Goal: Transaction & Acquisition: Purchase product/service

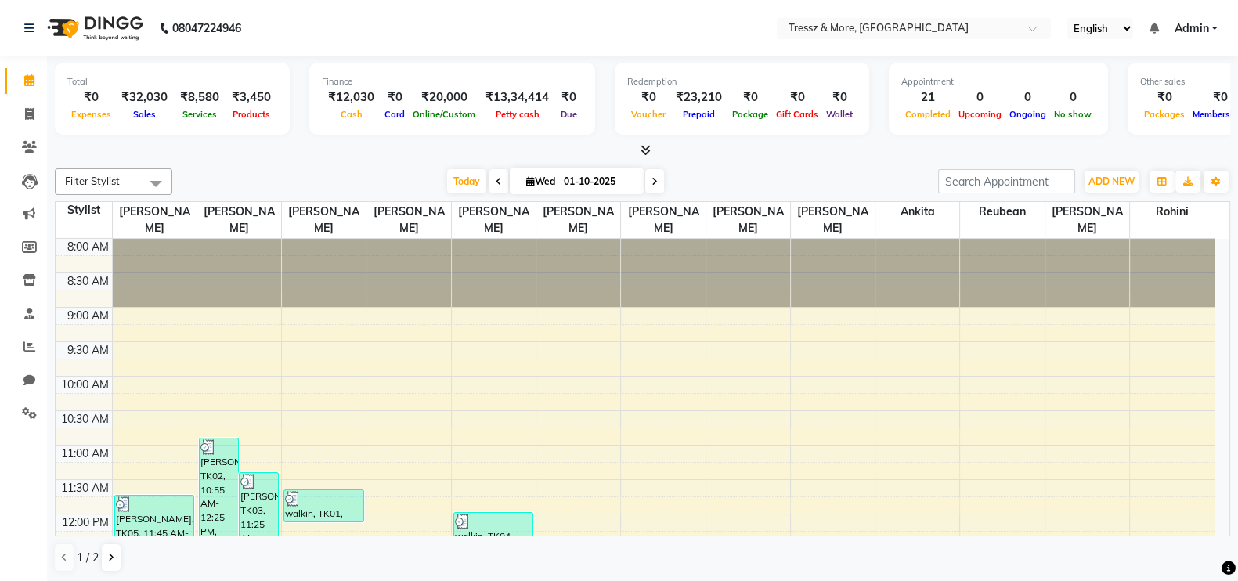
click at [651, 178] on icon at bounding box center [654, 181] width 6 height 9
type input "02-10-2025"
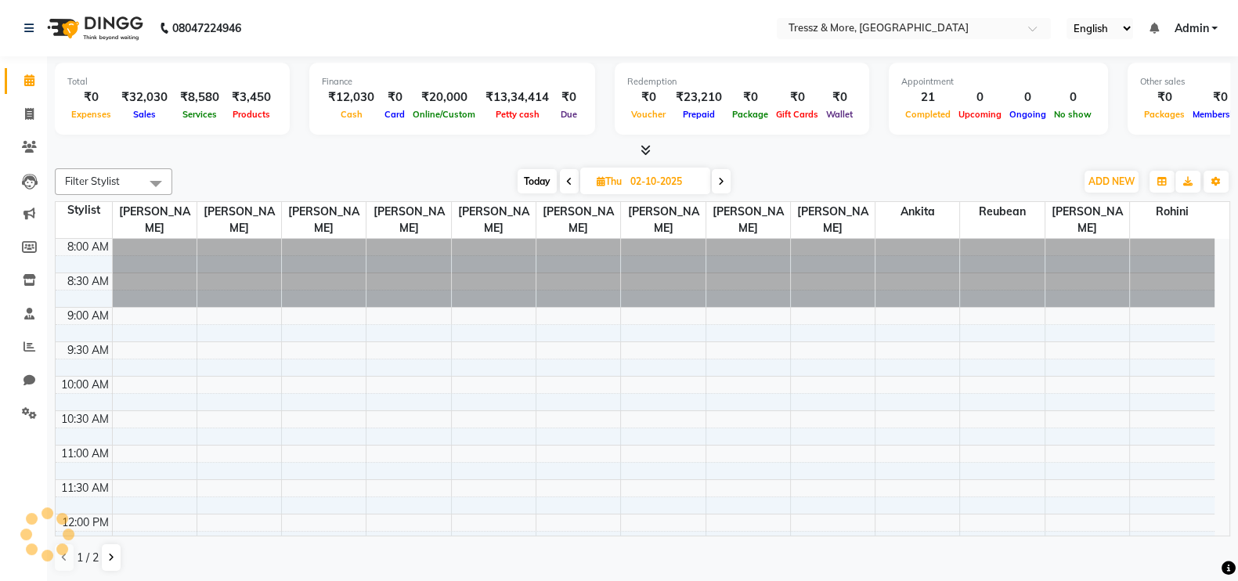
scroll to position [590, 0]
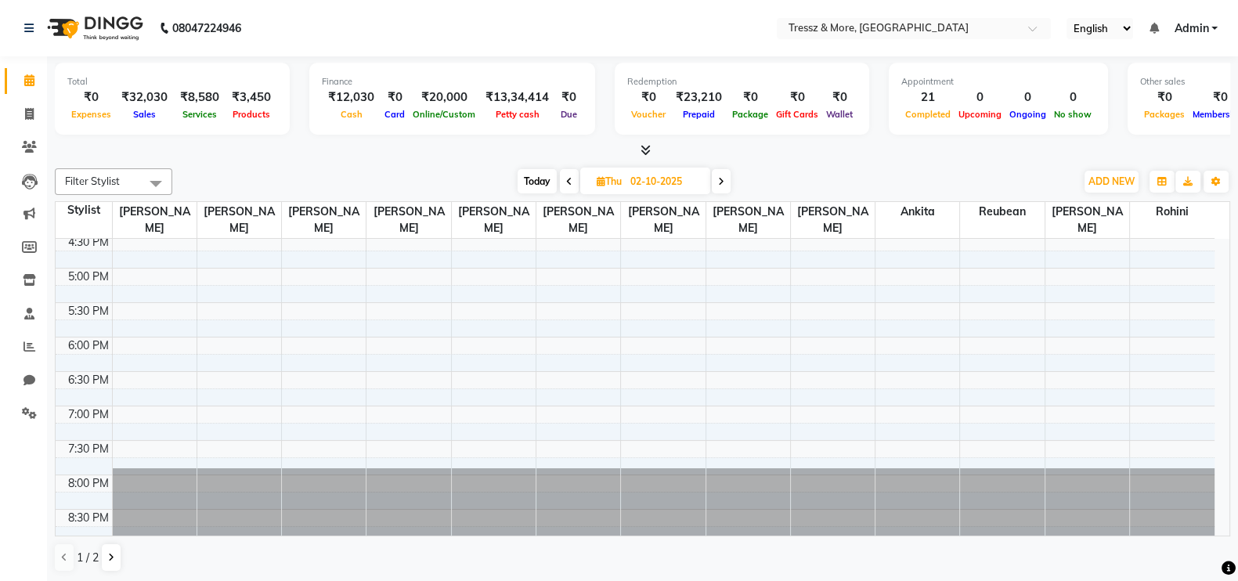
click at [183, 288] on div "8:00 AM 8:30 AM 9:00 AM 9:30 AM 10:00 AM 10:30 AM 11:00 AM 11:30 AM 12:00 PM 12…" at bounding box center [635, 95] width 1159 height 895
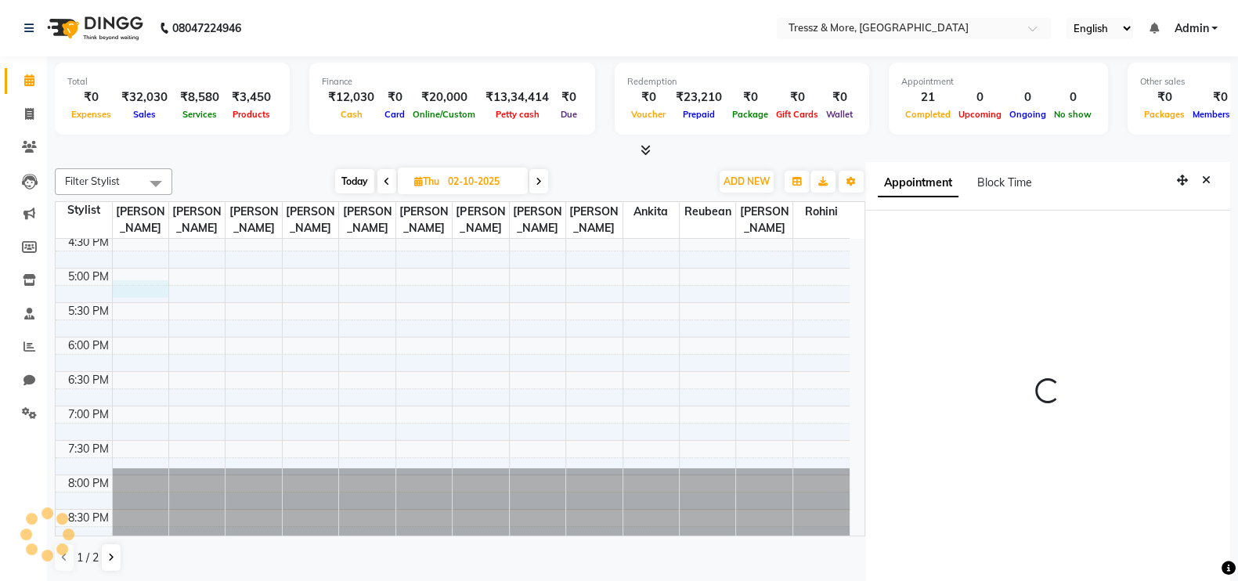
scroll to position [7, 0]
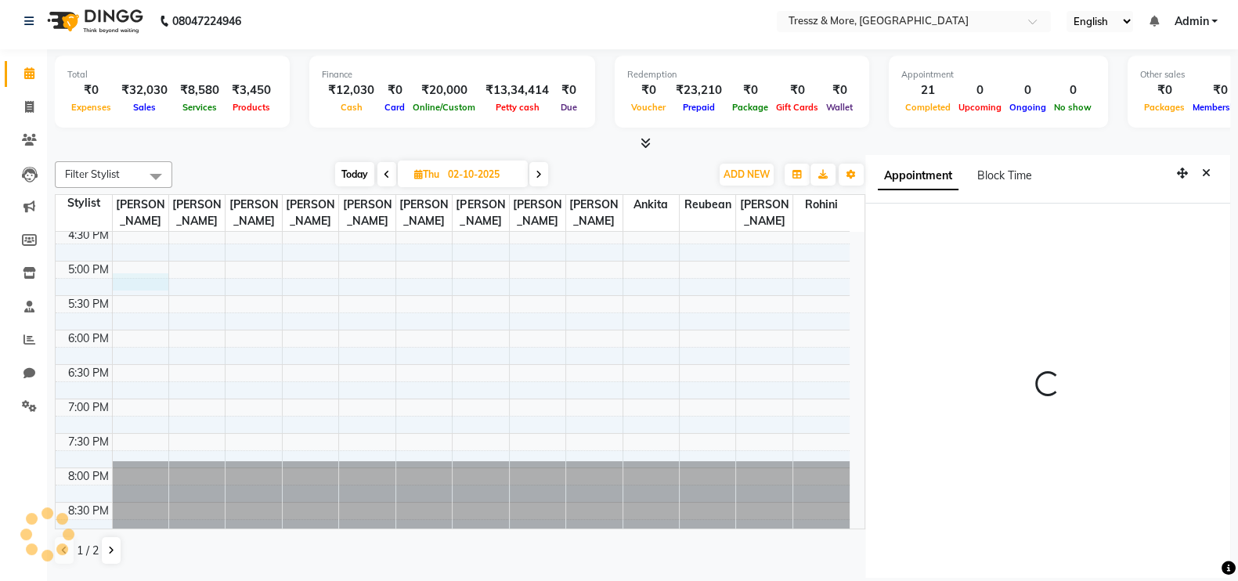
select select "13463"
select select "tentative"
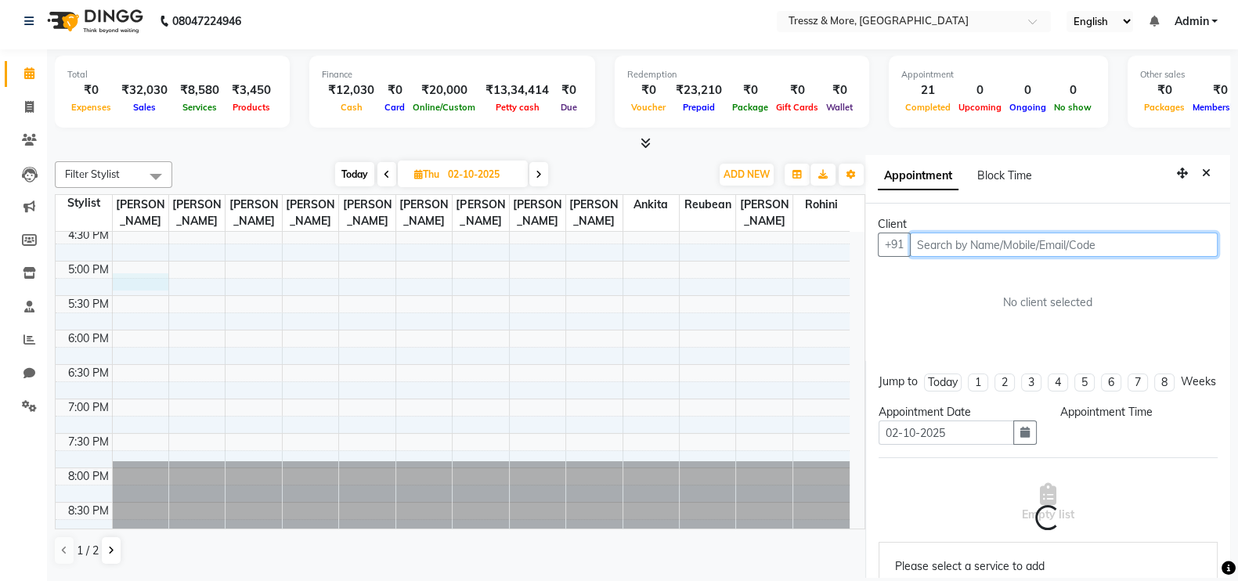
select select "1035"
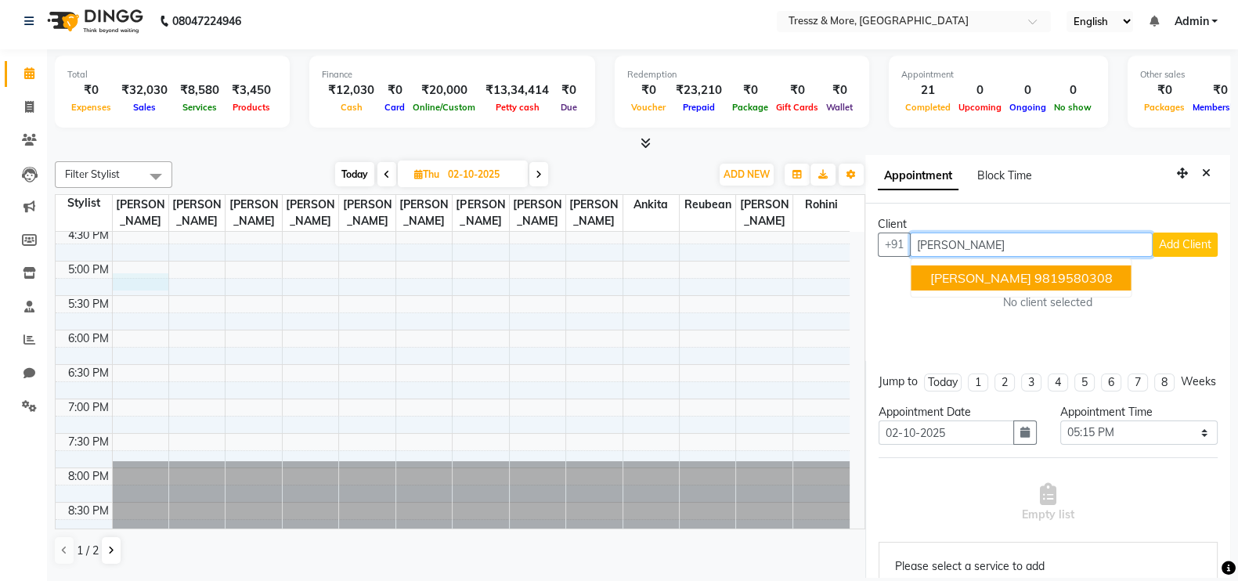
click at [1034, 275] on ngb-highlight "9819580308" at bounding box center [1073, 278] width 78 height 16
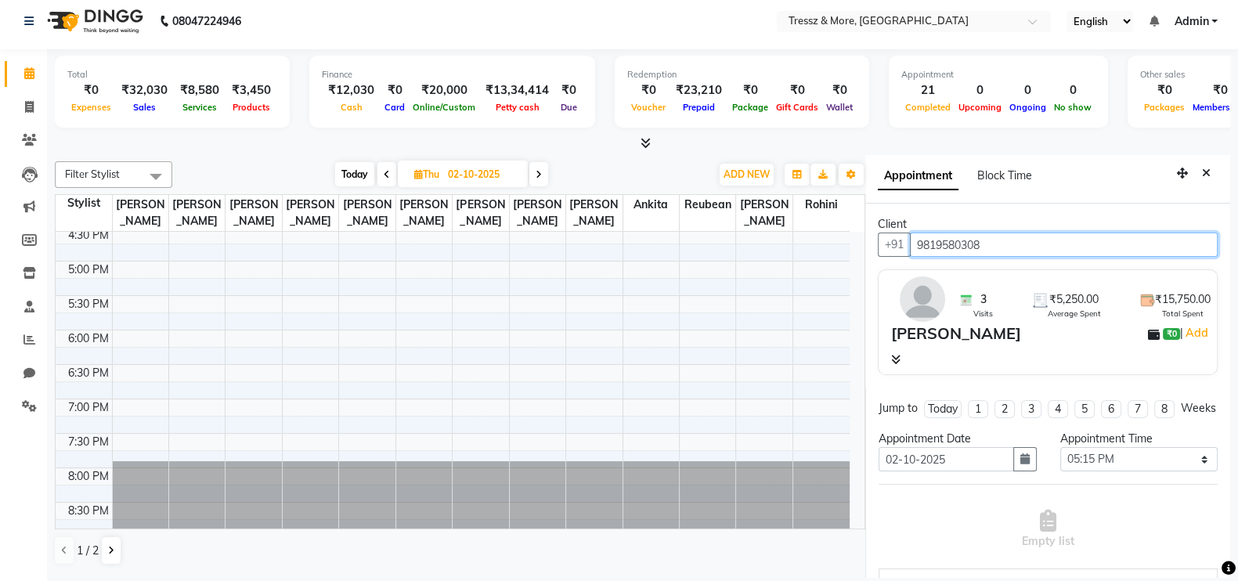
type input "9819580308"
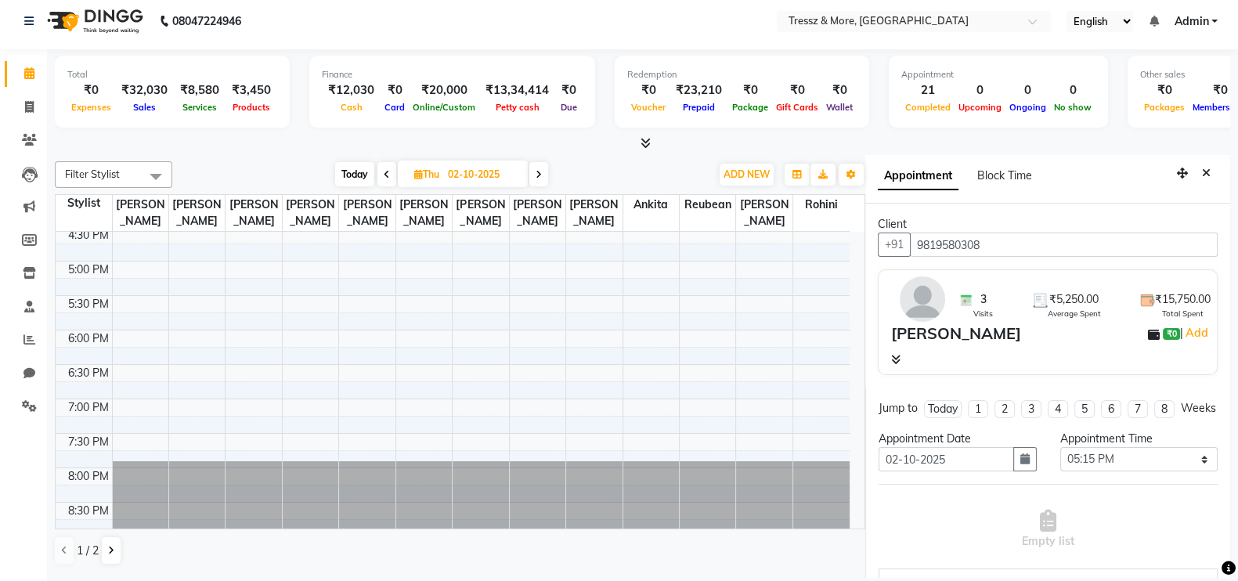
click at [1127, 446] on div "Appointment Time" at bounding box center [1138, 439] width 157 height 16
click at [1184, 467] on select "Select 09:00 AM 09:15 AM 09:30 AM 09:45 AM 10:00 AM 10:15 AM 10:30 AM 10:45 AM …" at bounding box center [1138, 459] width 157 height 24
select select "720"
click at [1060, 460] on select "Select 09:00 AM 09:15 AM 09:30 AM 09:45 AM 10:00 AM 10:15 AM 10:30 AM 10:45 AM …" at bounding box center [1138, 459] width 157 height 24
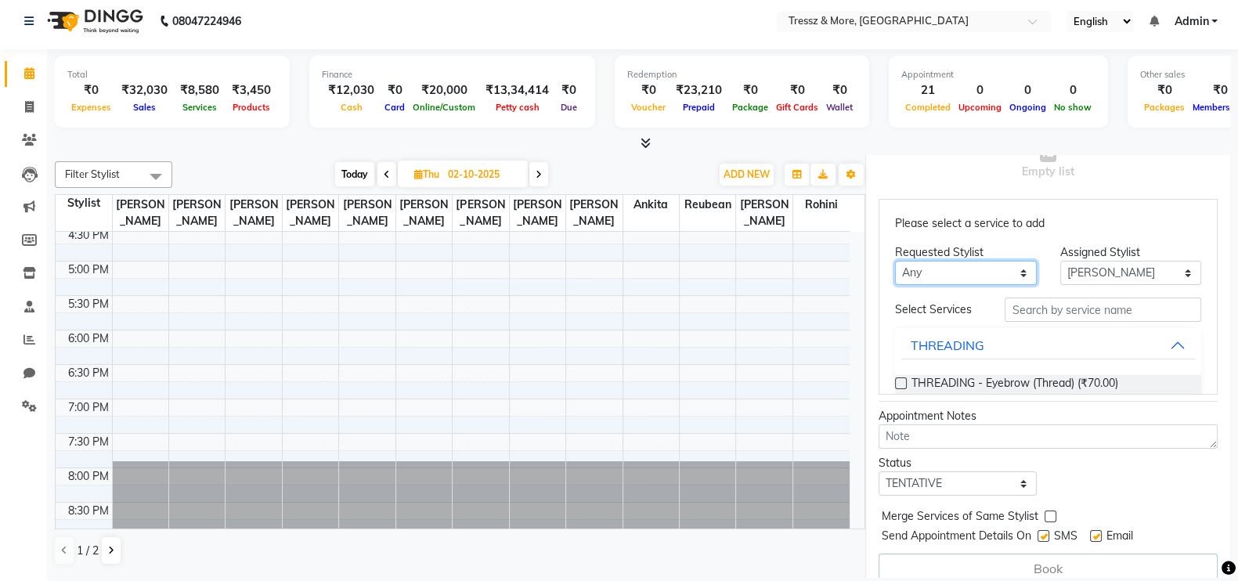
click at [975, 285] on select "Any [PERSON_NAME] Anas [PERSON_NAME] [PERSON_NAME] [PERSON_NAME] [PERSON_NAME] …" at bounding box center [965, 273] width 141 height 24
select select "13463"
click at [895, 285] on select "Any [PERSON_NAME] Anas [PERSON_NAME] [PERSON_NAME] [PERSON_NAME] [PERSON_NAME] …" at bounding box center [965, 273] width 141 height 24
click at [1040, 322] on input "text" at bounding box center [1102, 310] width 197 height 24
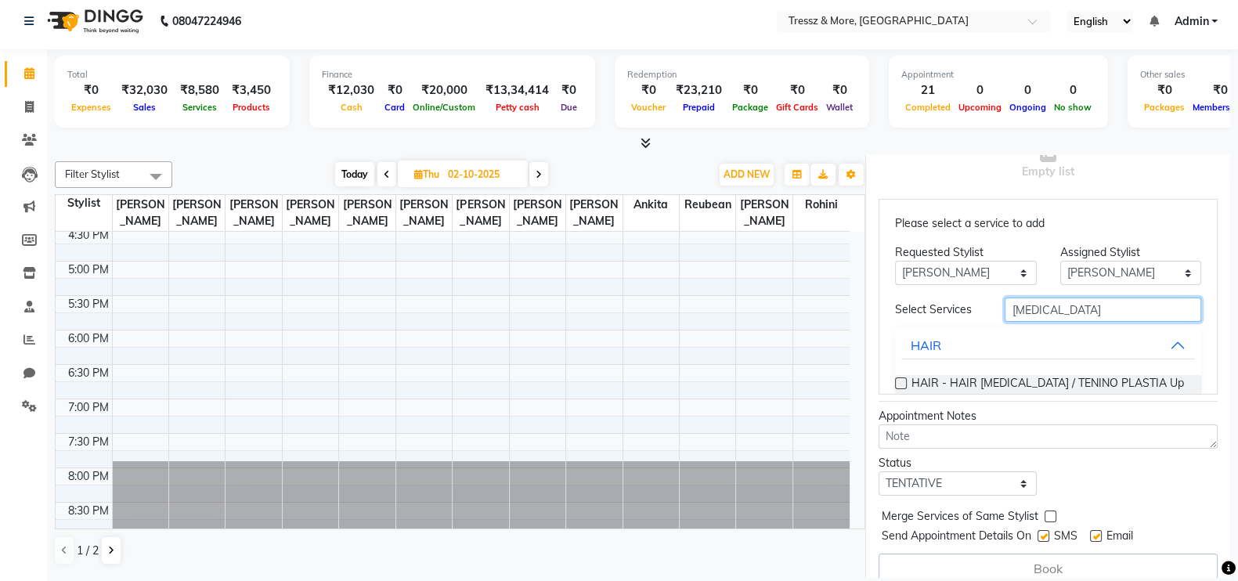
scroll to position [38, 0]
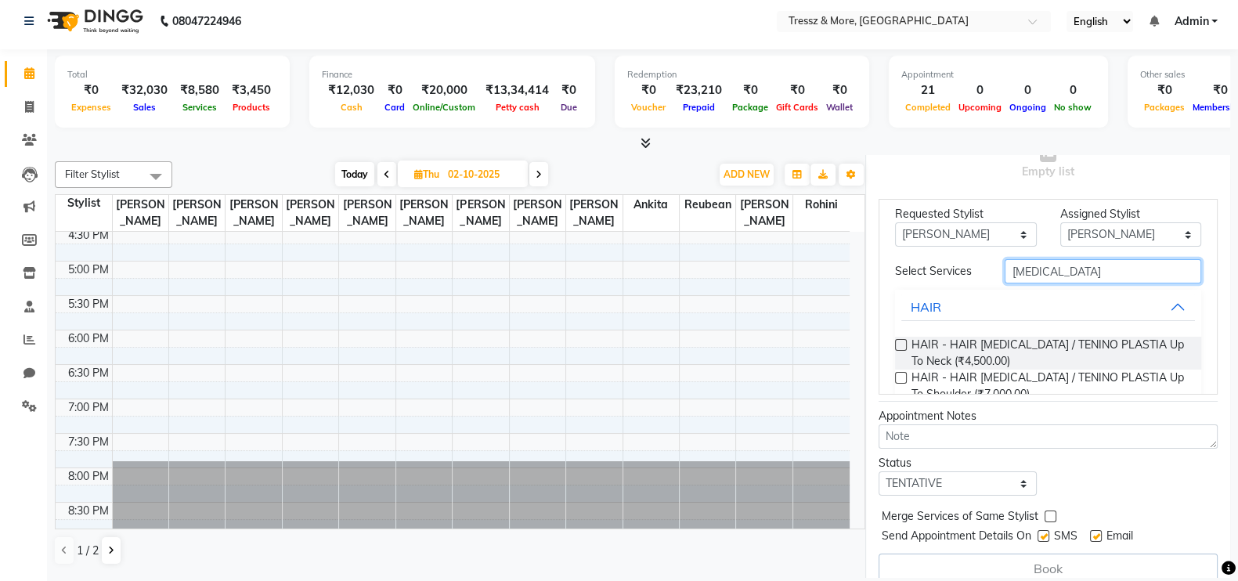
type input "[MEDICAL_DATA]"
click at [900, 384] on label at bounding box center [901, 378] width 12 height 12
click at [900, 384] on input "checkbox" at bounding box center [900, 379] width 10 height 10
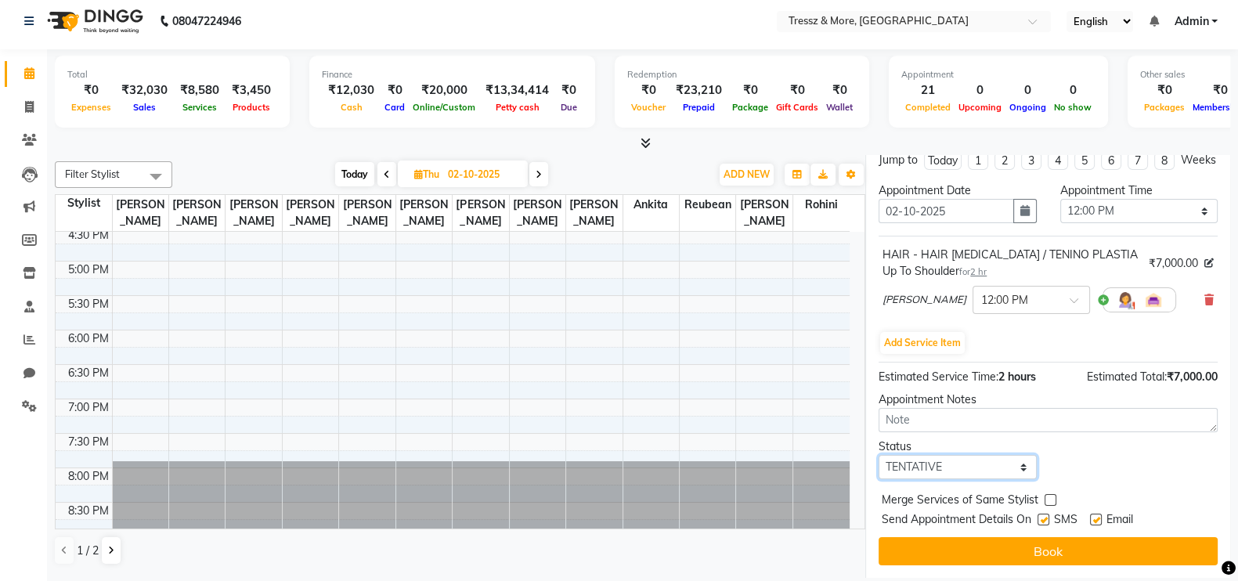
click at [951, 464] on select "Select TENTATIVE CONFIRM UPCOMING" at bounding box center [956, 467] width 157 height 24
select select "confirm booking"
click at [878, 455] on select "Select TENTATIVE CONFIRM UPCOMING" at bounding box center [956, 467] width 157 height 24
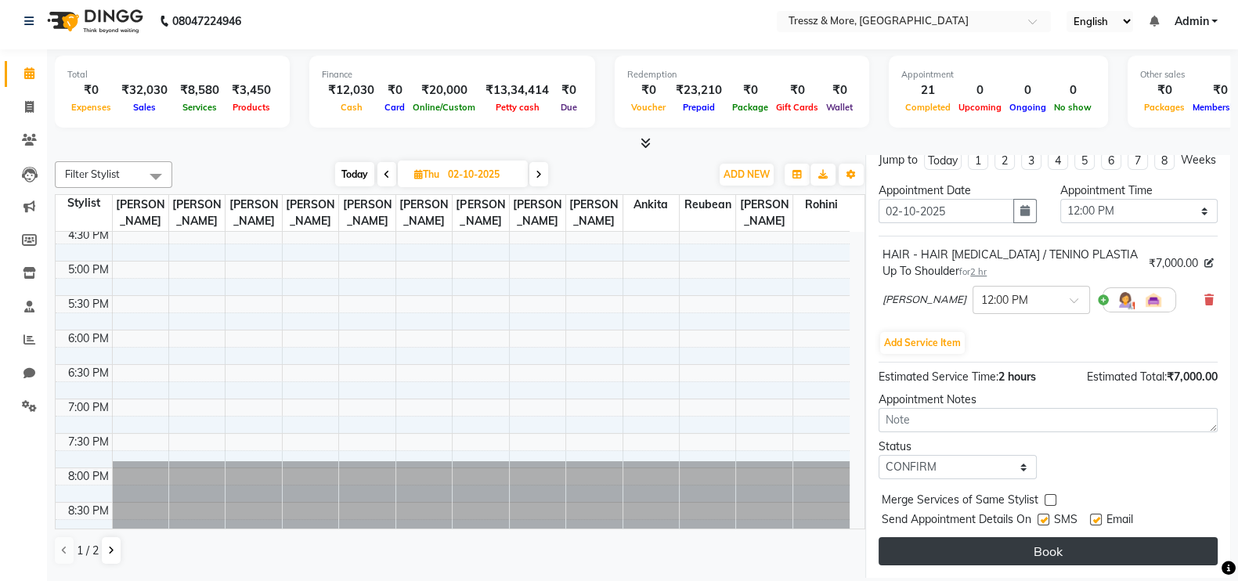
click at [992, 554] on button "Book" at bounding box center [1047, 551] width 339 height 28
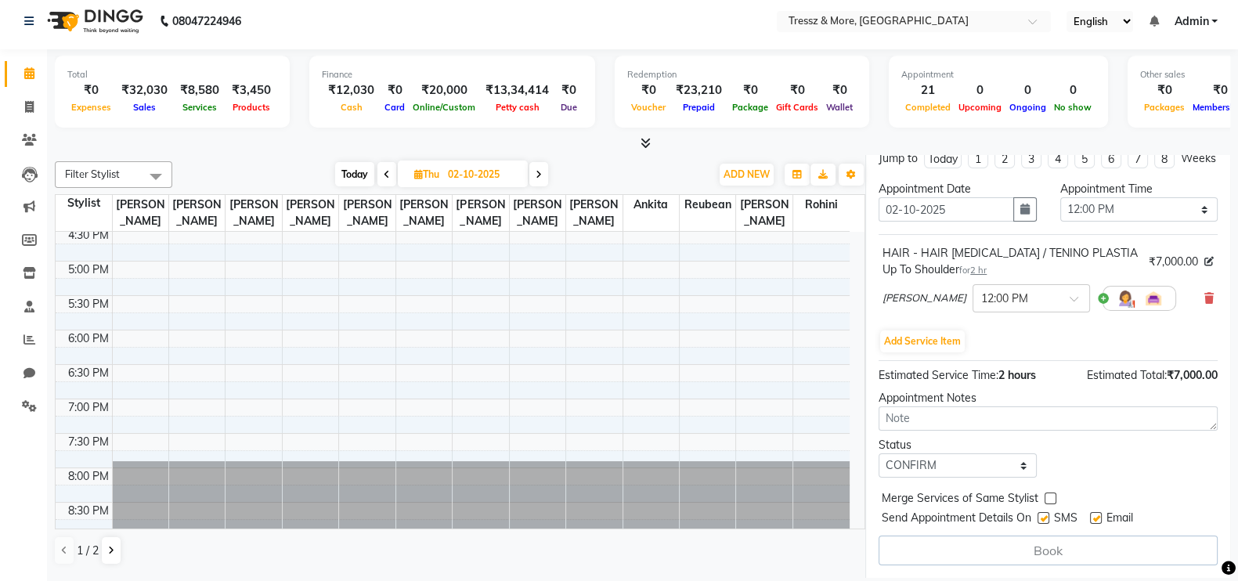
select select "13463"
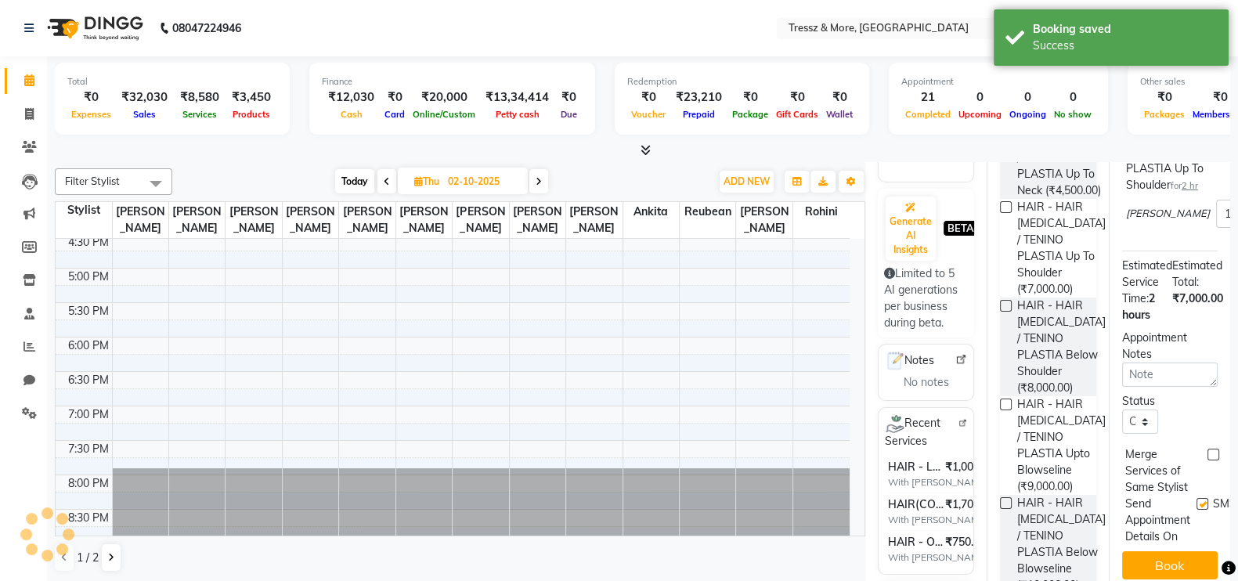
scroll to position [0, 0]
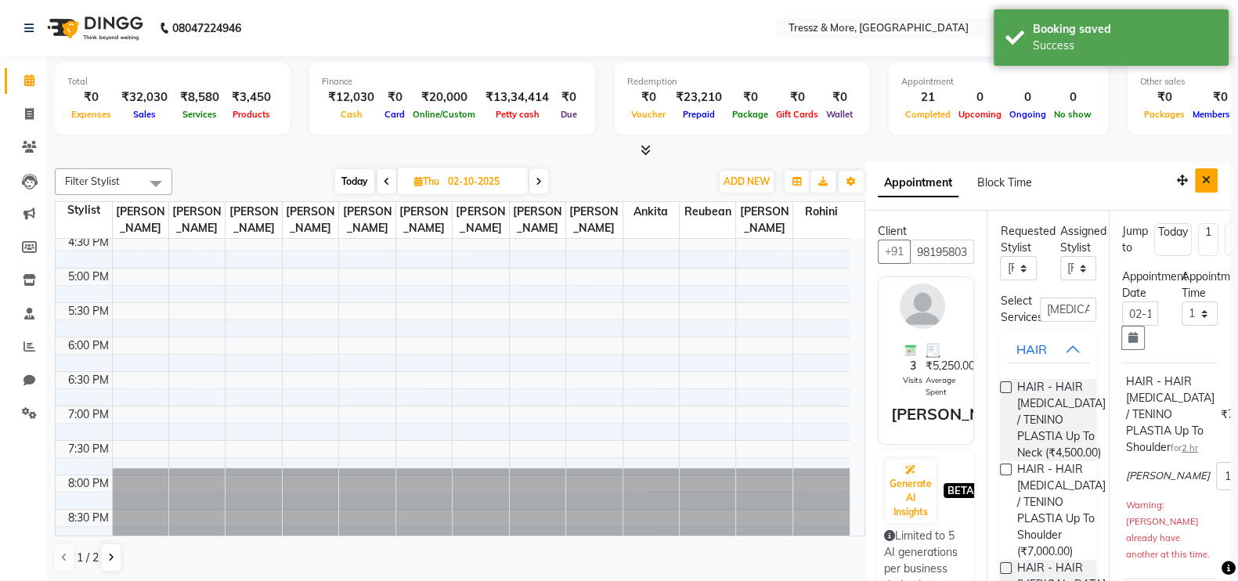
click at [1202, 179] on icon "Close" at bounding box center [1206, 180] width 9 height 11
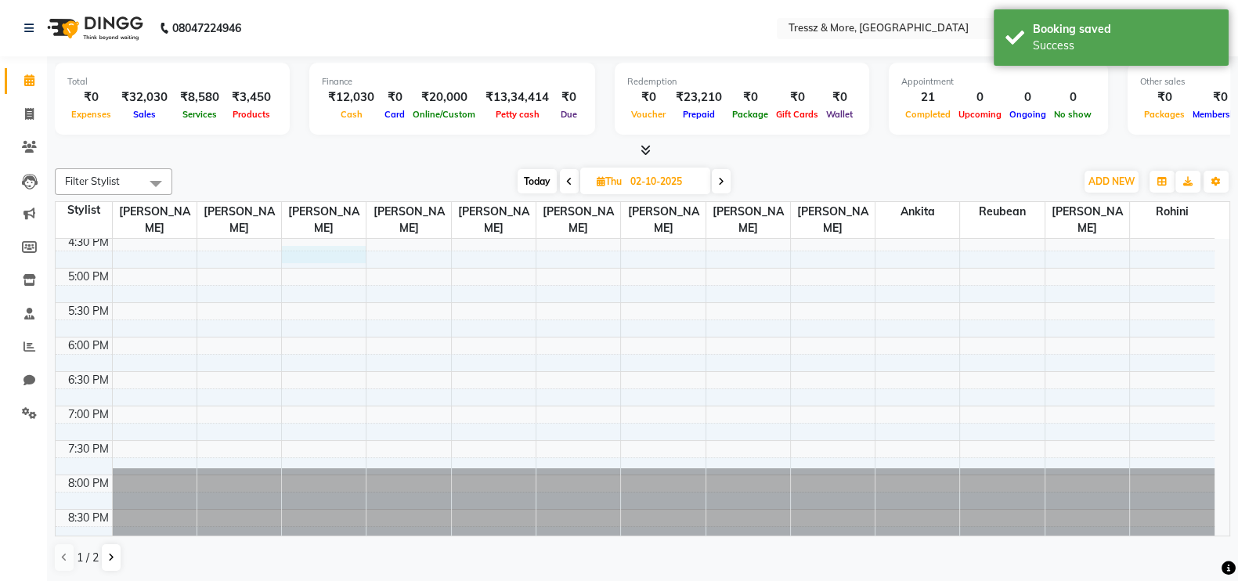
click at [330, 247] on div "8:00 AM 8:30 AM 9:00 AM 9:30 AM 10:00 AM 10:30 AM 11:00 AM 11:30 AM 12:00 PM 12…" at bounding box center [635, 95] width 1159 height 895
select select "13465"
select select "tentative"
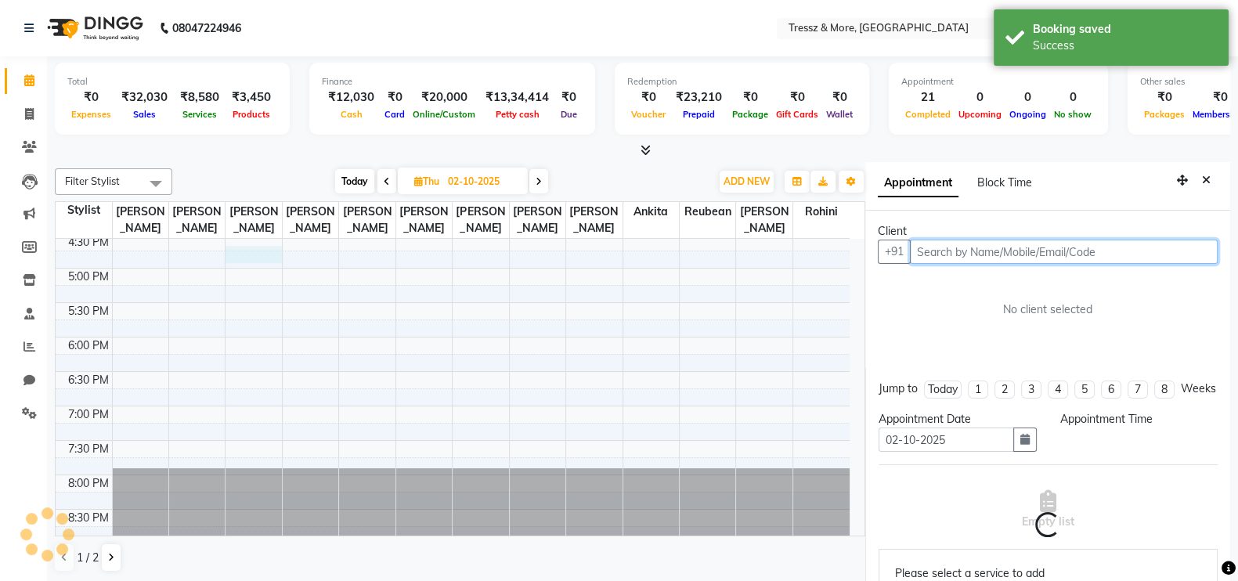
select select "1005"
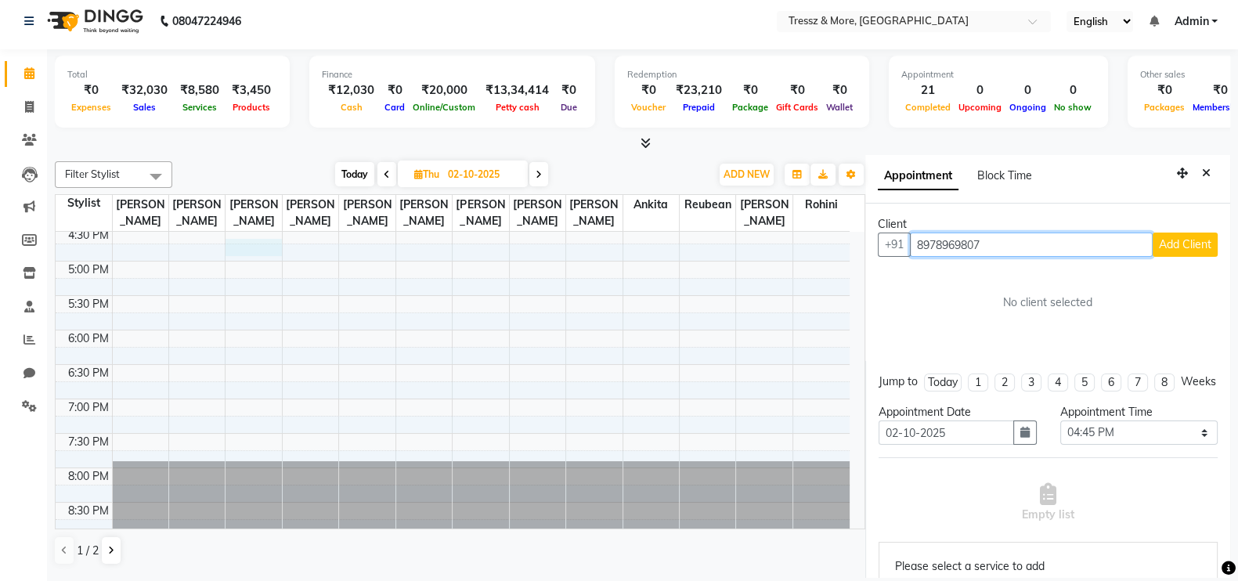
type input "8978969807"
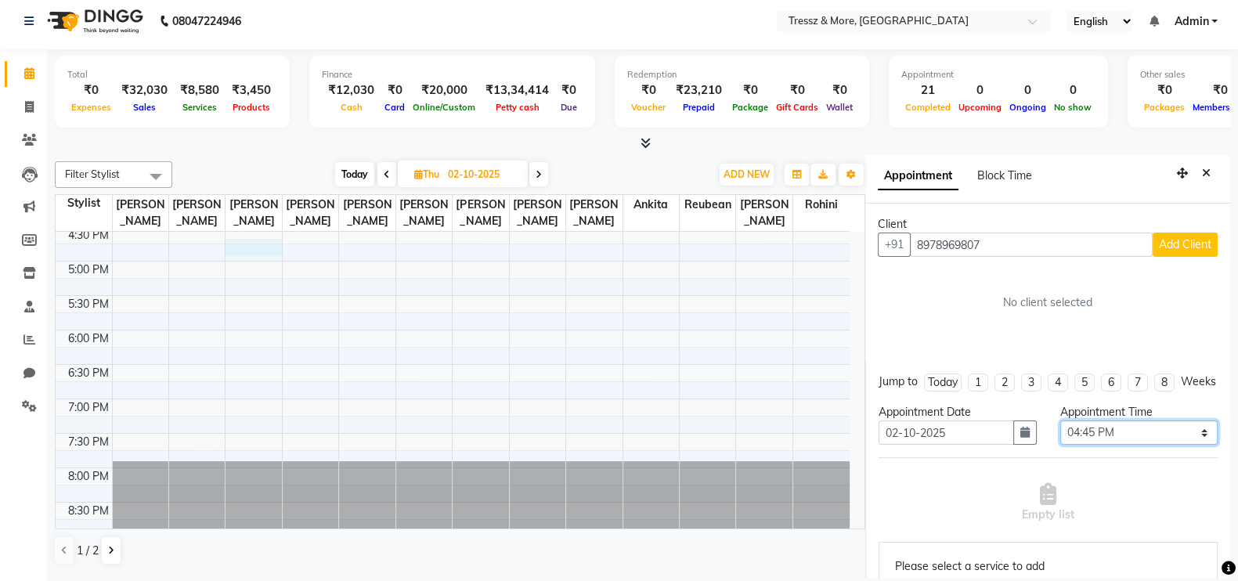
click at [1138, 445] on select "Select 09:00 AM 09:15 AM 09:30 AM 09:45 AM 10:00 AM 10:15 AM 10:30 AM 10:45 AM …" at bounding box center [1138, 432] width 157 height 24
select select "600"
click at [1060, 434] on select "Select 09:00 AM 09:15 AM 09:30 AM 09:45 AM 10:00 AM 10:15 AM 10:30 AM 10:45 AM …" at bounding box center [1138, 432] width 157 height 24
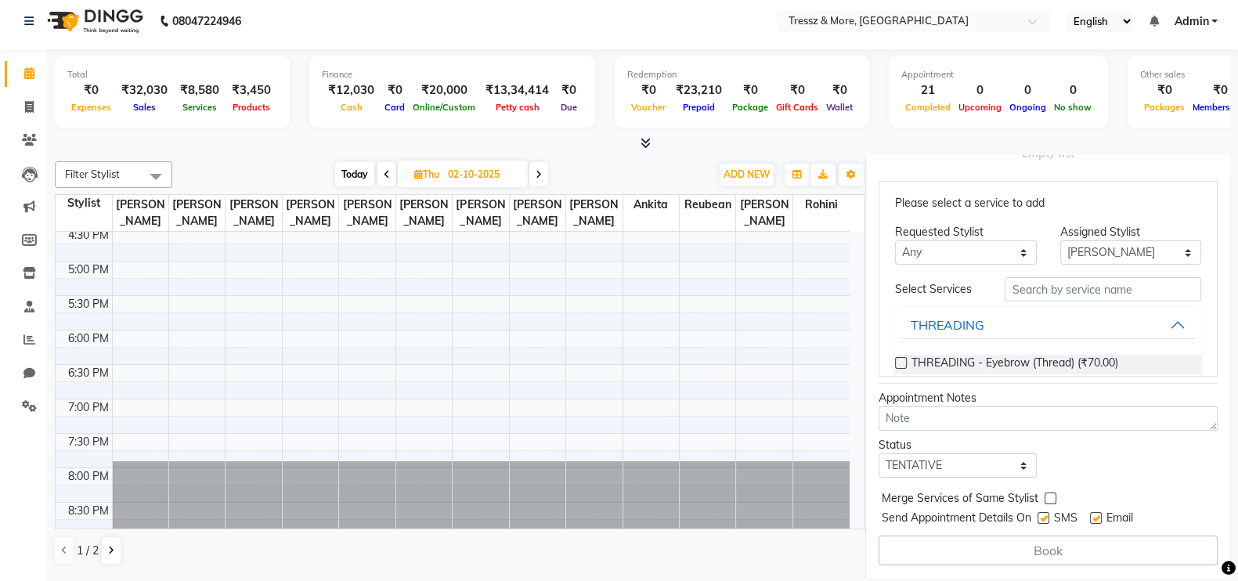
scroll to position [0, 0]
click at [1033, 295] on input "text" at bounding box center [1102, 292] width 197 height 24
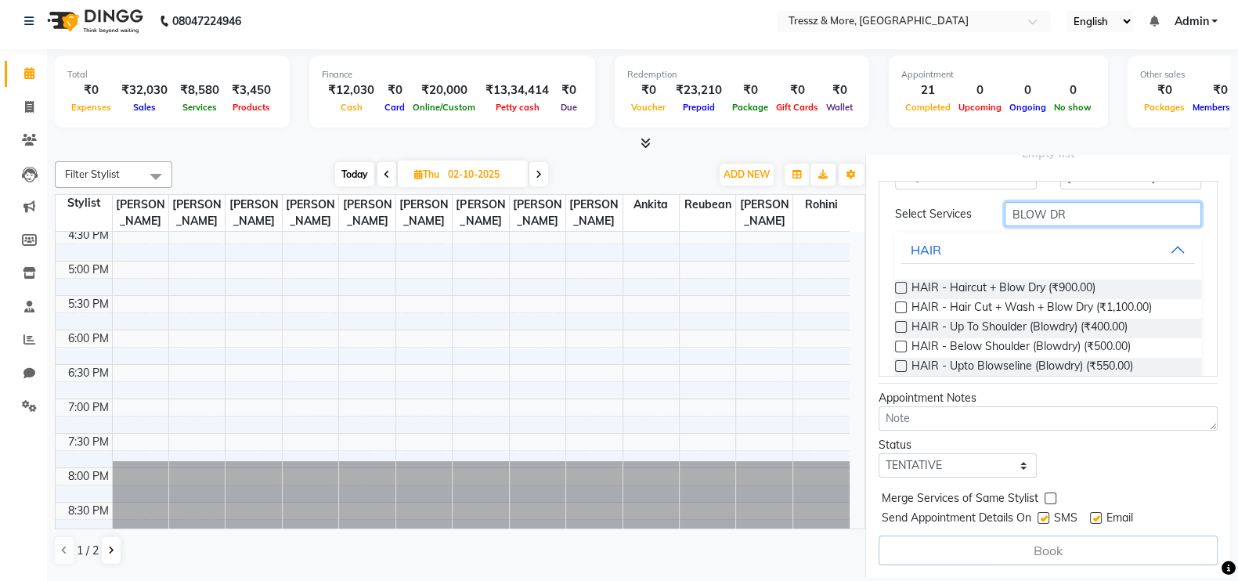
scroll to position [117, 0]
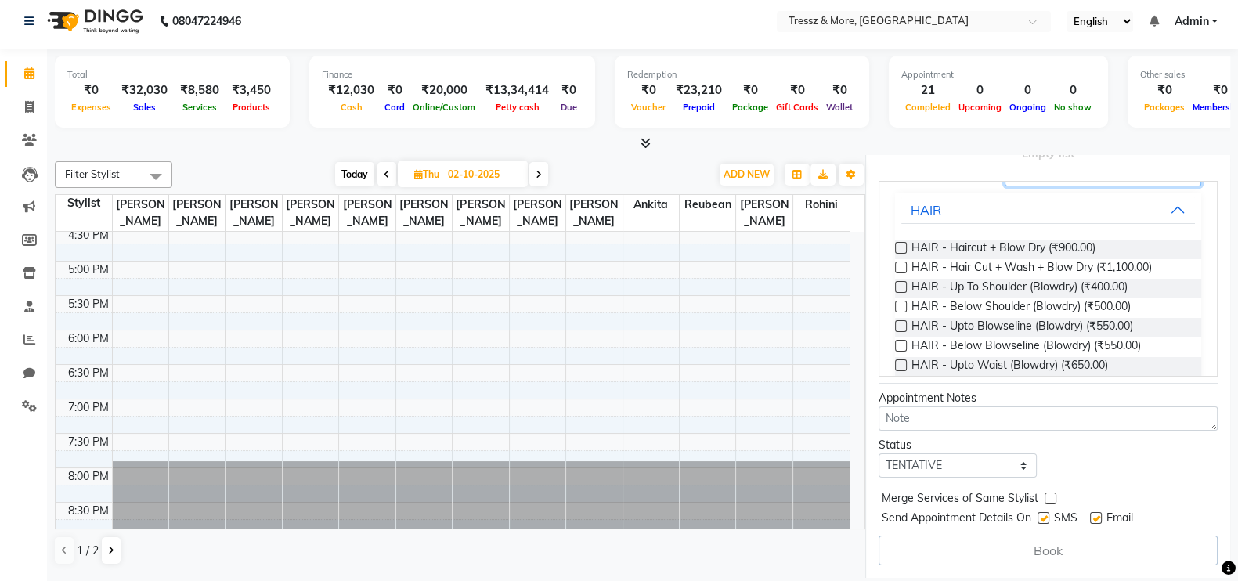
type input "BLOW DR"
click at [901, 348] on label at bounding box center [901, 346] width 12 height 12
click at [901, 348] on input "checkbox" at bounding box center [900, 347] width 10 height 10
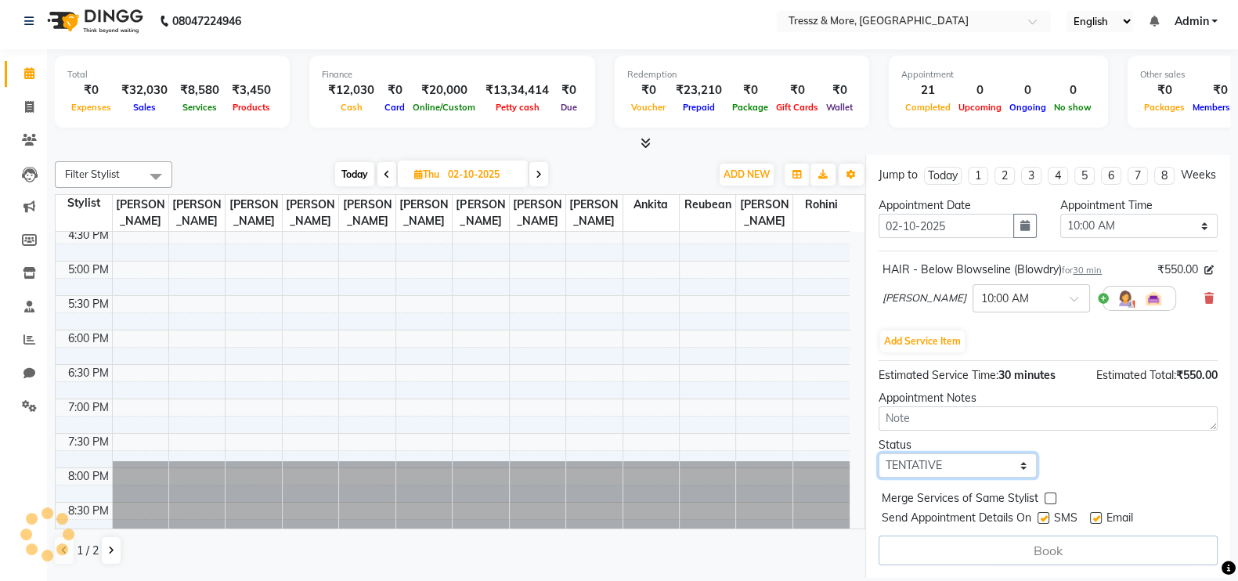
click at [945, 460] on select "Select TENTATIVE CONFIRM UPCOMING" at bounding box center [956, 465] width 157 height 24
select select "confirm booking"
click at [878, 453] on select "Select TENTATIVE CONFIRM UPCOMING" at bounding box center [956, 465] width 157 height 24
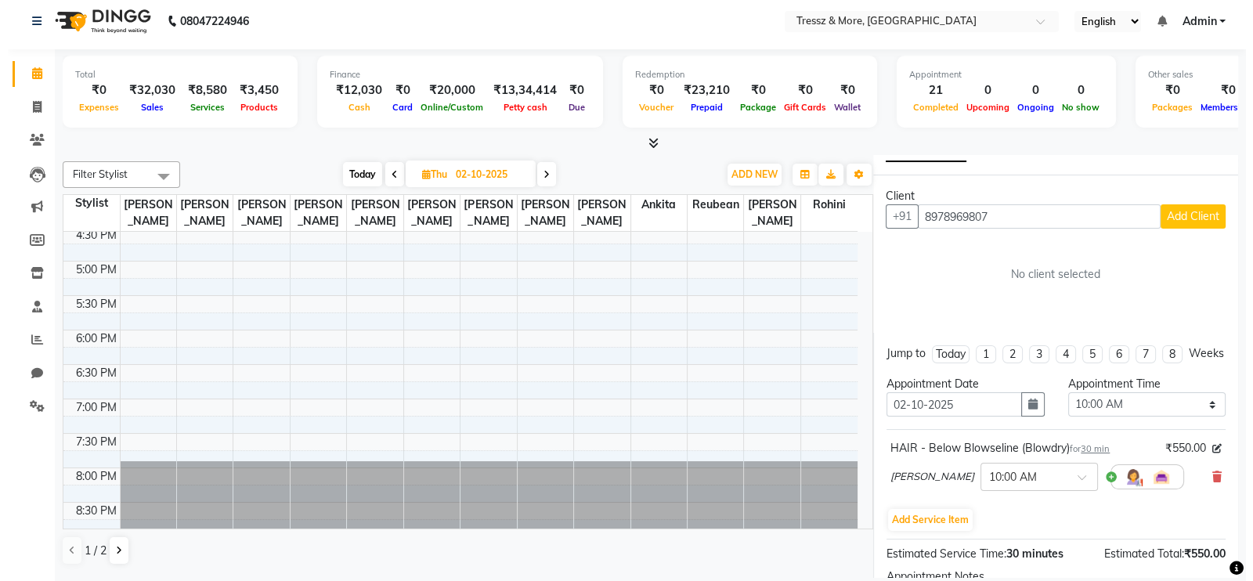
scroll to position [0, 0]
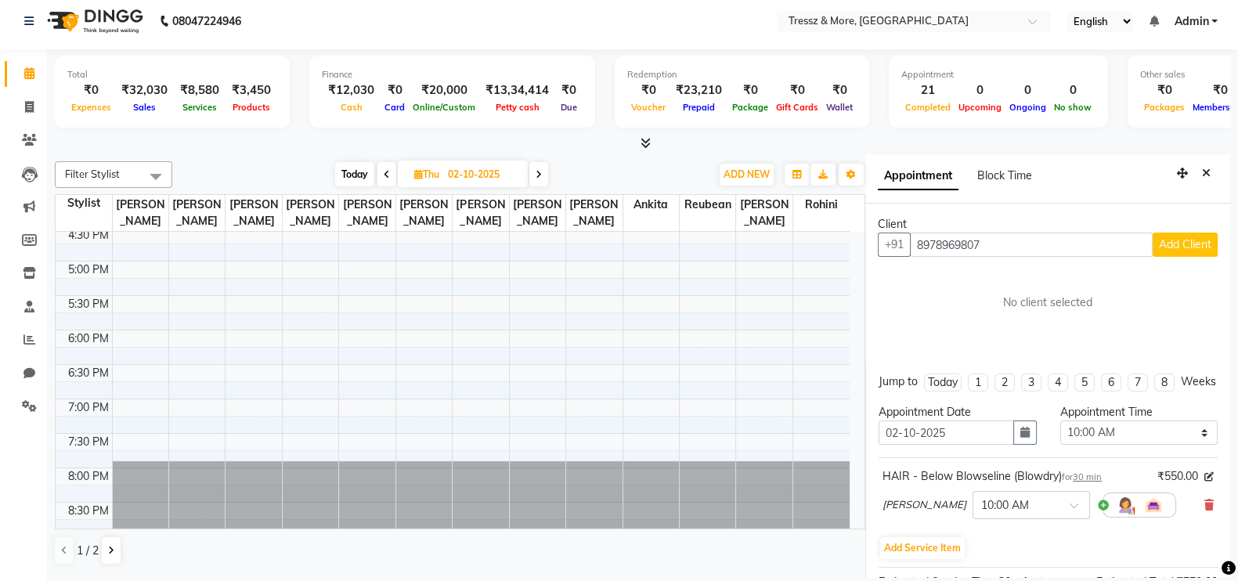
click at [1169, 239] on span "Add Client" at bounding box center [1185, 244] width 52 height 14
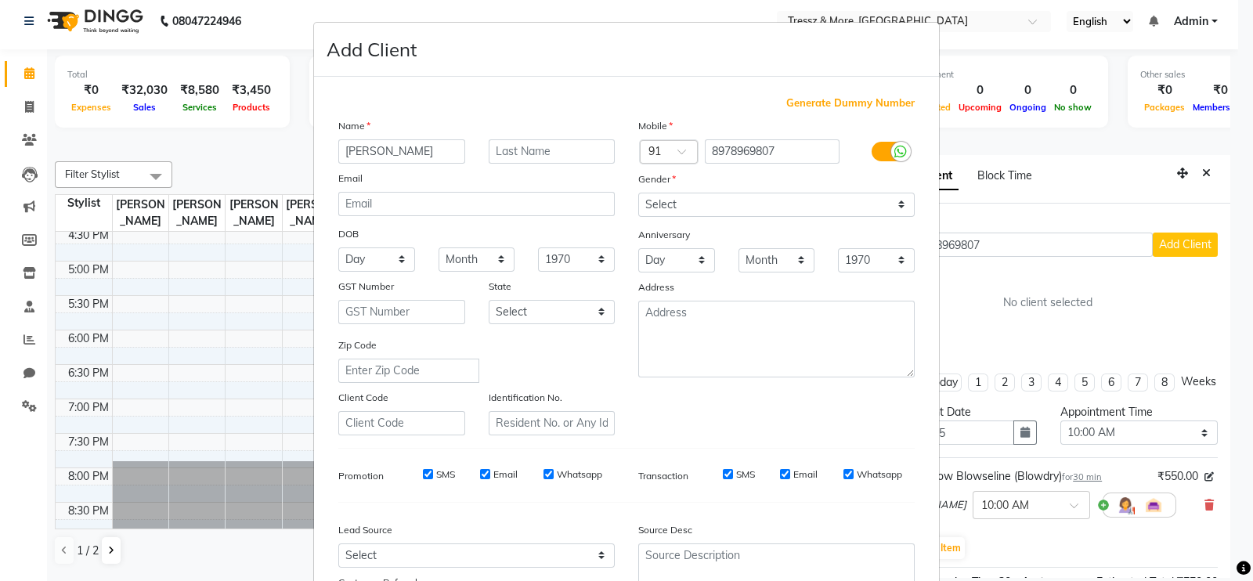
type input "[PERSON_NAME]"
click at [712, 209] on select "Select [DEMOGRAPHIC_DATA] [DEMOGRAPHIC_DATA] Other Prefer Not To Say" at bounding box center [776, 205] width 276 height 24
select select "[DEMOGRAPHIC_DATA]"
click at [638, 193] on select "Select [DEMOGRAPHIC_DATA] [DEMOGRAPHIC_DATA] Other Prefer Not To Say" at bounding box center [776, 205] width 276 height 24
click at [1217, 474] on ngb-modal-window "Add Client Generate Dummy Number Name [PERSON_NAME] Email DOB Day 01 02 03 04 0…" at bounding box center [626, 290] width 1253 height 581
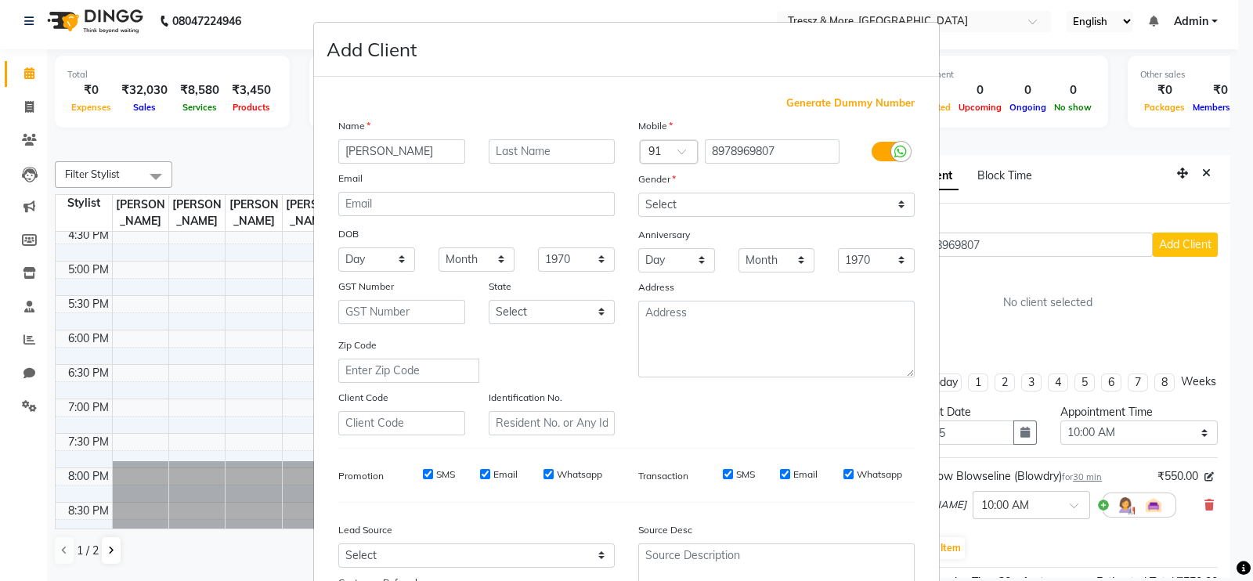
click at [1232, 489] on ngb-modal-window "Add Client Generate Dummy Number Name [PERSON_NAME] Email DOB Day 01 02 03 04 0…" at bounding box center [626, 290] width 1253 height 581
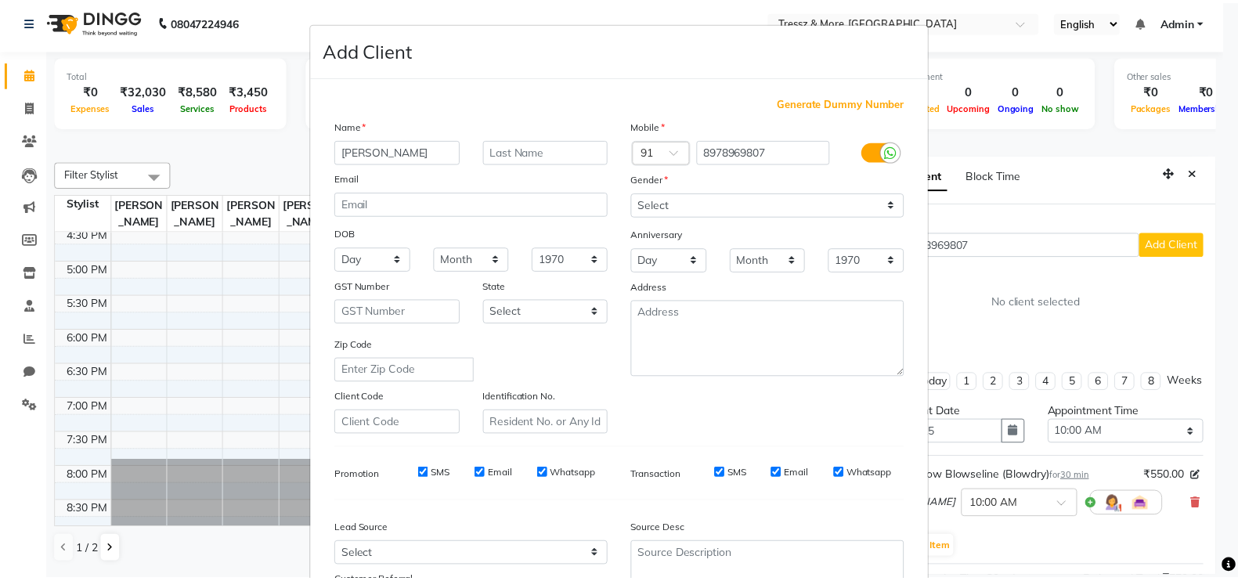
scroll to position [150, 0]
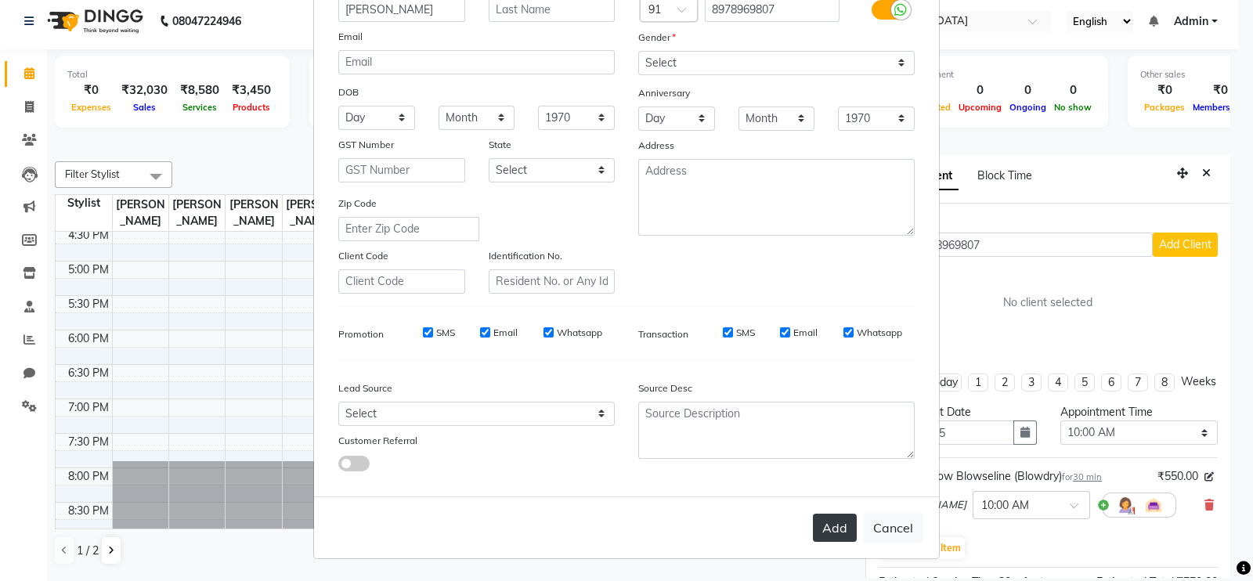
click at [823, 525] on button "Add" at bounding box center [835, 528] width 44 height 28
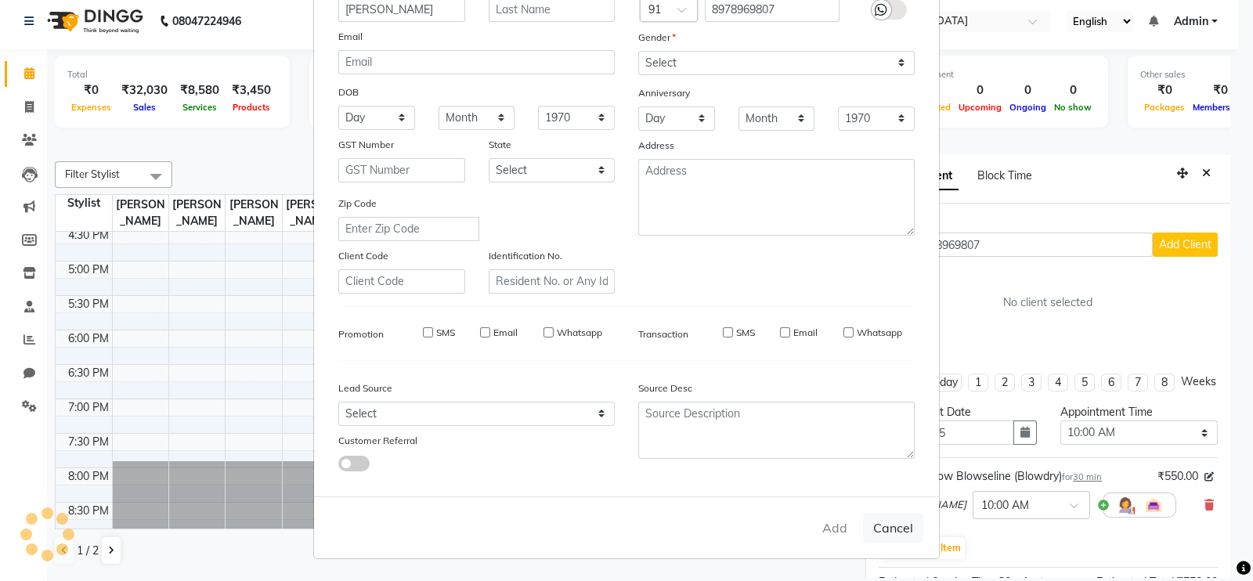
select select
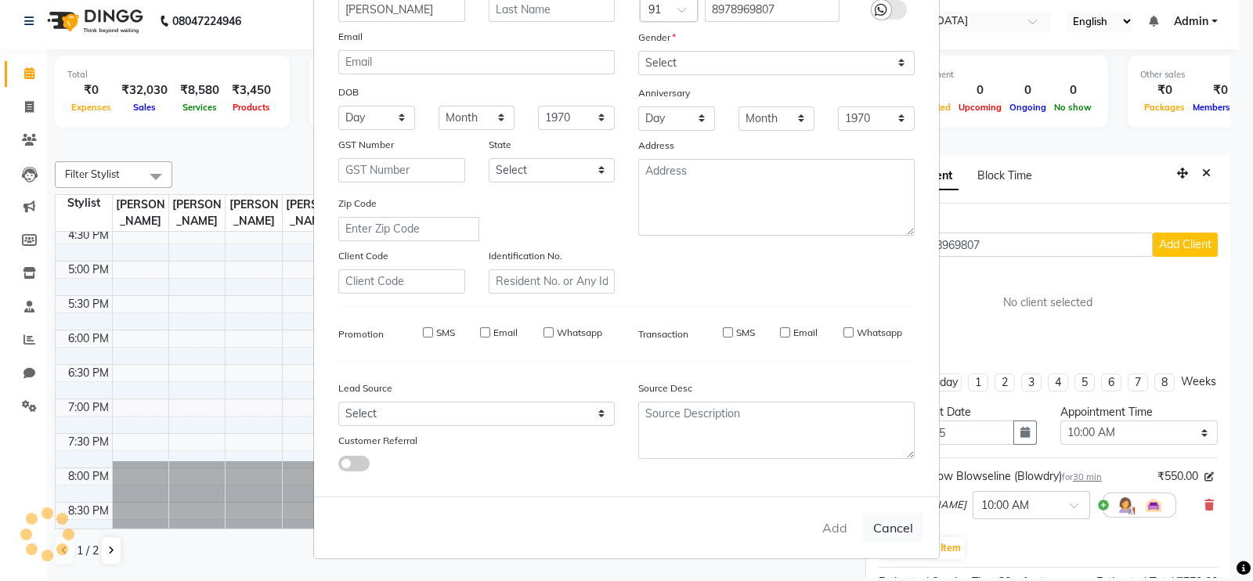
select select
checkbox input "false"
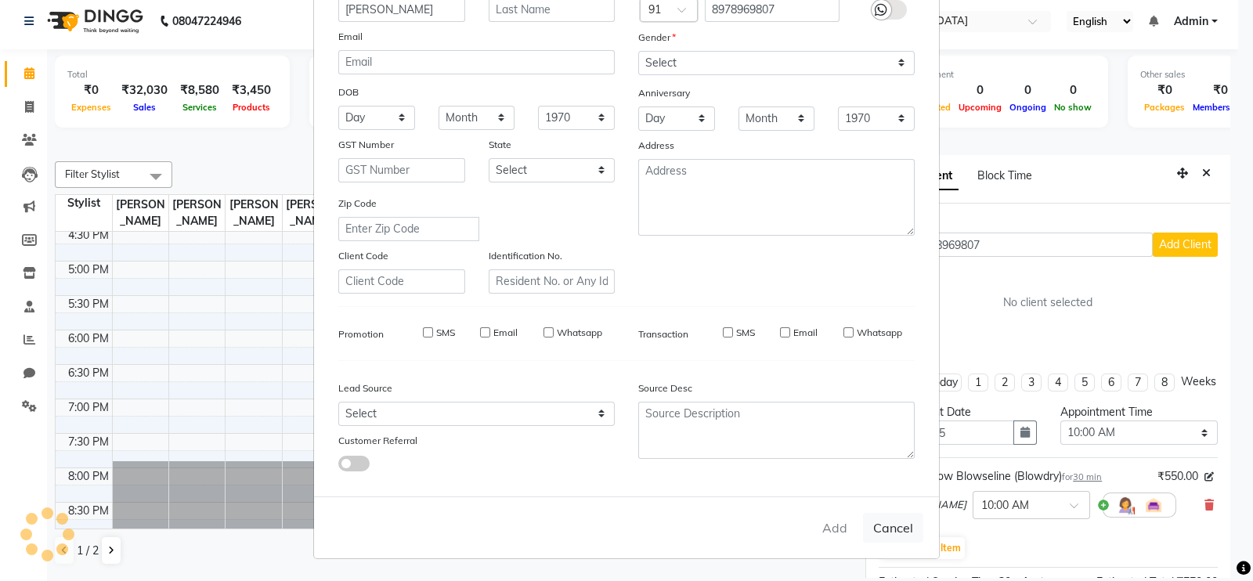
checkbox input "false"
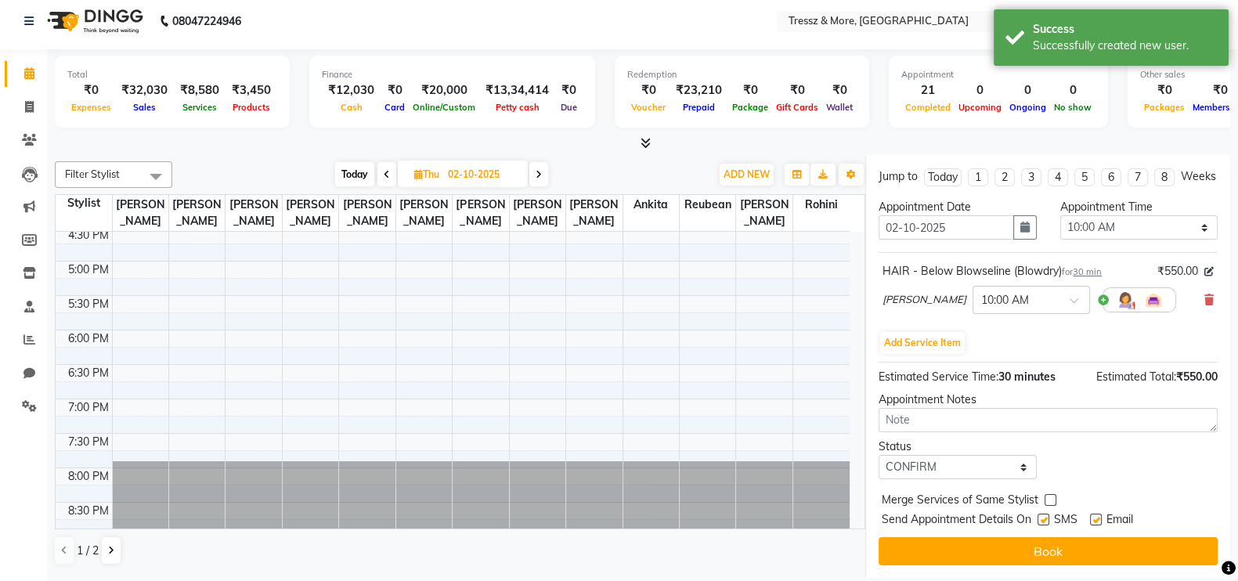
scroll to position [246, 0]
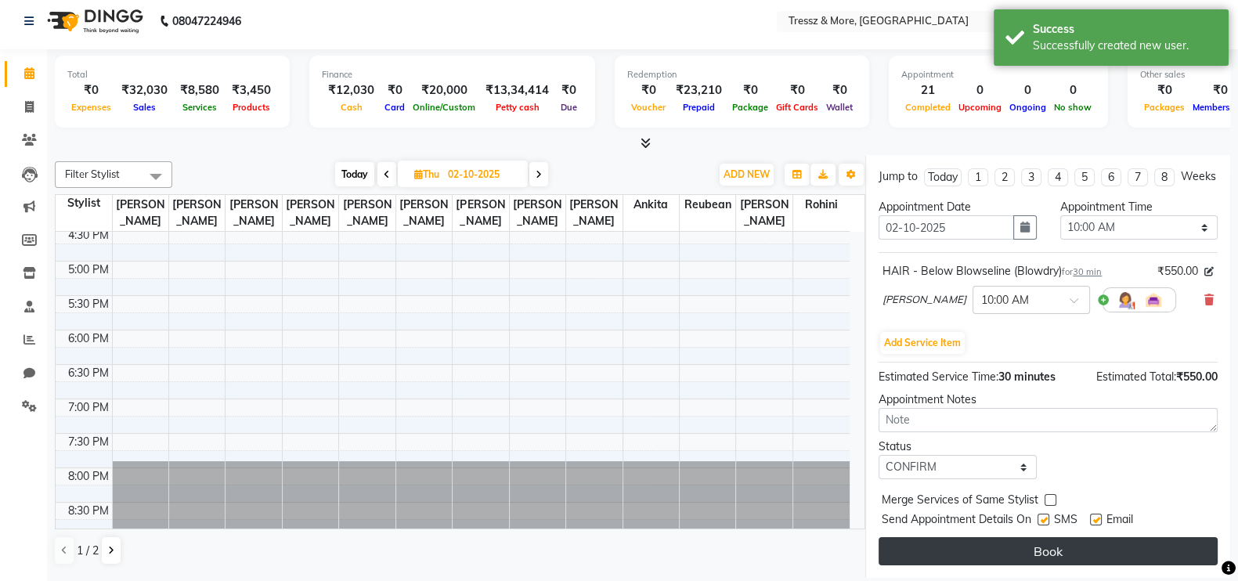
click at [1081, 547] on button "Book" at bounding box center [1047, 551] width 339 height 28
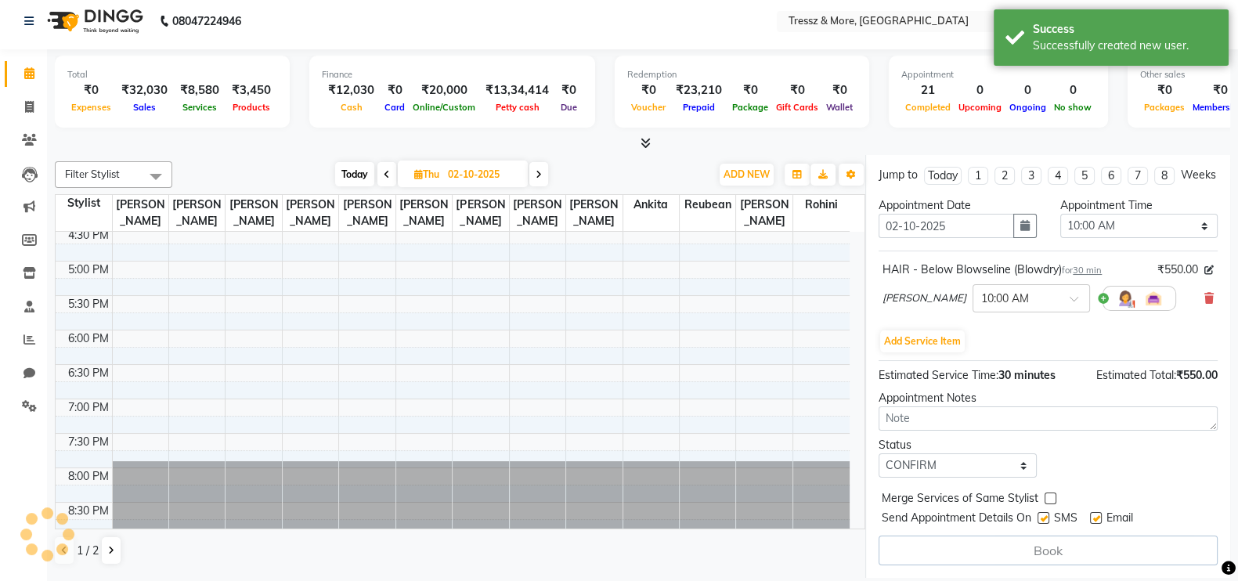
select select "13465"
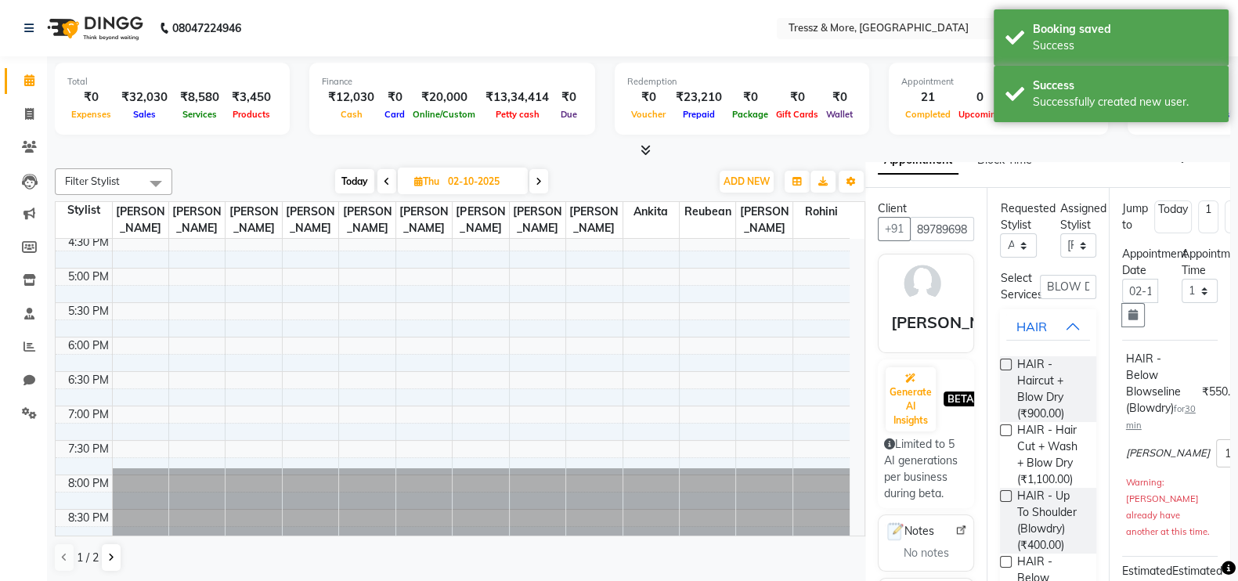
scroll to position [0, 0]
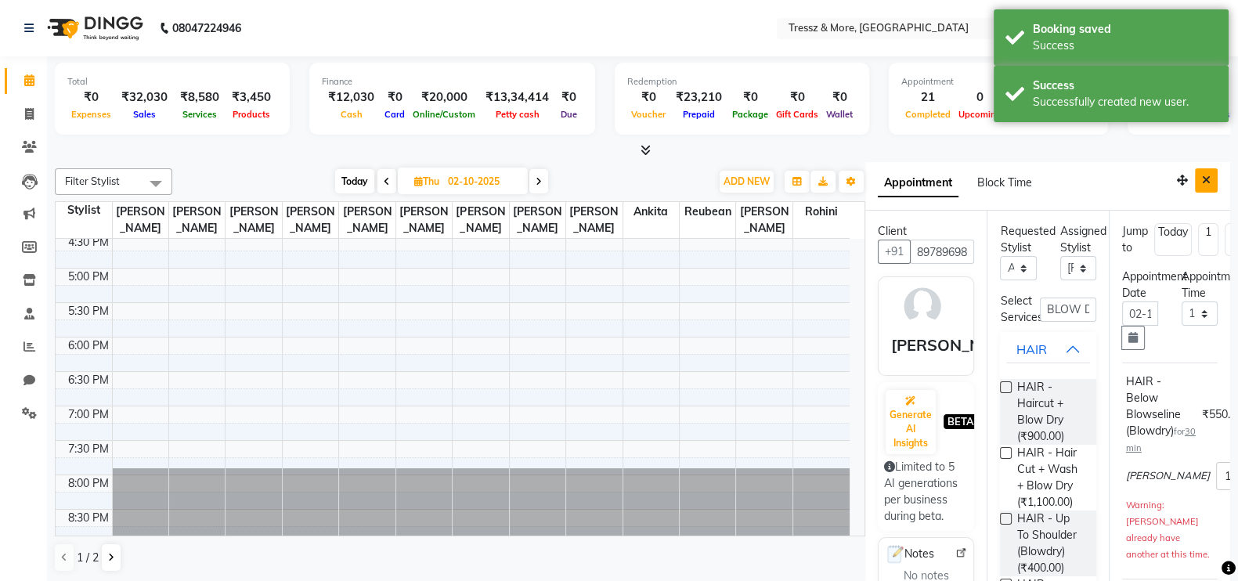
click at [1202, 182] on icon "Close" at bounding box center [1206, 180] width 9 height 11
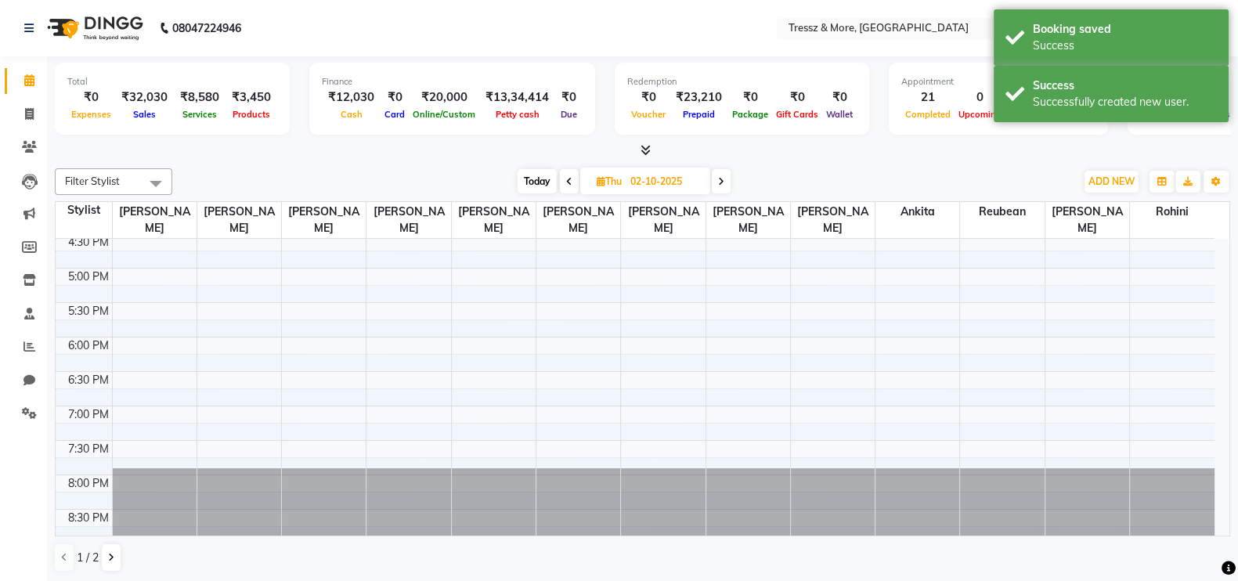
click at [567, 180] on icon at bounding box center [569, 181] width 6 height 9
type input "01-10-2025"
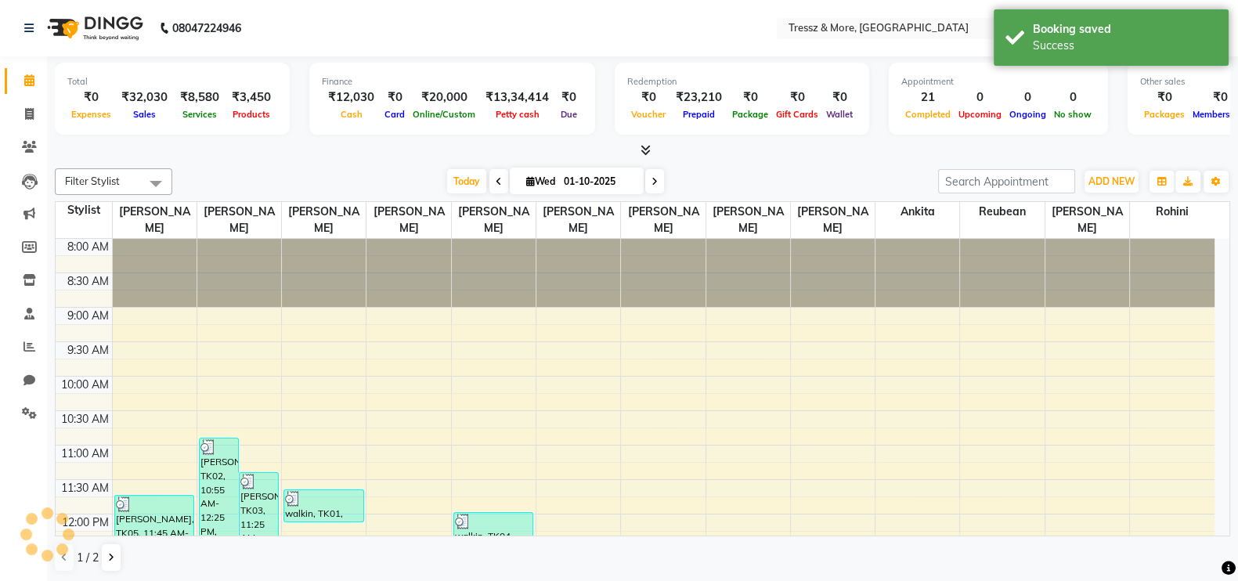
scroll to position [590, 0]
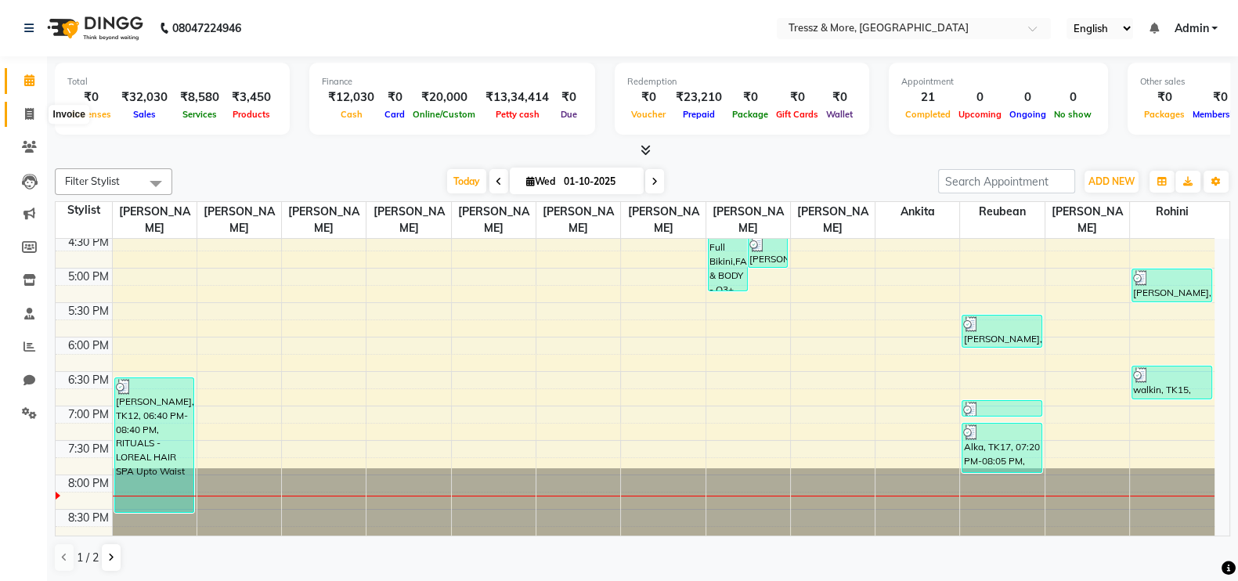
click at [26, 110] on icon at bounding box center [29, 114] width 9 height 12
select select "3037"
select select "service"
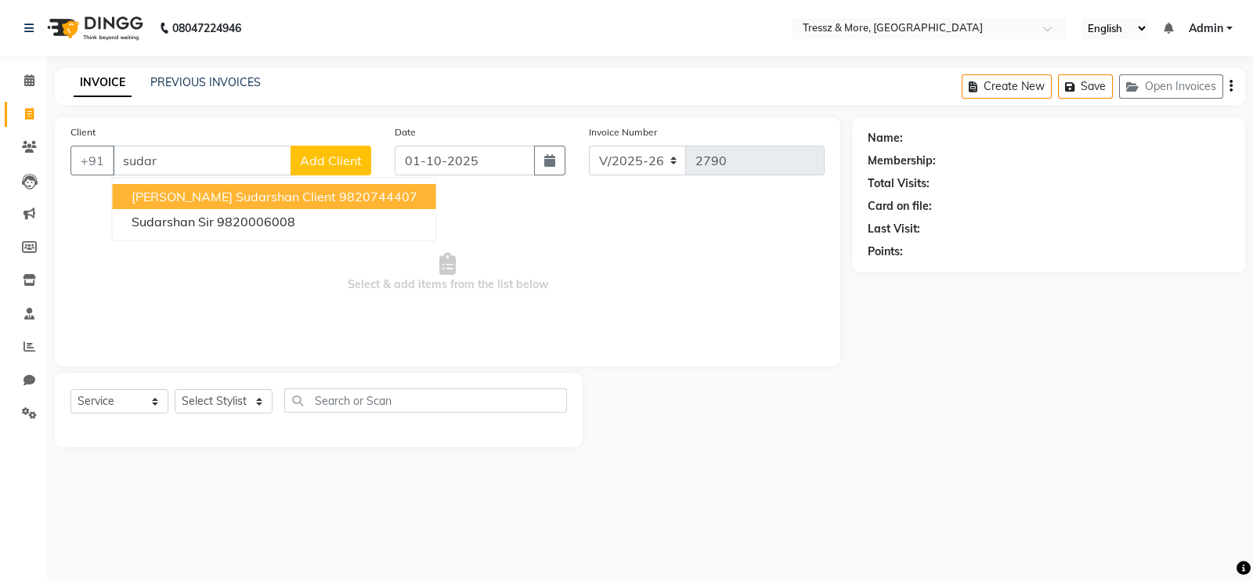
click at [258, 196] on span "[PERSON_NAME] Sudarshan Client" at bounding box center [234, 197] width 204 height 16
type input "9820744407"
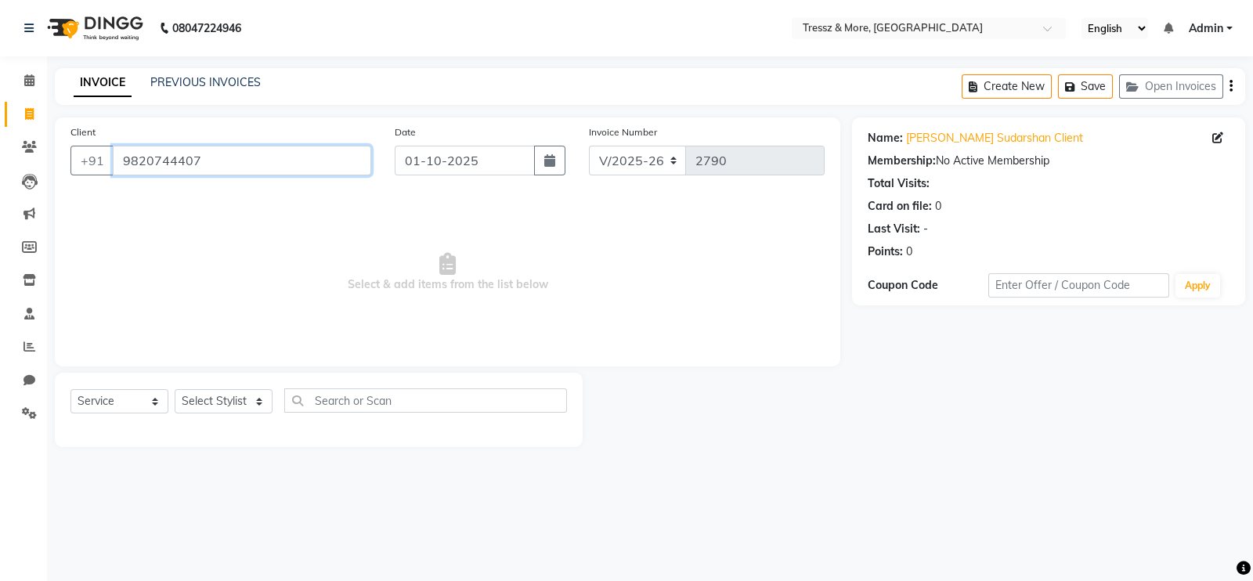
click at [227, 158] on input "9820744407" at bounding box center [242, 161] width 258 height 30
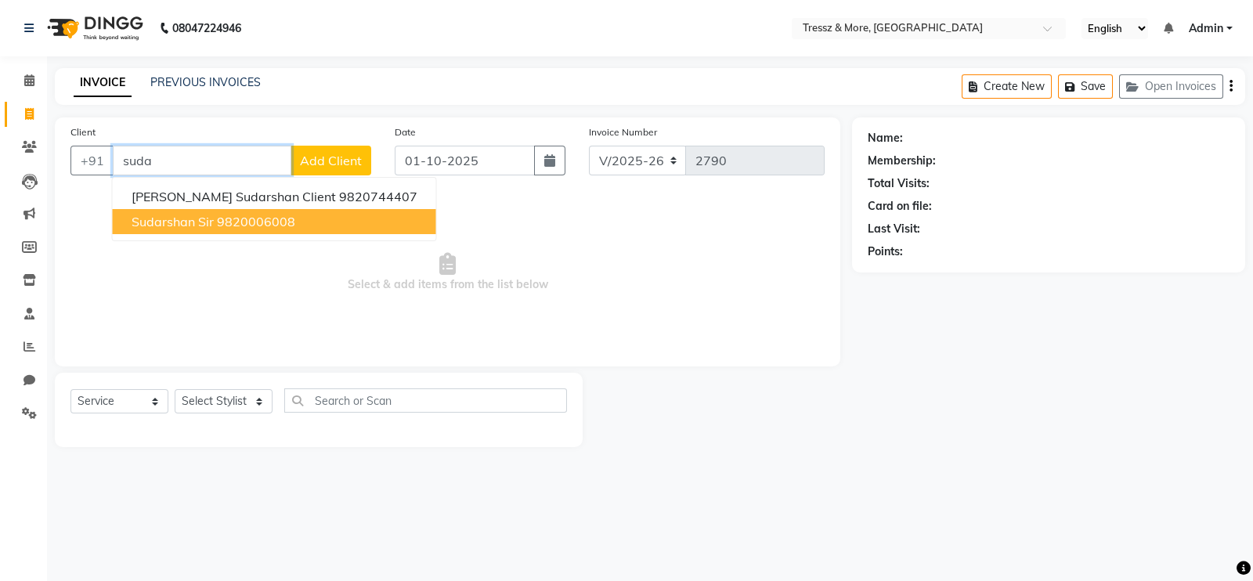
click at [235, 216] on ngb-highlight "9820006008" at bounding box center [256, 222] width 78 height 16
type input "9820006008"
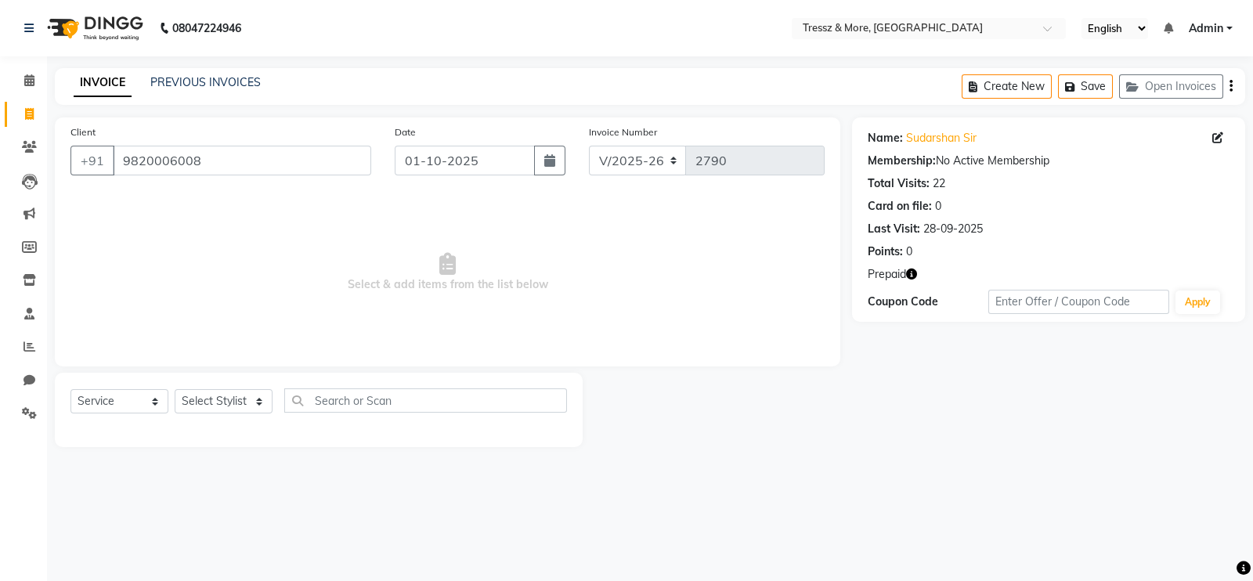
click at [910, 269] on icon "button" at bounding box center [911, 274] width 11 height 11
click at [251, 402] on select "Select Stylist [PERSON_NAME] Anas [PERSON_NAME] [PERSON_NAME] [PERSON_NAME] [PE…" at bounding box center [224, 401] width 98 height 24
select select "13465"
click at [175, 390] on select "Select Stylist [PERSON_NAME] Anas [PERSON_NAME] [PERSON_NAME] [PERSON_NAME] [PE…" at bounding box center [224, 401] width 98 height 24
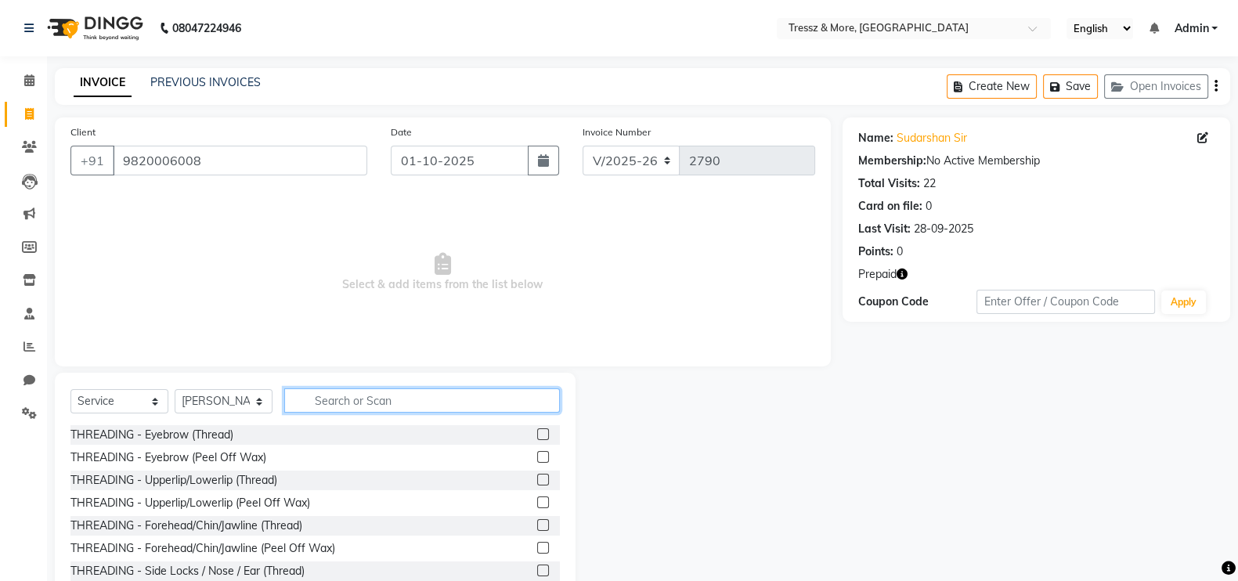
click at [366, 396] on input "text" at bounding box center [422, 400] width 276 height 24
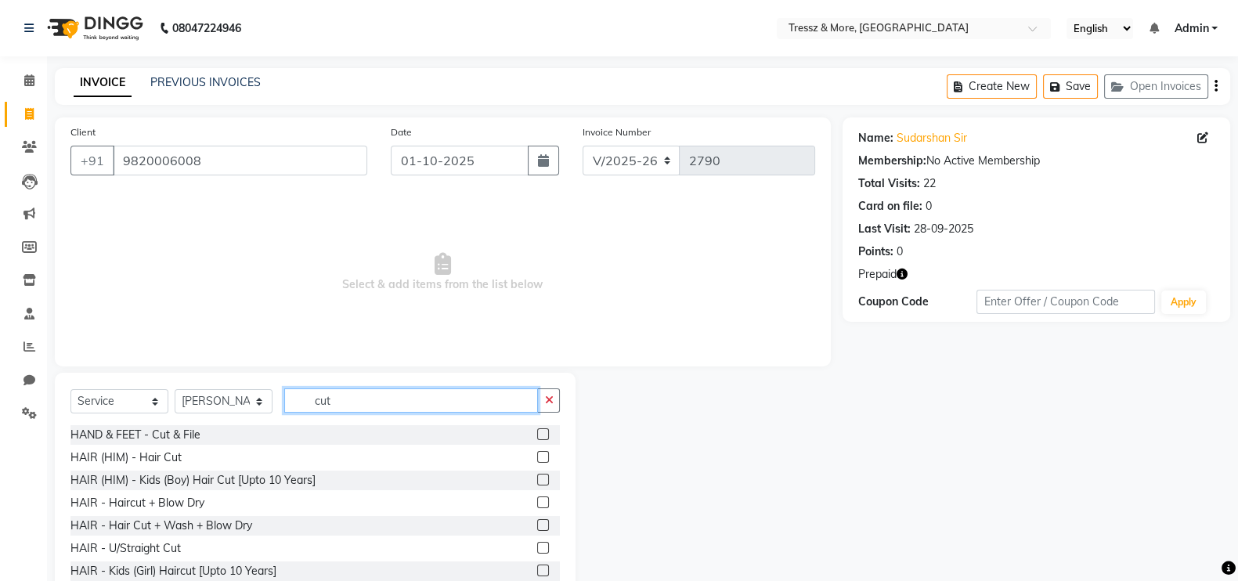
type input "cut"
click at [537, 456] on label at bounding box center [543, 457] width 12 height 12
click at [537, 456] on input "checkbox" at bounding box center [542, 458] width 10 height 10
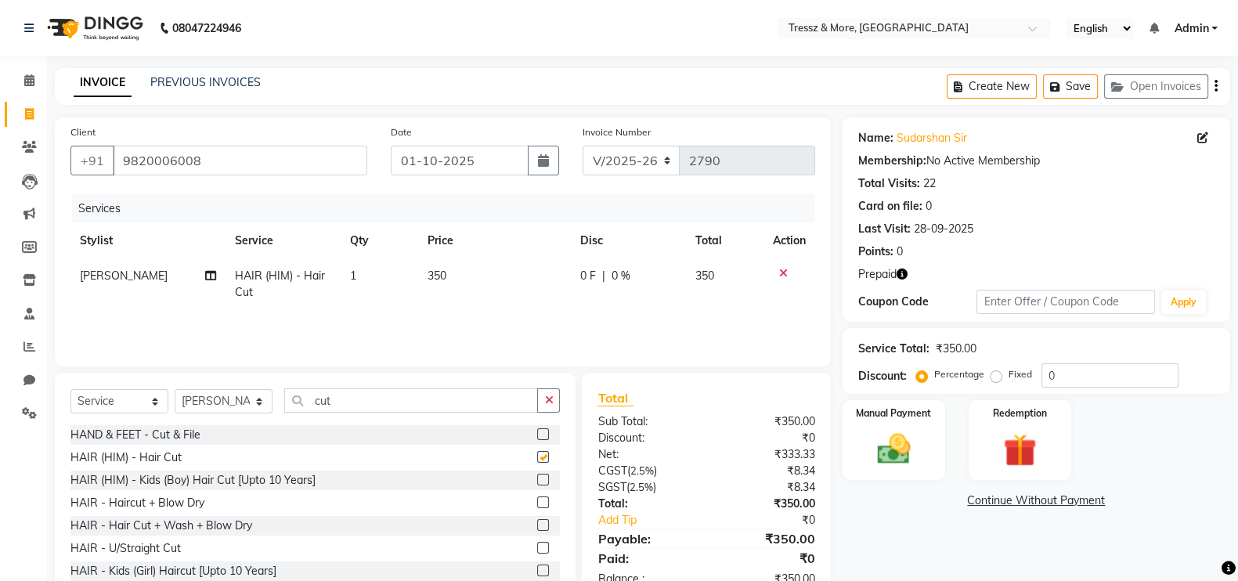
checkbox input "false"
click at [989, 442] on div "Redemption" at bounding box center [1019, 440] width 107 height 83
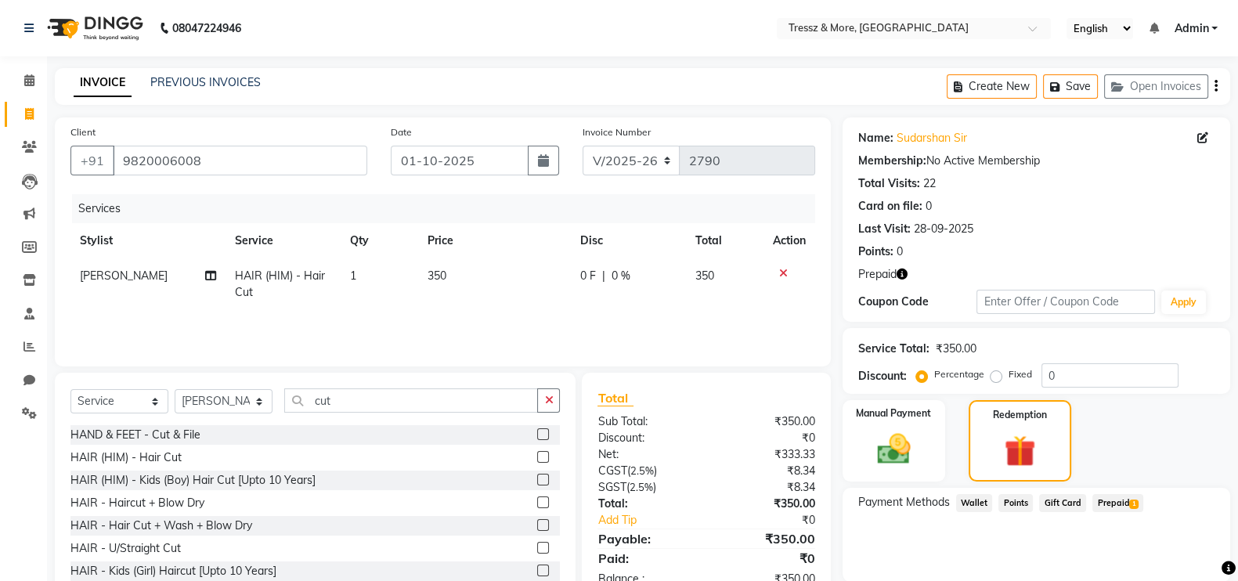
click at [438, 286] on td "350" at bounding box center [494, 284] width 153 height 52
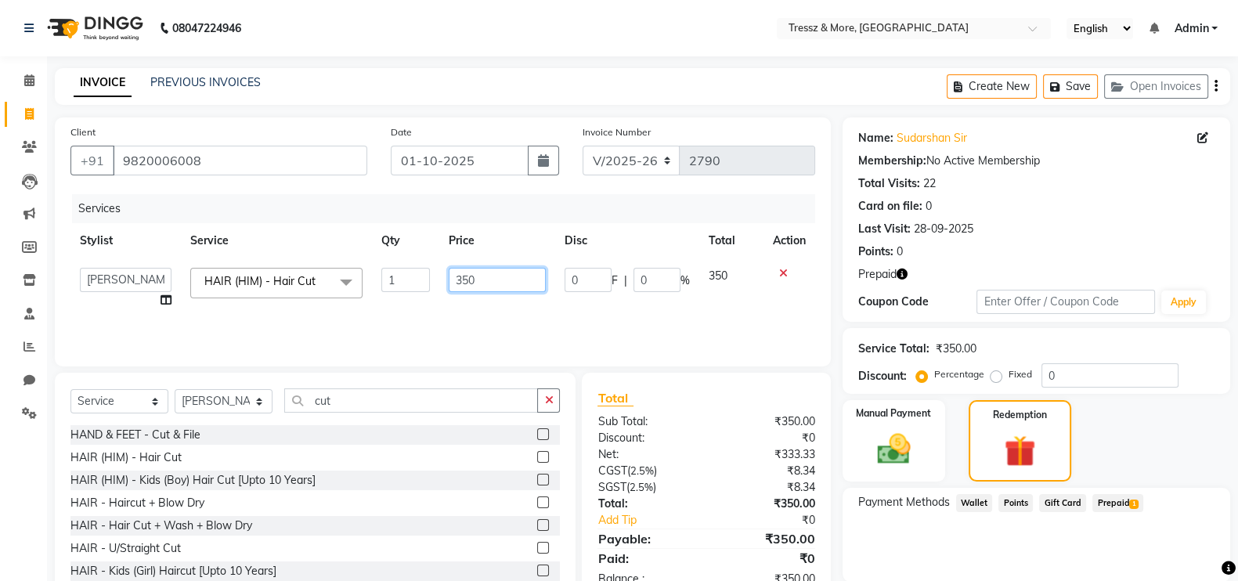
click at [462, 280] on input "350" at bounding box center [498, 280] width 98 height 24
type input "3800"
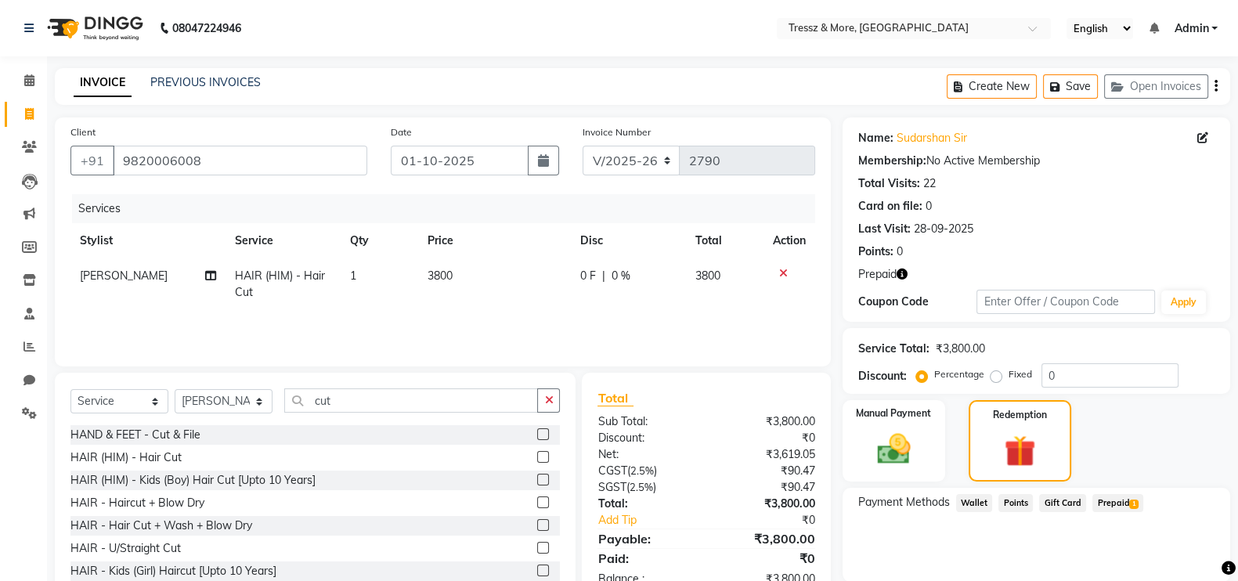
click at [478, 303] on td "3800" at bounding box center [494, 284] width 153 height 52
click at [1114, 507] on span "Prepaid 1" at bounding box center [1117, 503] width 51 height 18
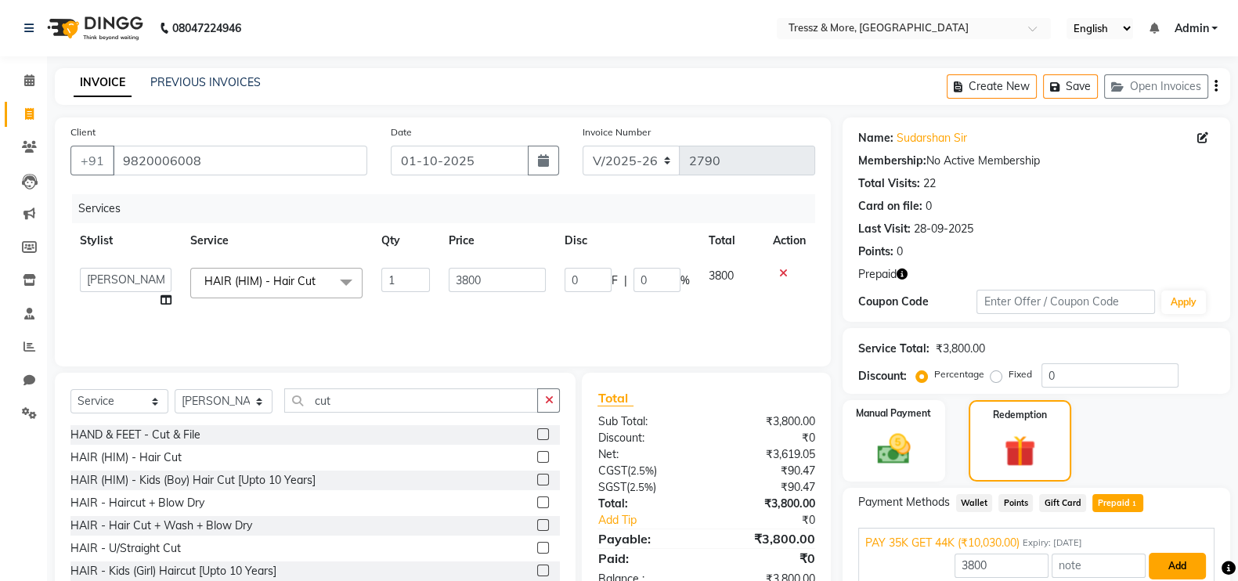
click at [1176, 558] on button "Add" at bounding box center [1177, 566] width 57 height 27
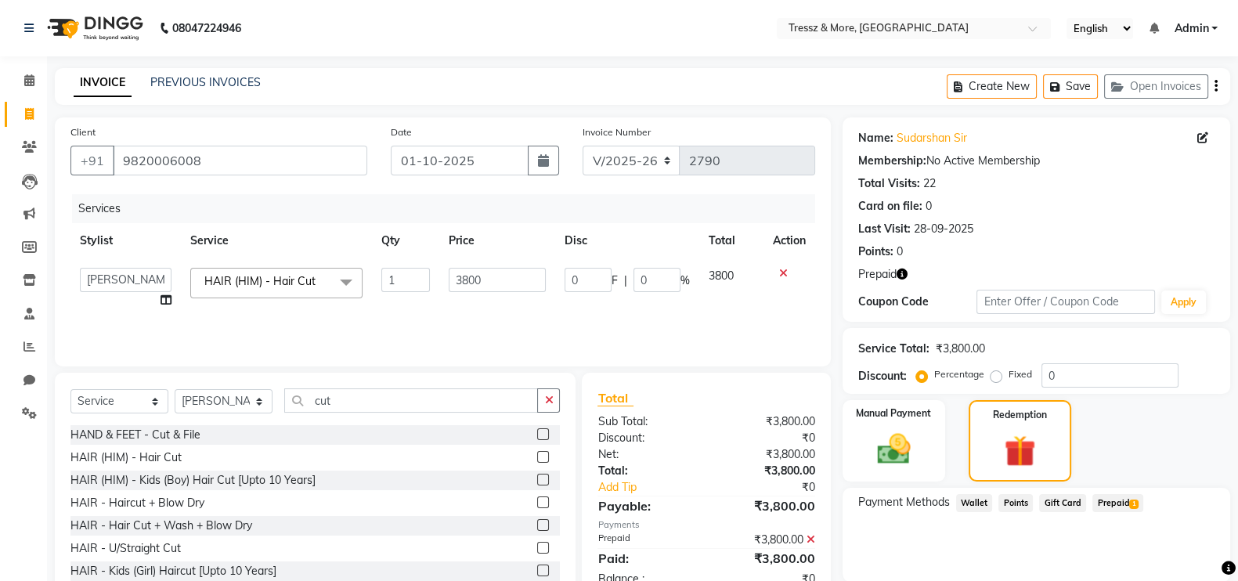
scroll to position [144, 0]
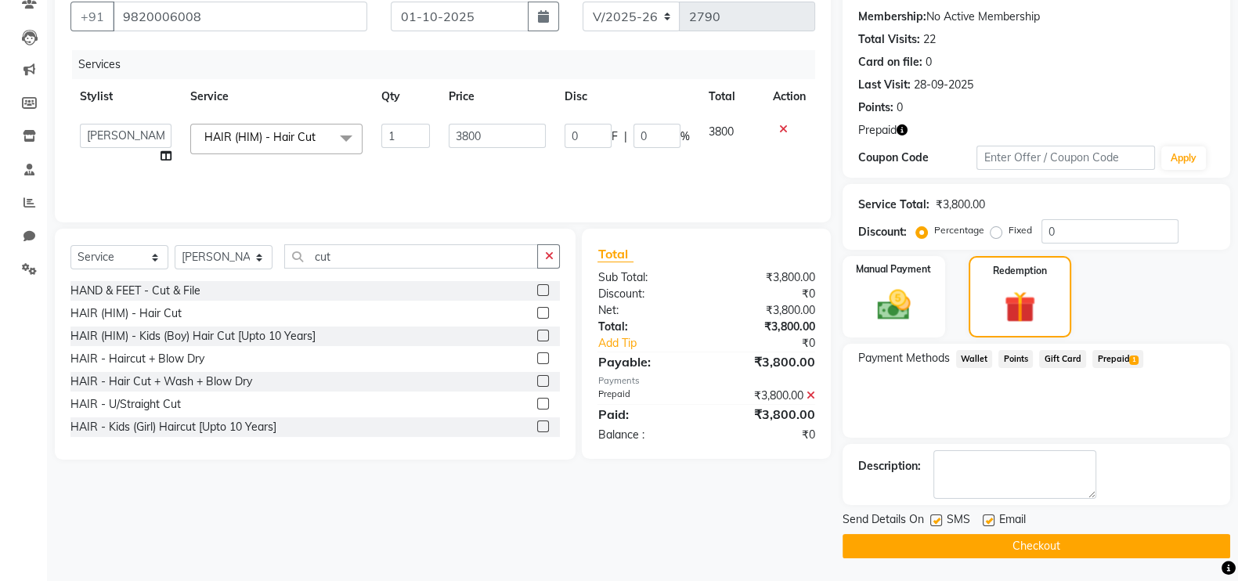
click at [991, 517] on label at bounding box center [989, 520] width 12 height 12
click at [991, 517] on input "checkbox" at bounding box center [988, 521] width 10 height 10
checkbox input "false"
click at [936, 515] on label at bounding box center [936, 520] width 12 height 12
click at [936, 516] on input "checkbox" at bounding box center [935, 521] width 10 height 10
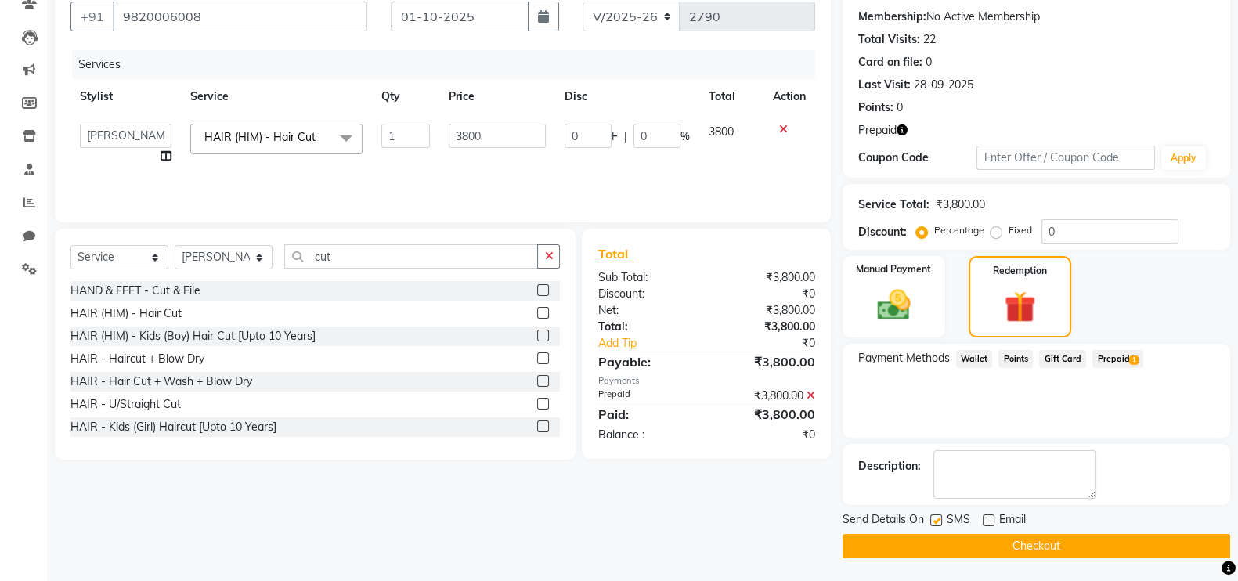
checkbox input "false"
click at [939, 539] on button "Checkout" at bounding box center [1036, 546] width 388 height 24
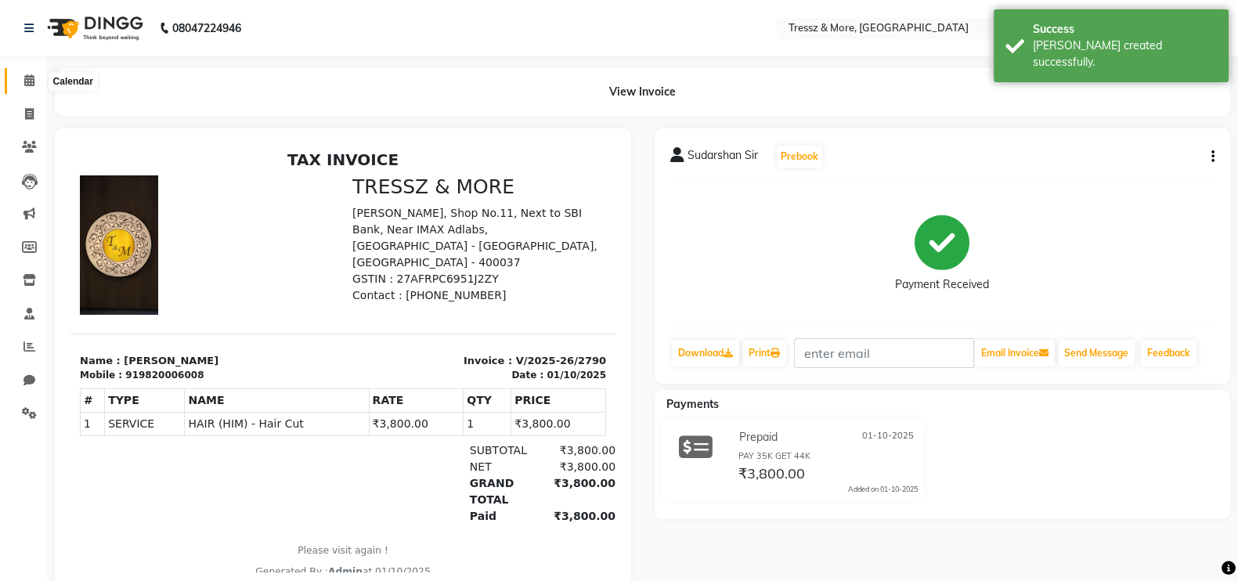
click at [24, 88] on span at bounding box center [29, 81] width 27 height 18
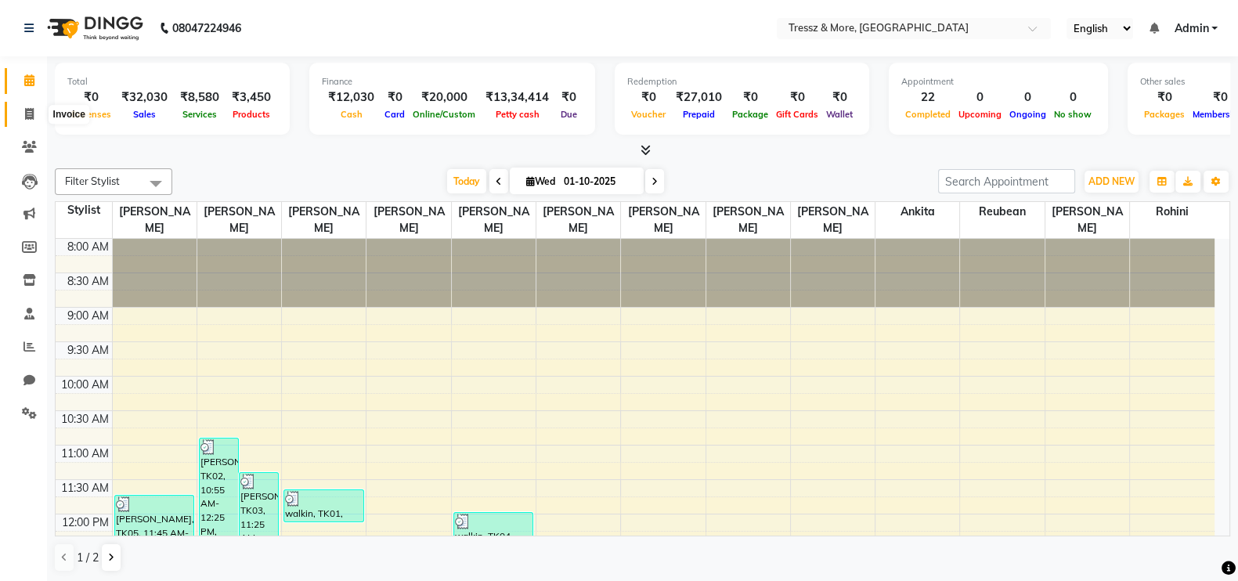
click at [29, 108] on icon at bounding box center [29, 114] width 9 height 12
select select "service"
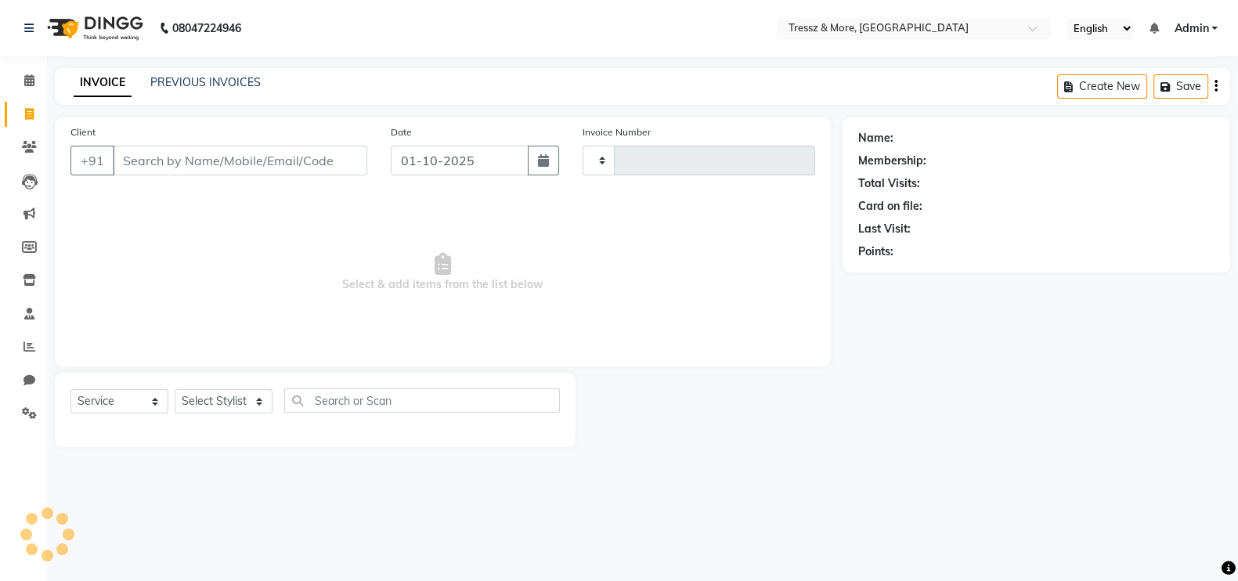
type input "2791"
select select "3037"
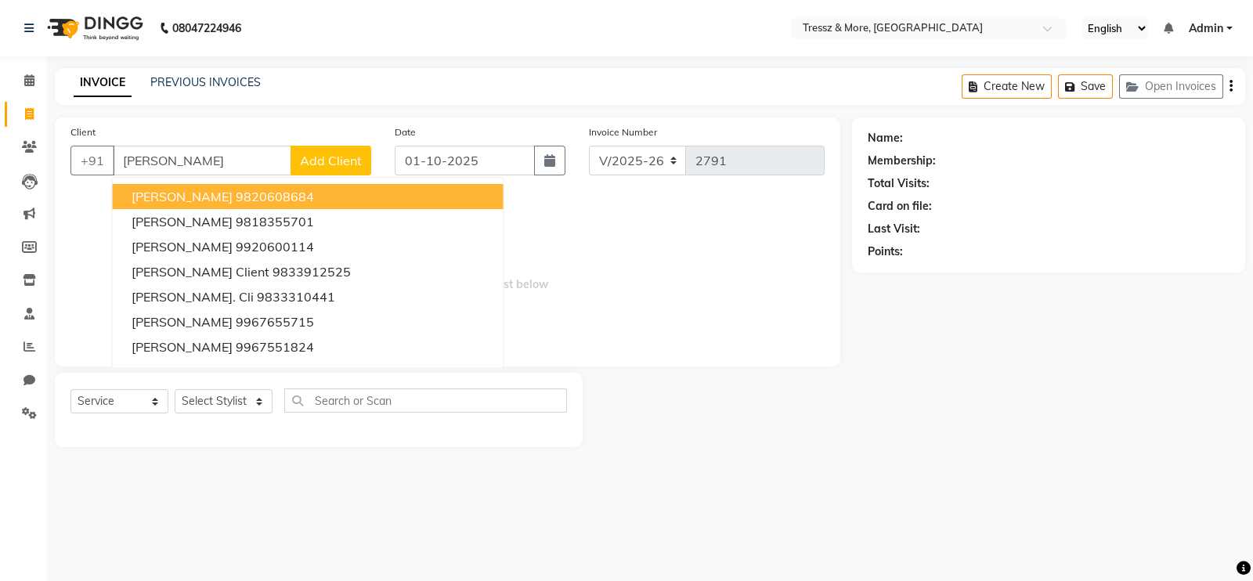
click at [176, 157] on input "[PERSON_NAME]" at bounding box center [202, 161] width 179 height 30
type input "n"
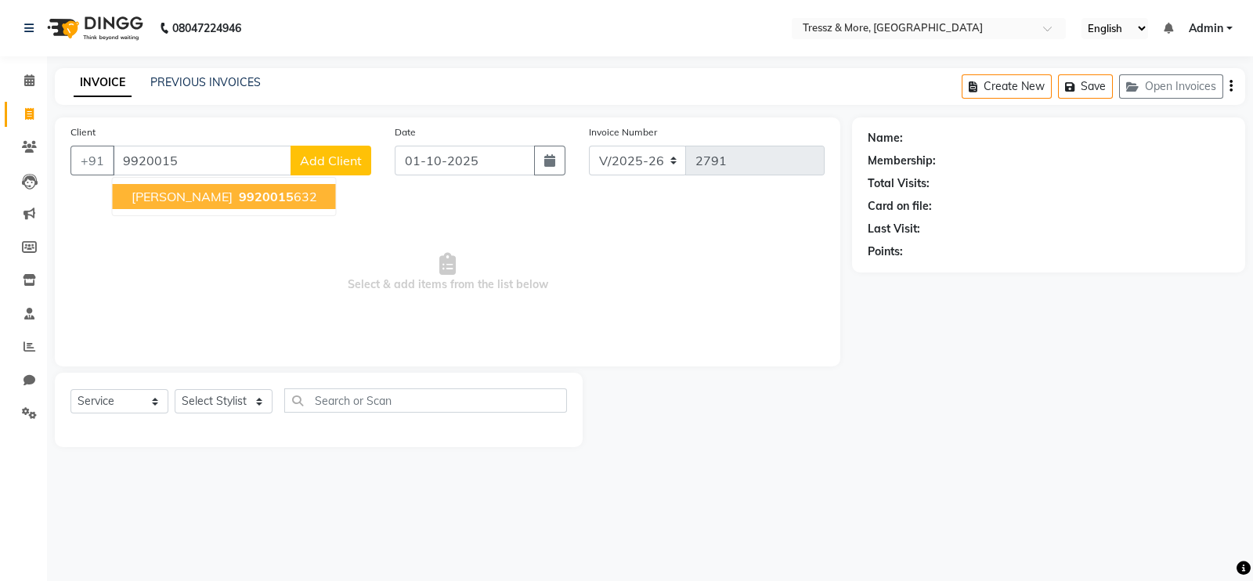
click at [202, 197] on span "[PERSON_NAME]" at bounding box center [182, 197] width 101 height 16
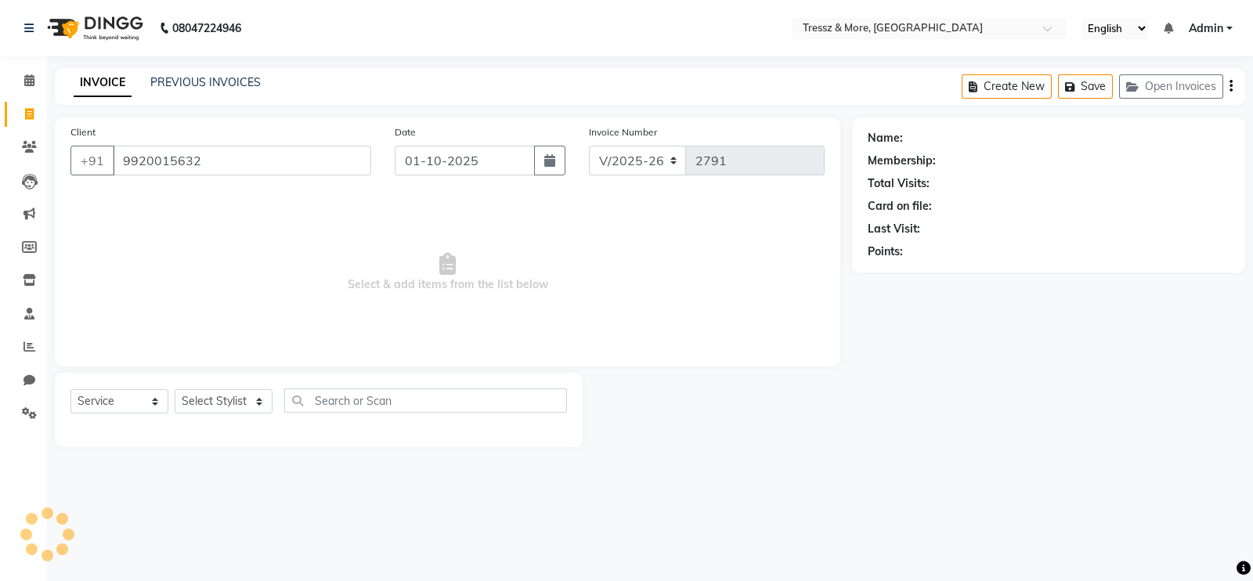
type input "9920015632"
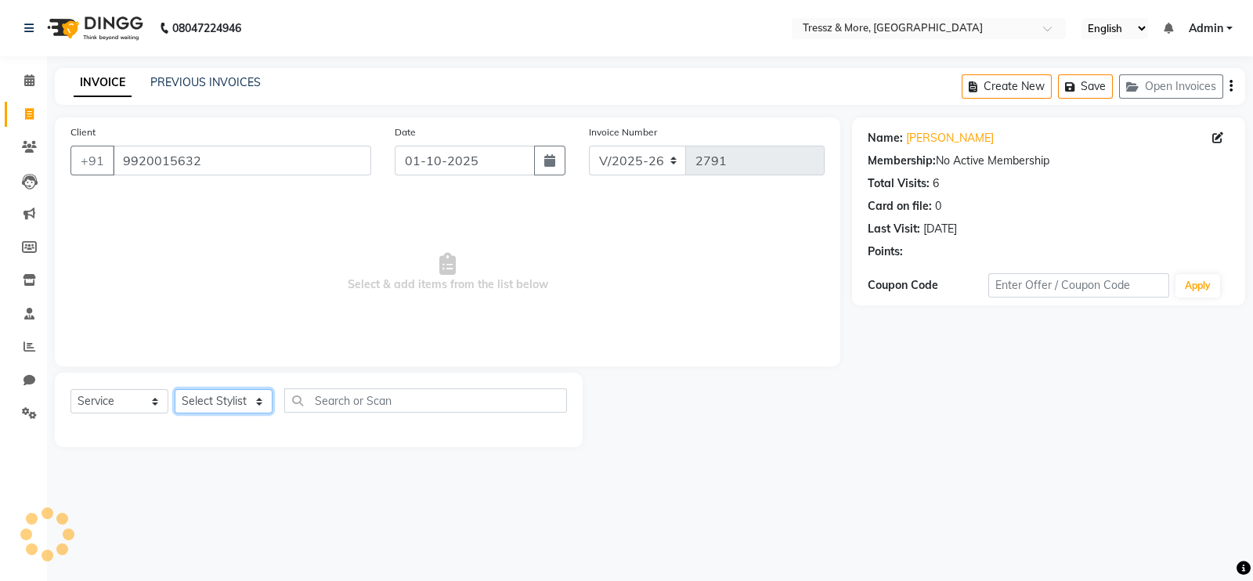
click at [234, 404] on select "Select Stylist [PERSON_NAME] Anas [PERSON_NAME] [PERSON_NAME] [PERSON_NAME] [PE…" at bounding box center [224, 401] width 98 height 24
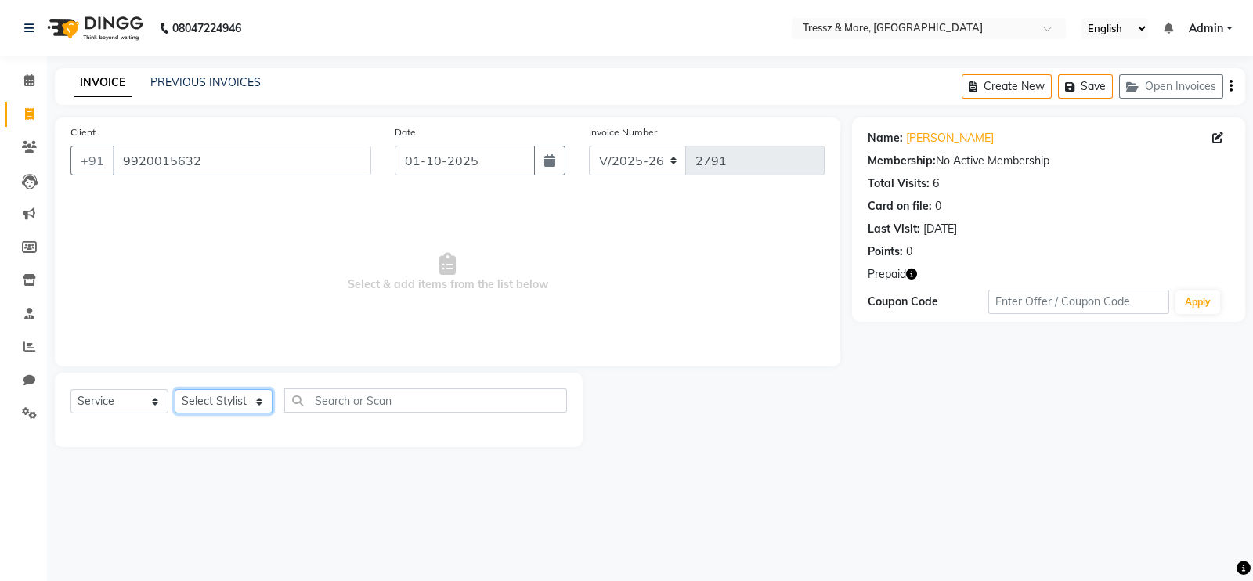
select select "93444"
click at [175, 390] on select "Select Stylist [PERSON_NAME] Anas [PERSON_NAME] [PERSON_NAME] [PERSON_NAME] [PE…" at bounding box center [224, 401] width 98 height 24
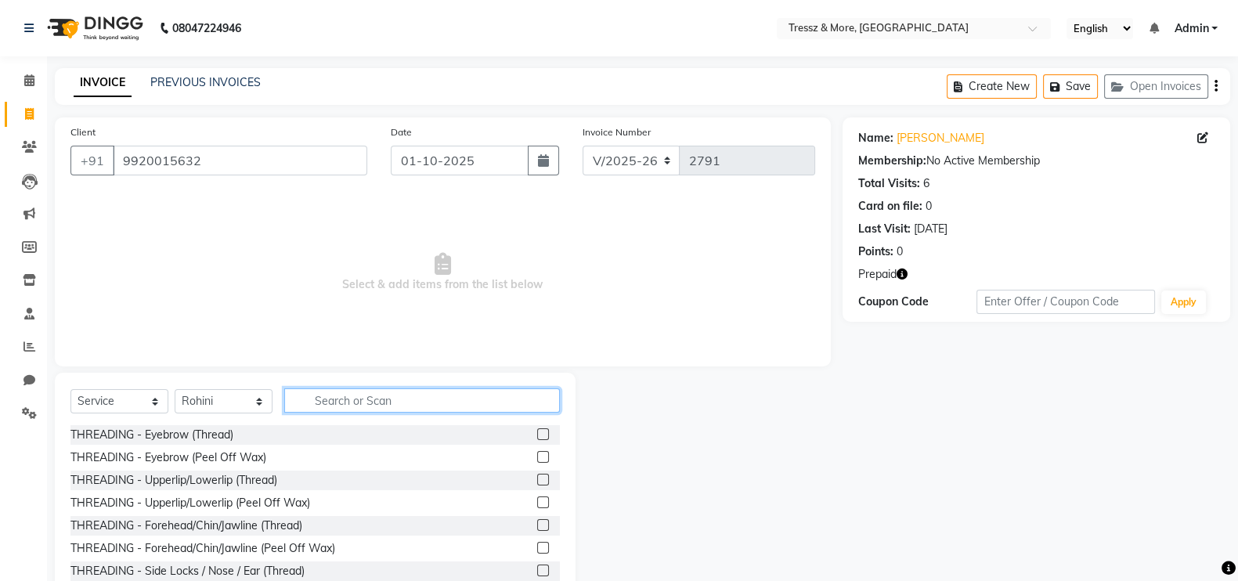
click at [352, 409] on input "text" at bounding box center [422, 400] width 276 height 24
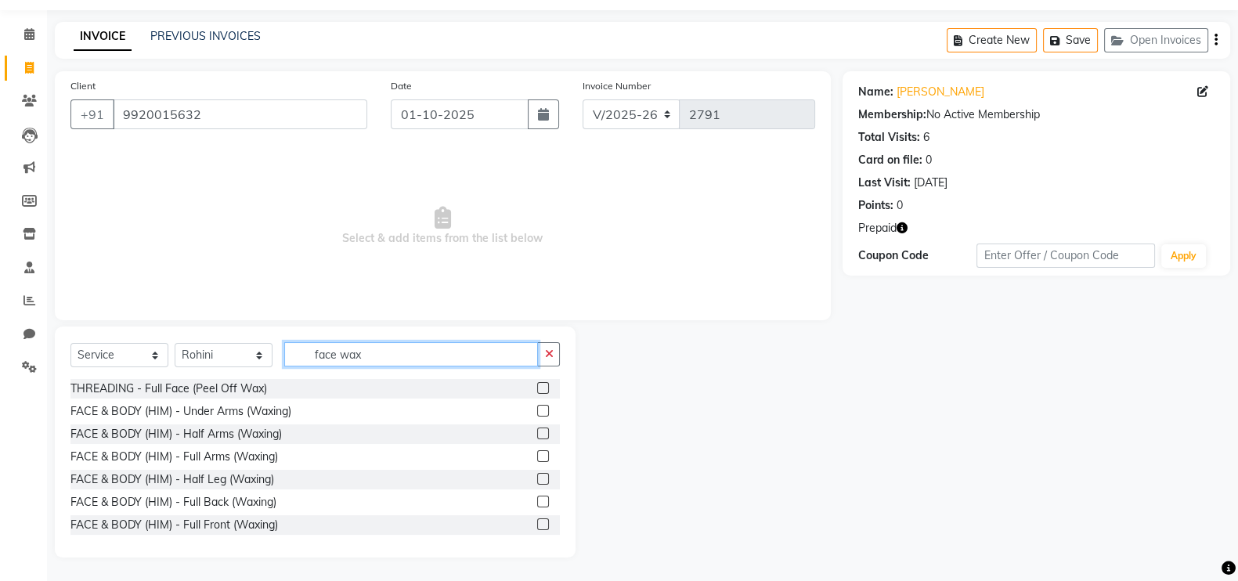
scroll to position [2, 0]
type input "face wax"
click at [537, 385] on label at bounding box center [543, 386] width 12 height 12
click at [537, 385] on input "checkbox" at bounding box center [542, 387] width 10 height 10
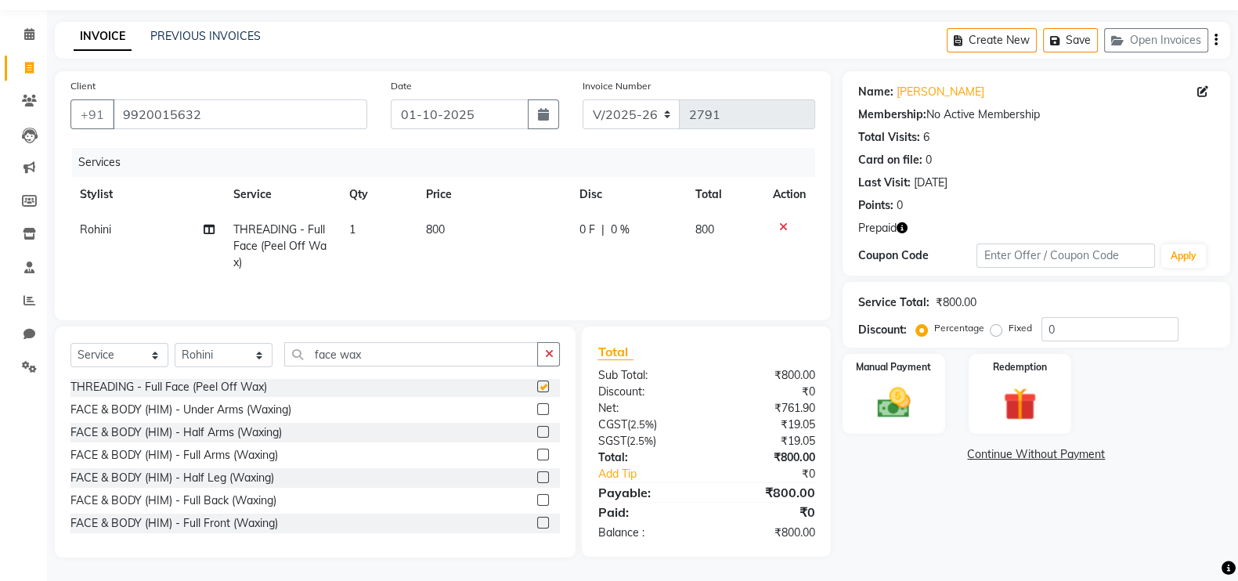
checkbox input "false"
click at [255, 361] on select "Select Stylist [PERSON_NAME] Anas [PERSON_NAME] [PERSON_NAME] [PERSON_NAME] [PE…" at bounding box center [224, 355] width 98 height 24
select select "13464"
click at [175, 346] on select "Select Stylist [PERSON_NAME] Anas [PERSON_NAME] [PERSON_NAME] [PERSON_NAME] [PE…" at bounding box center [224, 355] width 98 height 24
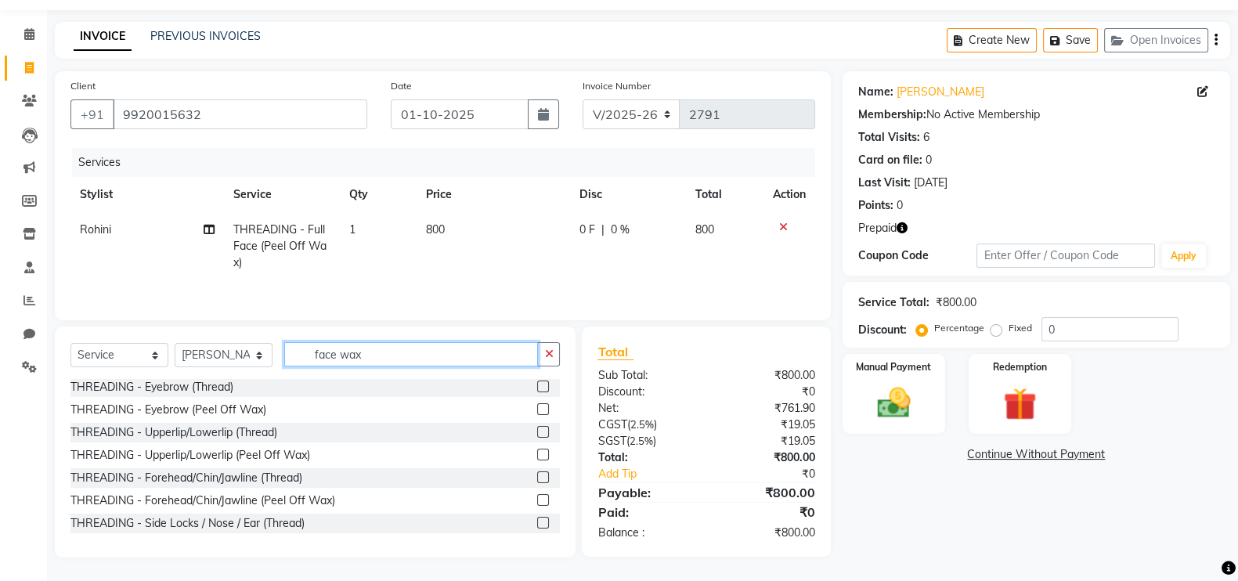
click at [379, 361] on input "face wax" at bounding box center [411, 354] width 254 height 24
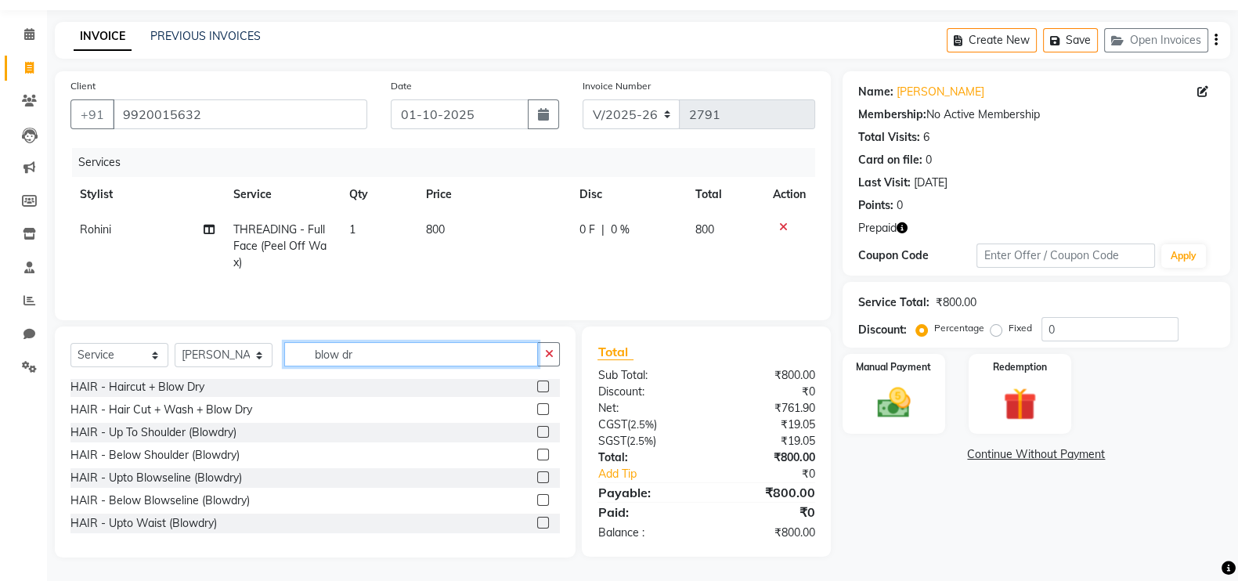
type input "blow dr"
click at [537, 433] on label at bounding box center [543, 432] width 12 height 12
click at [537, 433] on input "checkbox" at bounding box center [542, 432] width 10 height 10
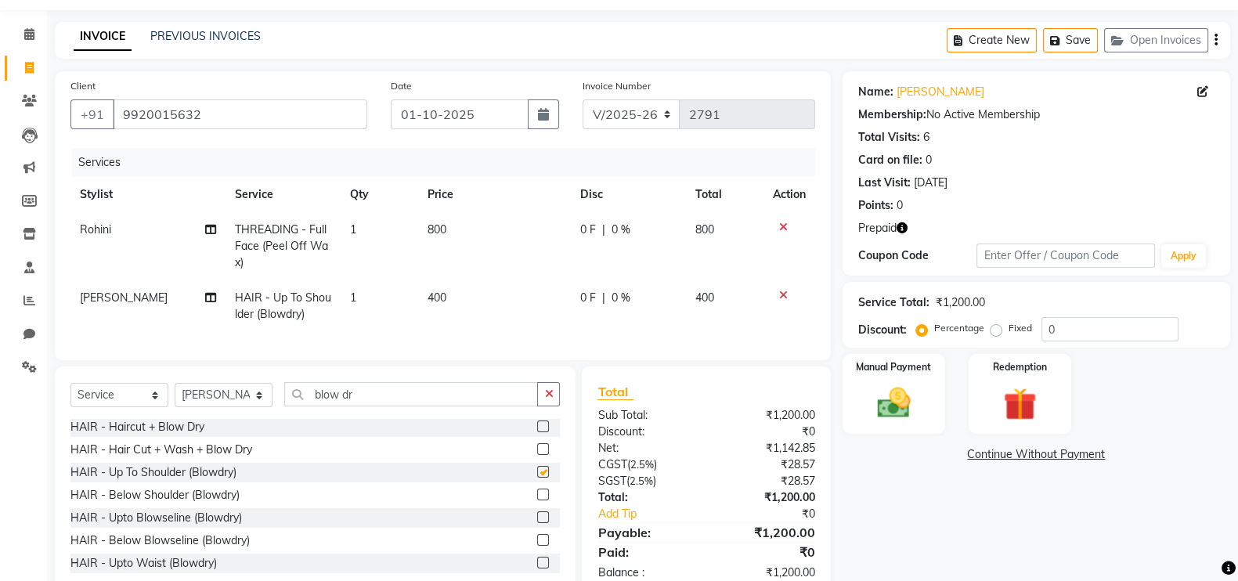
checkbox input "false"
click at [445, 299] on td "400" at bounding box center [494, 306] width 153 height 52
select select "13464"
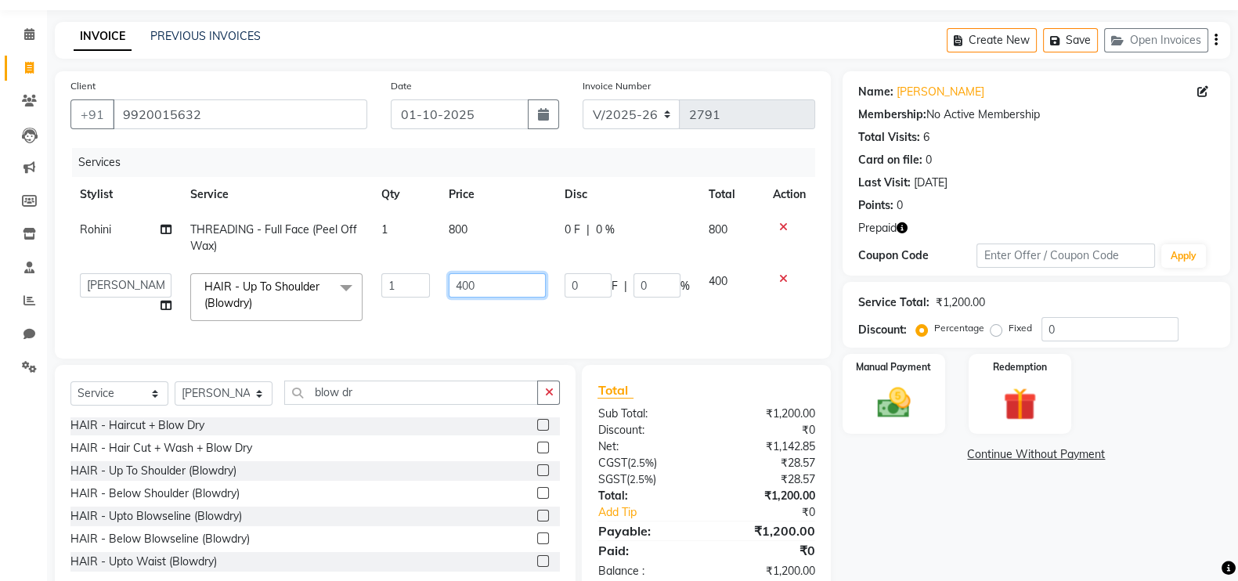
click at [473, 282] on input "400" at bounding box center [498, 285] width 98 height 24
type input "4"
type input "600"
click at [483, 320] on td "600" at bounding box center [497, 297] width 117 height 67
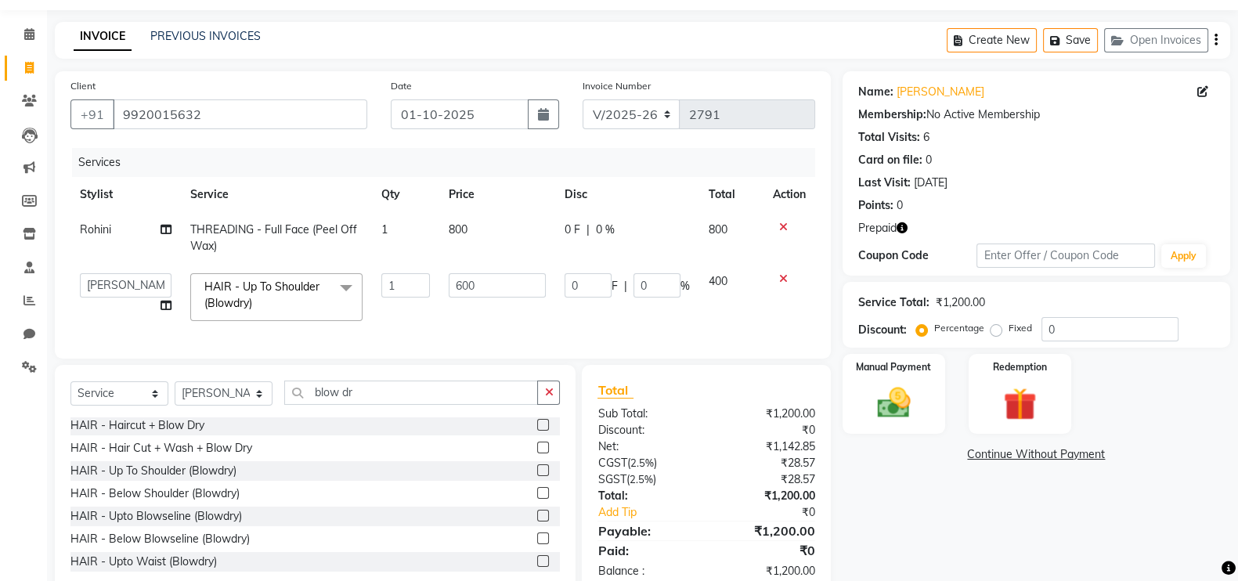
select select "13464"
click at [462, 243] on td "800" at bounding box center [497, 238] width 117 height 52
select select "93444"
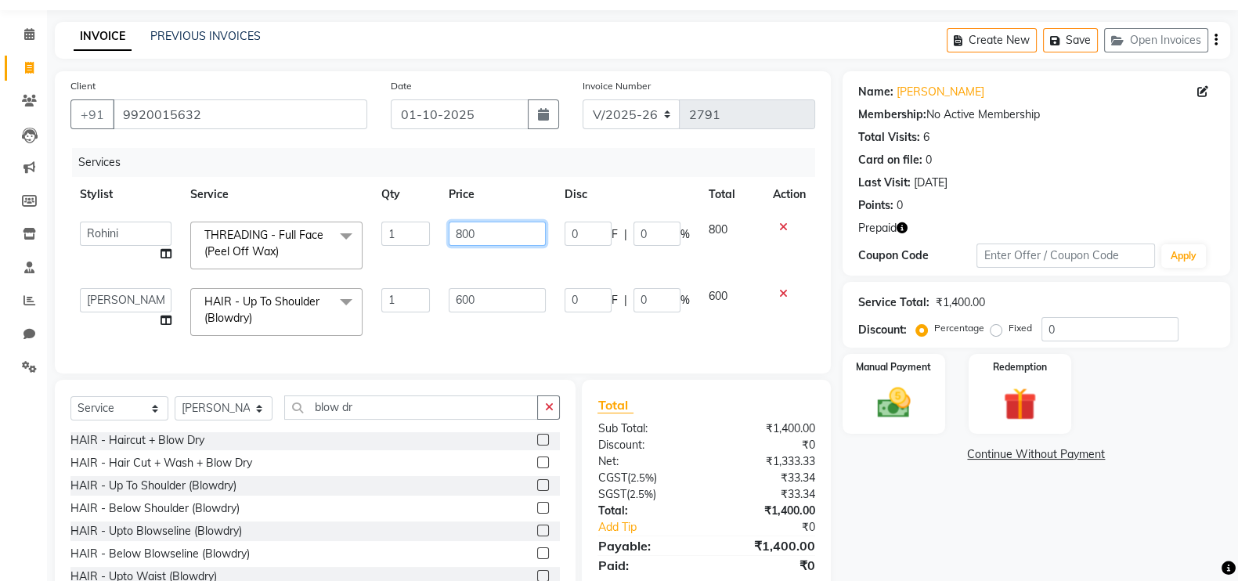
click at [466, 236] on input "800" at bounding box center [498, 234] width 98 height 24
type input "870"
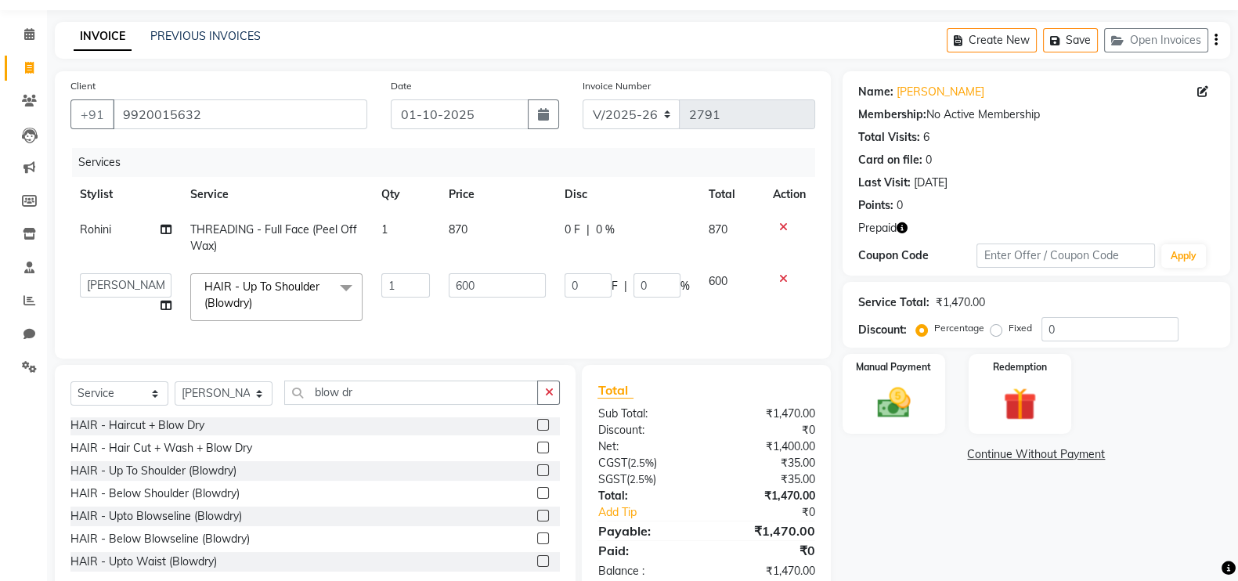
click at [472, 252] on td "870" at bounding box center [497, 238] width 117 height 52
select select "93444"
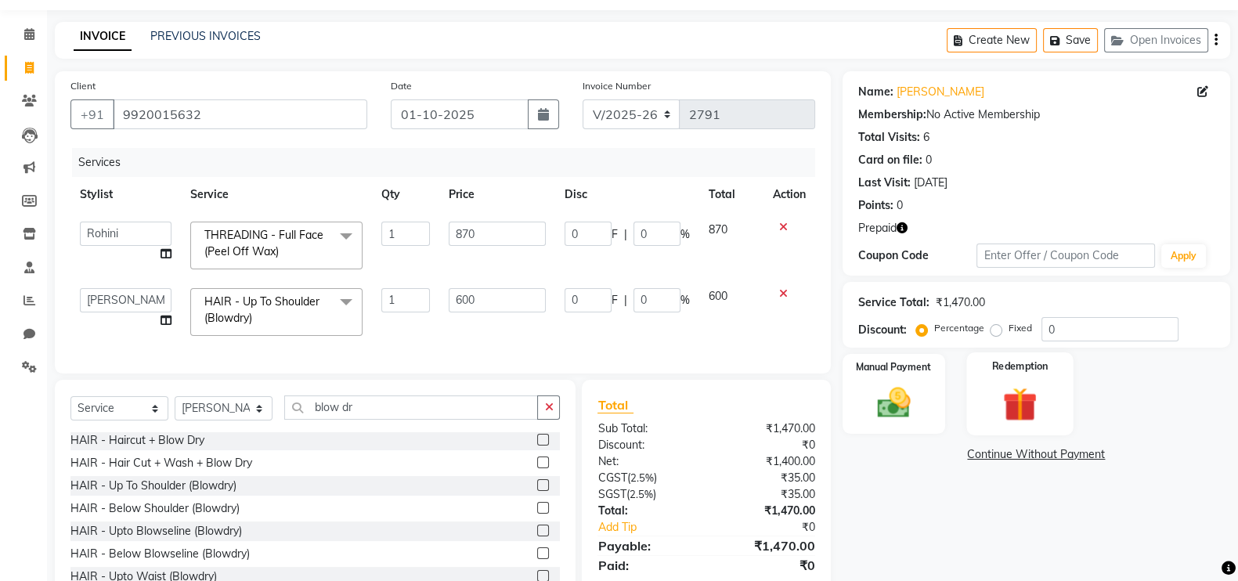
click at [1014, 396] on img at bounding box center [1020, 404] width 56 height 42
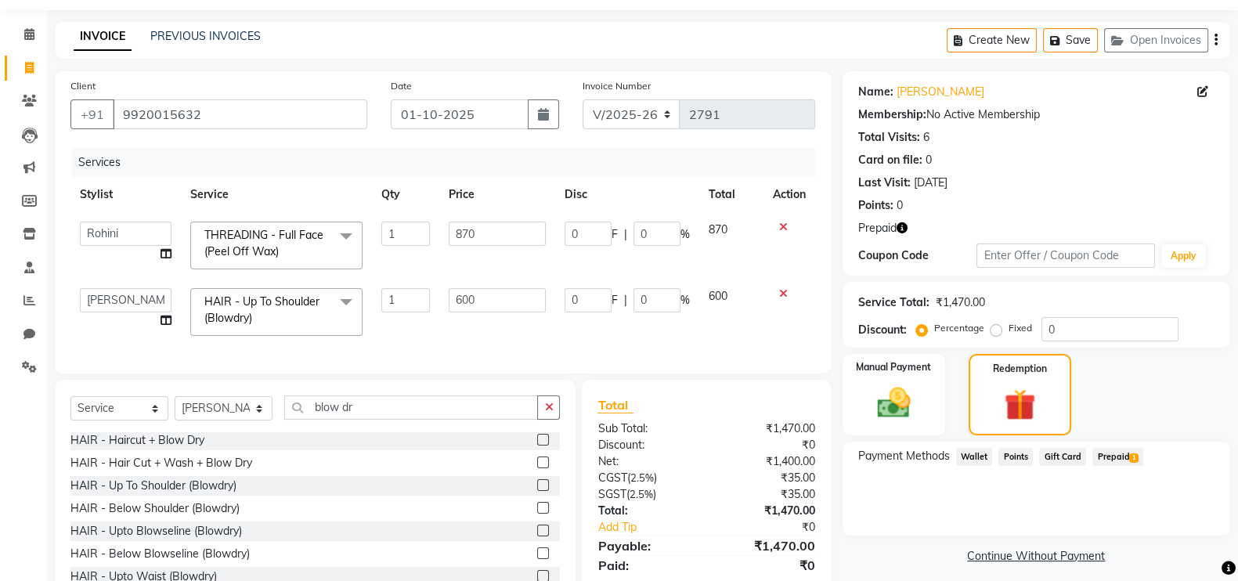
click at [1120, 453] on span "Prepaid 1" at bounding box center [1117, 457] width 51 height 18
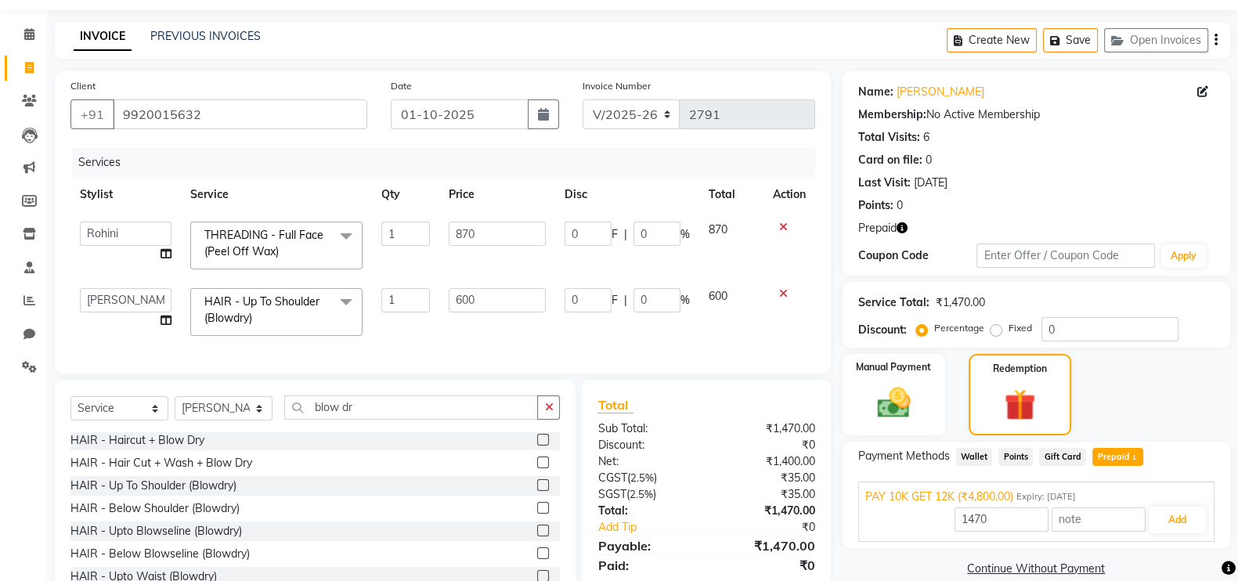
scroll to position [114, 0]
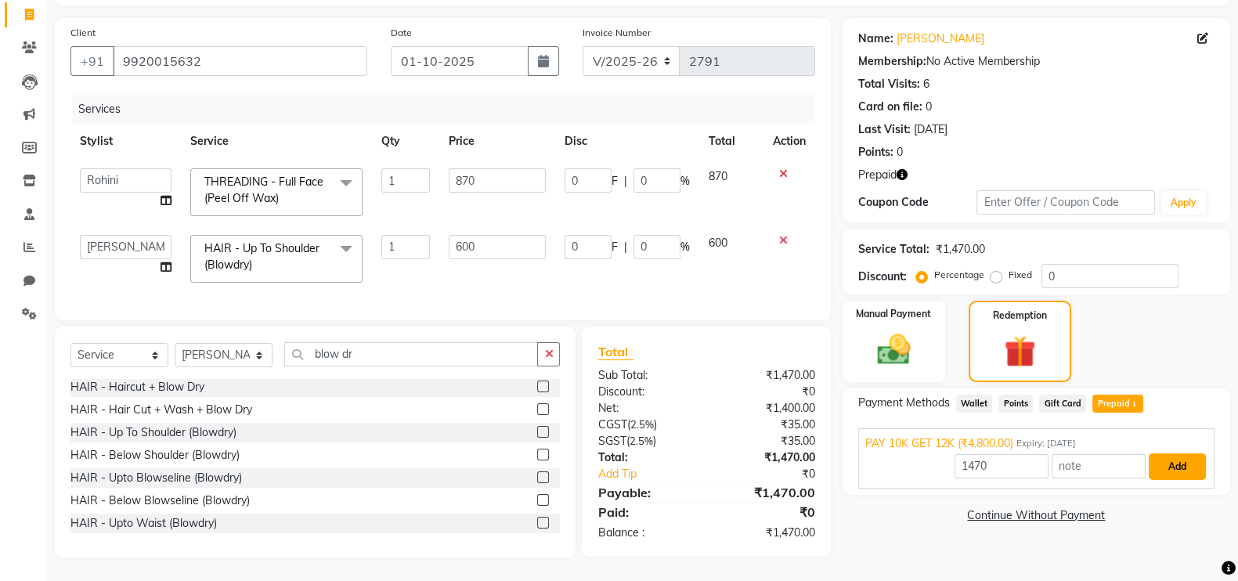
click at [1178, 460] on button "Add" at bounding box center [1177, 466] width 57 height 27
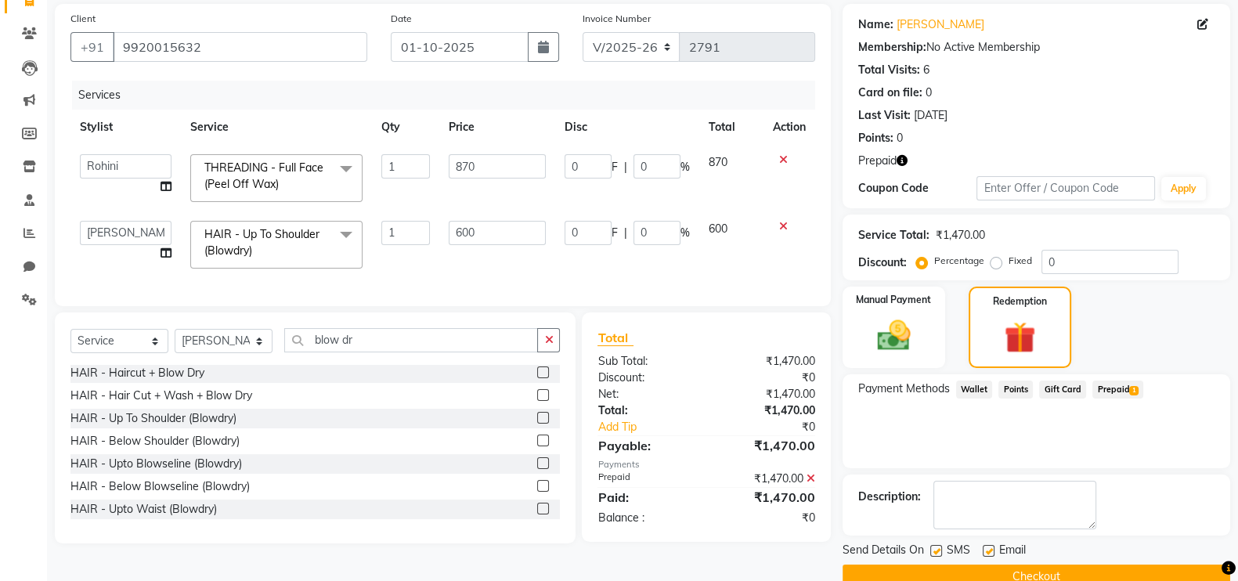
click at [936, 546] on label at bounding box center [936, 551] width 12 height 12
click at [936, 546] on input "checkbox" at bounding box center [935, 551] width 10 height 10
checkbox input "false"
click at [986, 550] on label at bounding box center [989, 551] width 12 height 12
click at [986, 550] on input "checkbox" at bounding box center [988, 551] width 10 height 10
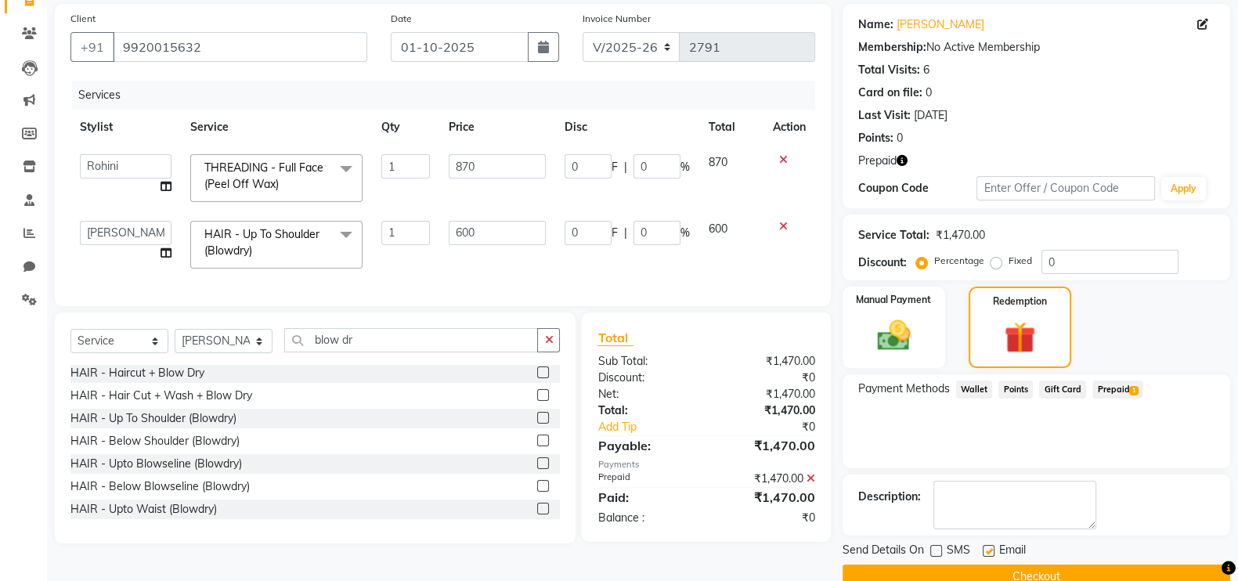
checkbox input "false"
click at [996, 568] on button "Checkout" at bounding box center [1036, 576] width 388 height 24
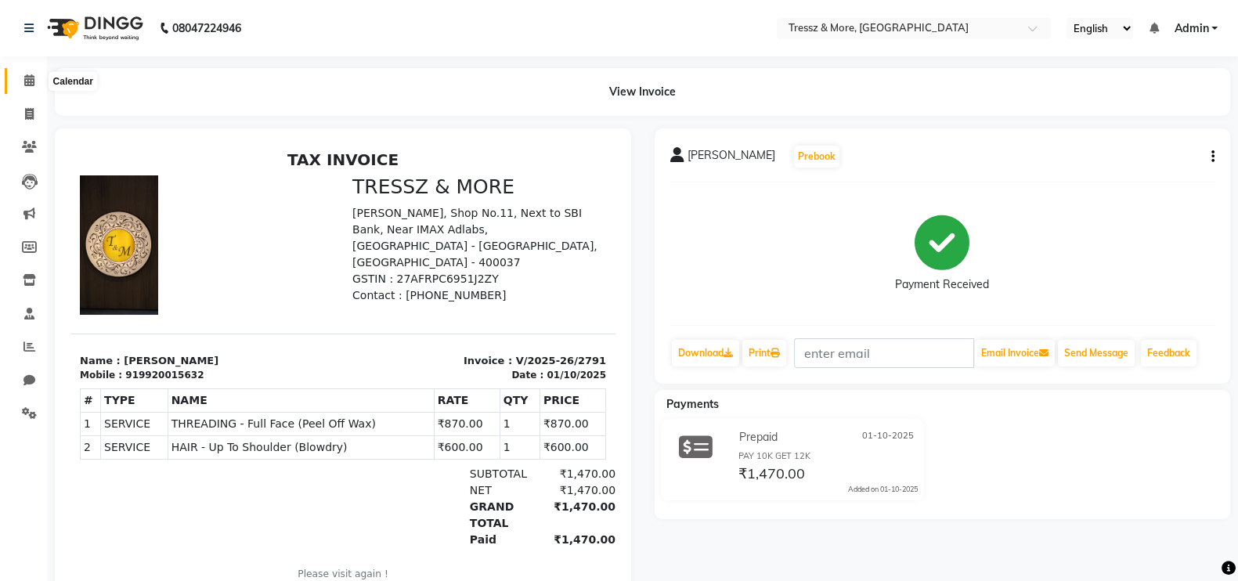
click at [31, 87] on span at bounding box center [29, 81] width 27 height 18
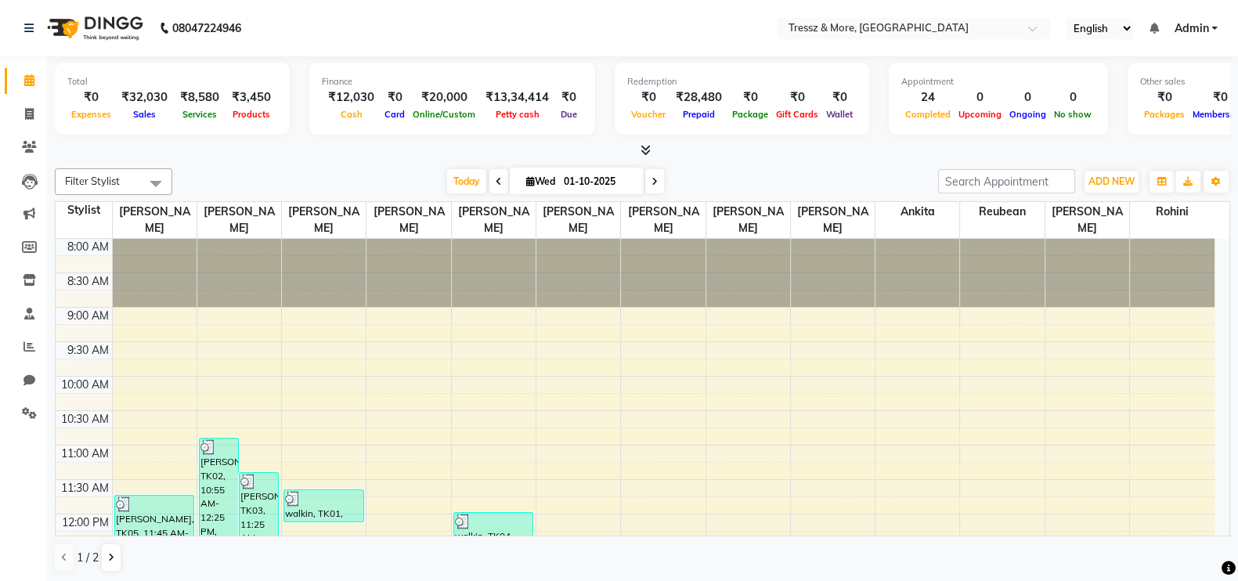
click at [658, 178] on span at bounding box center [654, 181] width 19 height 24
type input "02-10-2025"
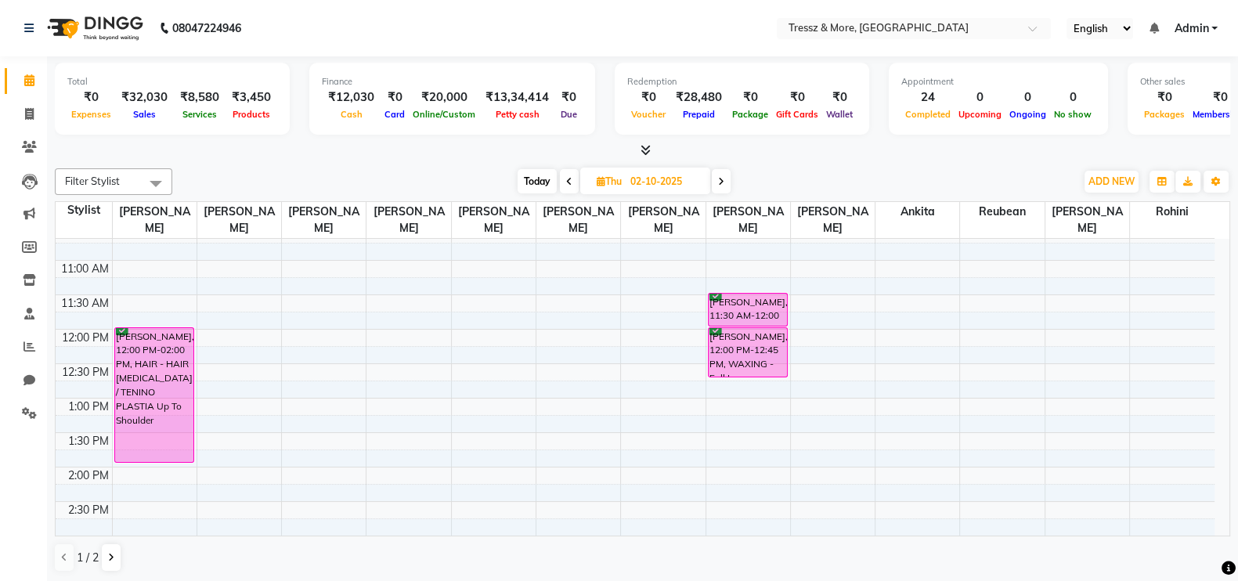
scroll to position [160, 0]
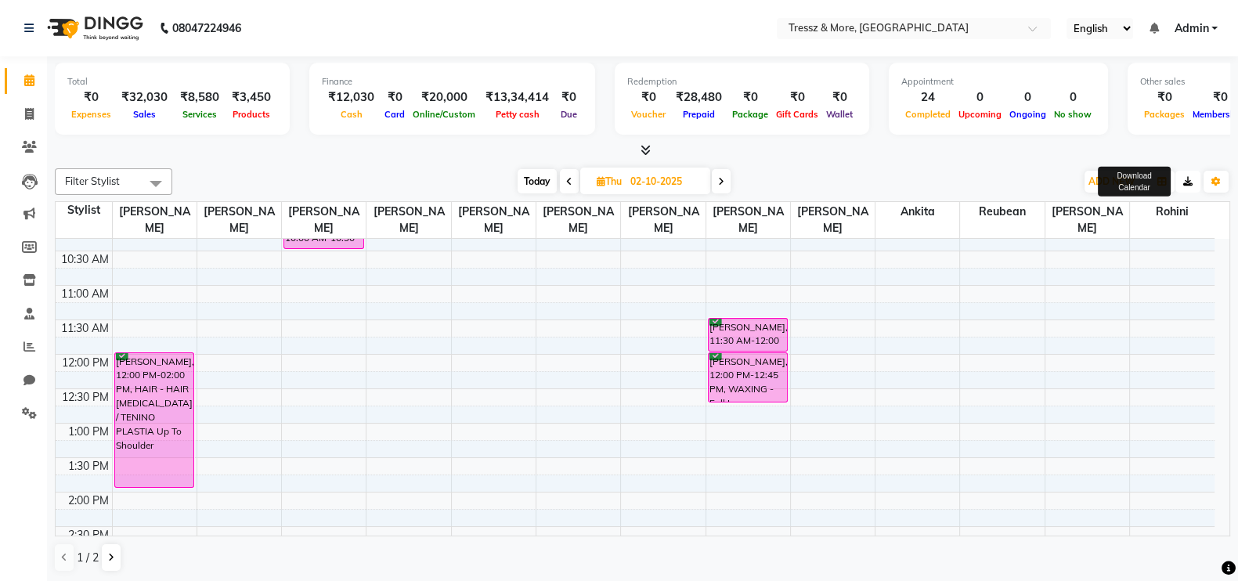
click at [1187, 186] on button "button" at bounding box center [1187, 182] width 25 height 22
click at [957, 279] on div "8:00 AM 8:30 AM 9:00 AM 9:30 AM 10:00 AM 10:30 AM 11:00 AM 11:30 AM 12:00 PM 12…" at bounding box center [635, 526] width 1159 height 895
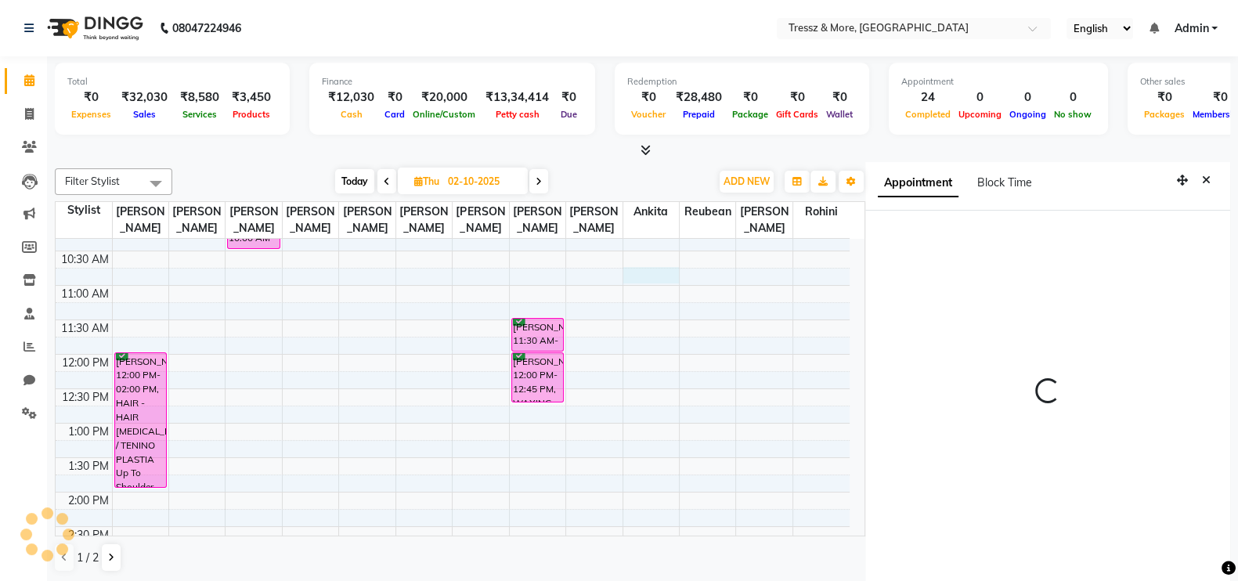
select select "86702"
select select "tentative"
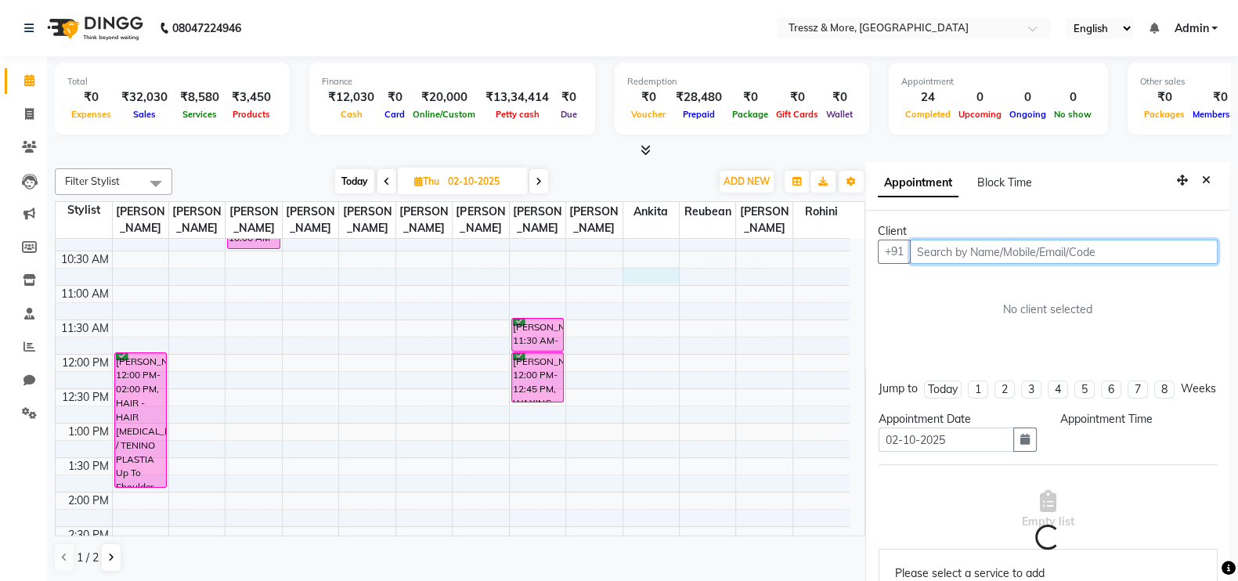
scroll to position [7, 0]
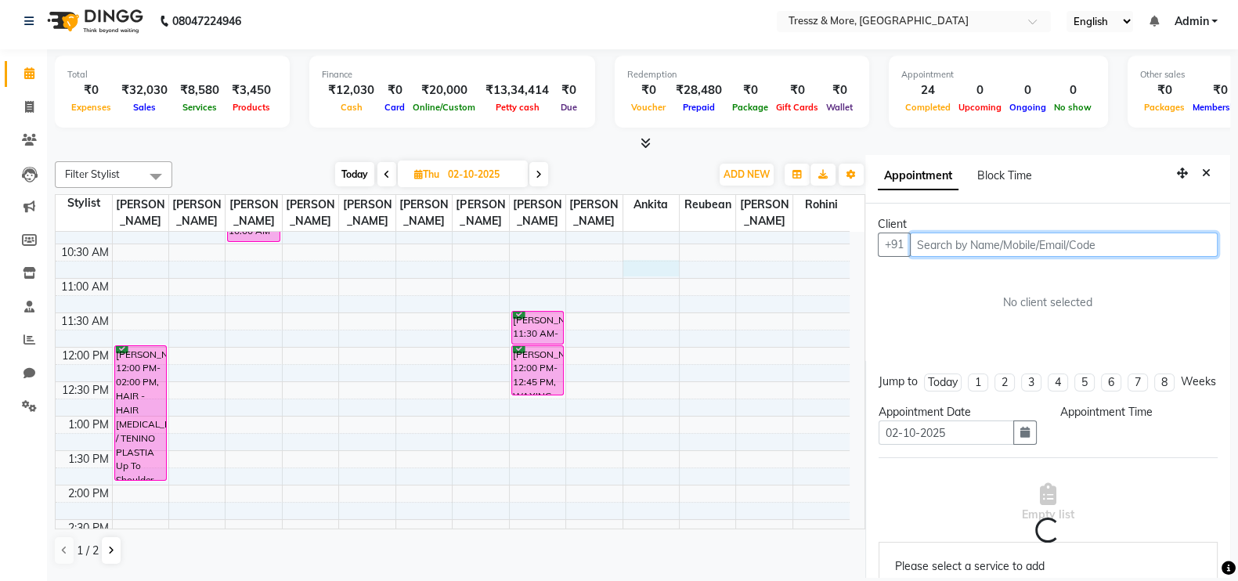
select select "645"
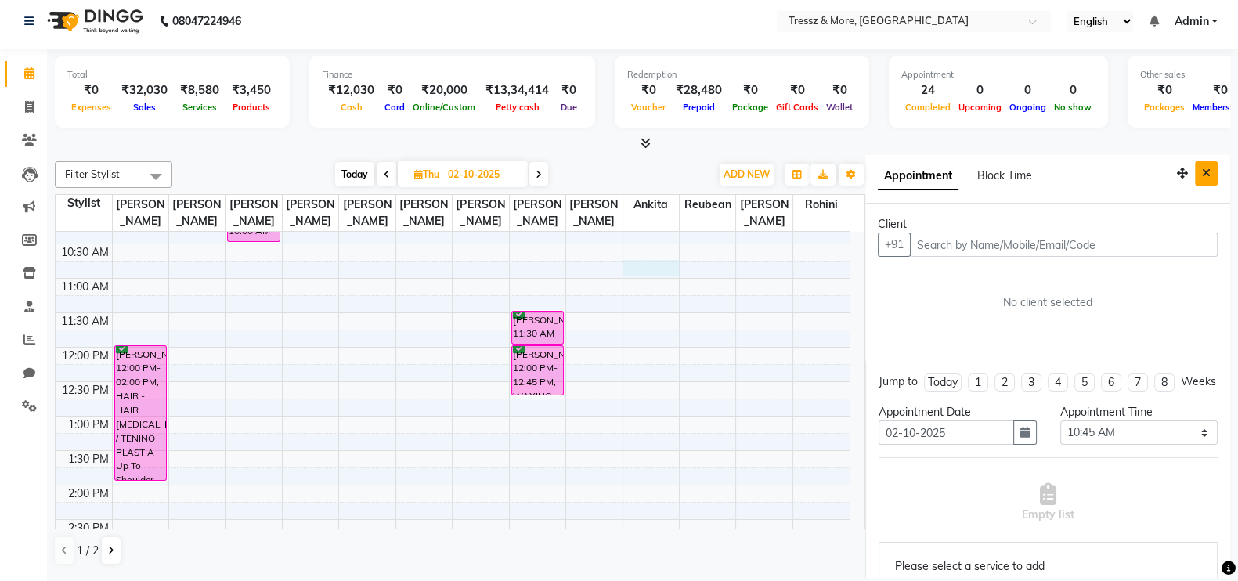
click at [1202, 168] on icon "Close" at bounding box center [1206, 173] width 9 height 11
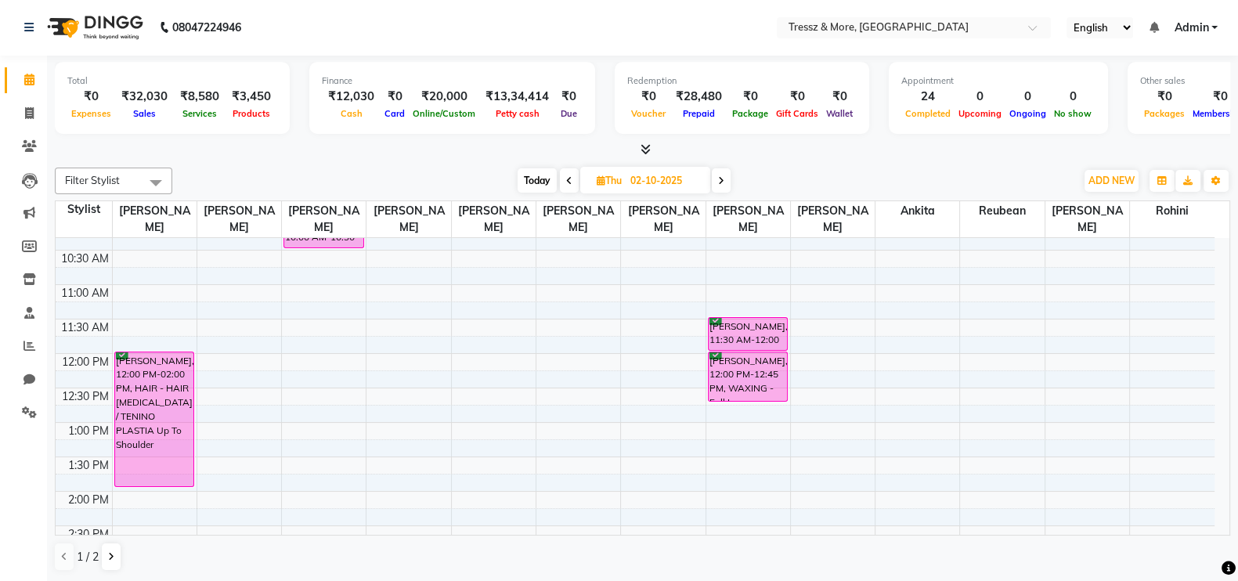
scroll to position [199, 0]
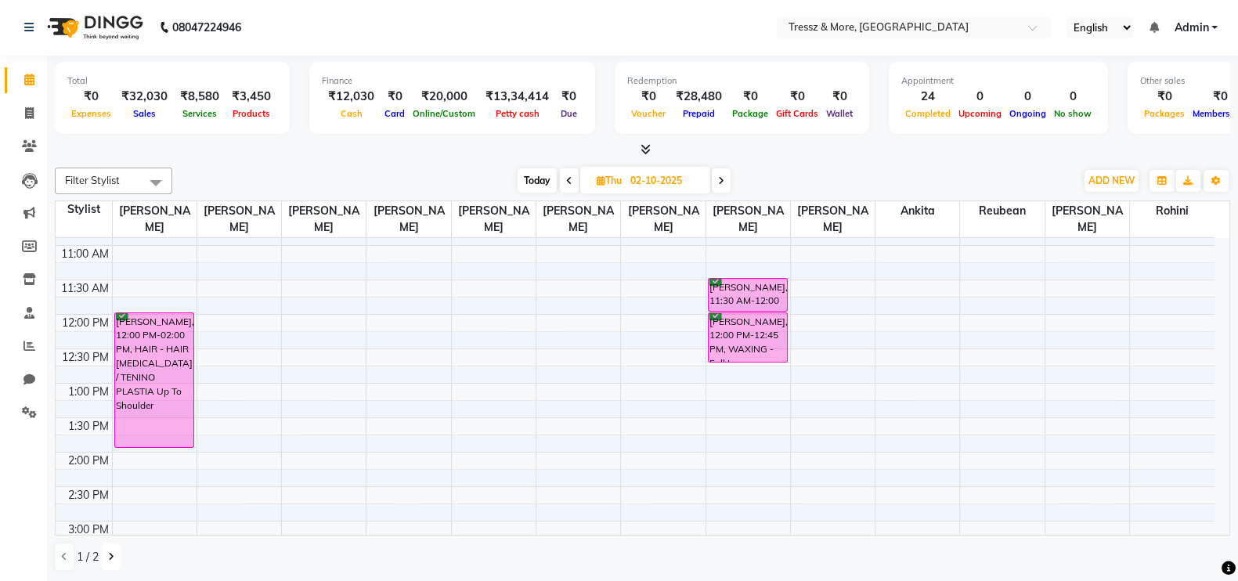
click at [113, 555] on icon at bounding box center [111, 556] width 6 height 9
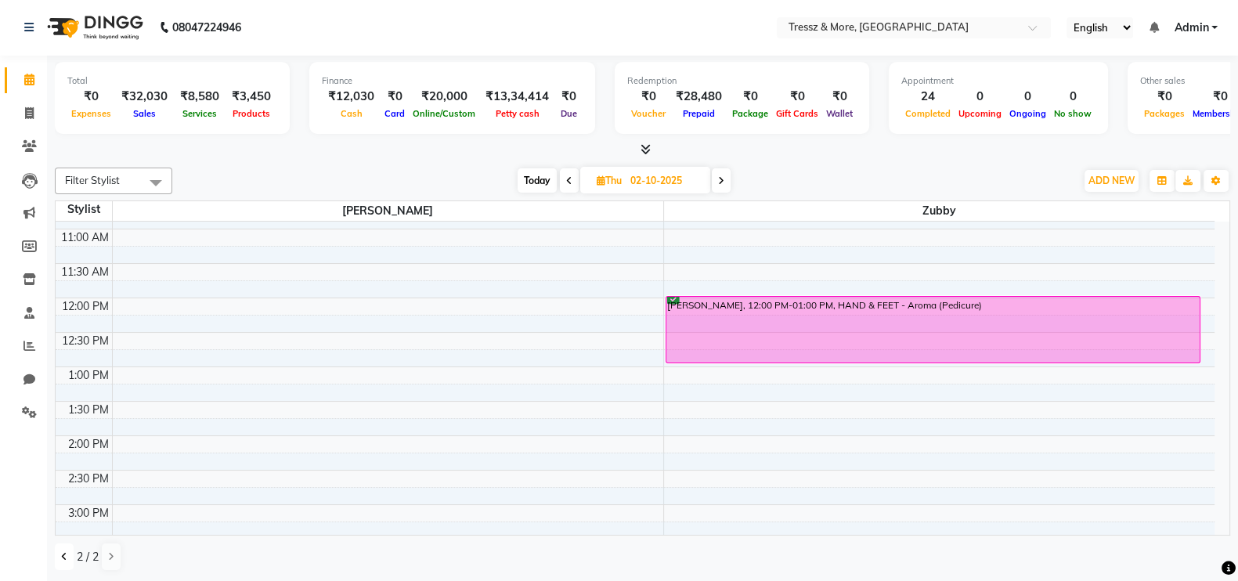
click at [57, 557] on button at bounding box center [64, 556] width 19 height 27
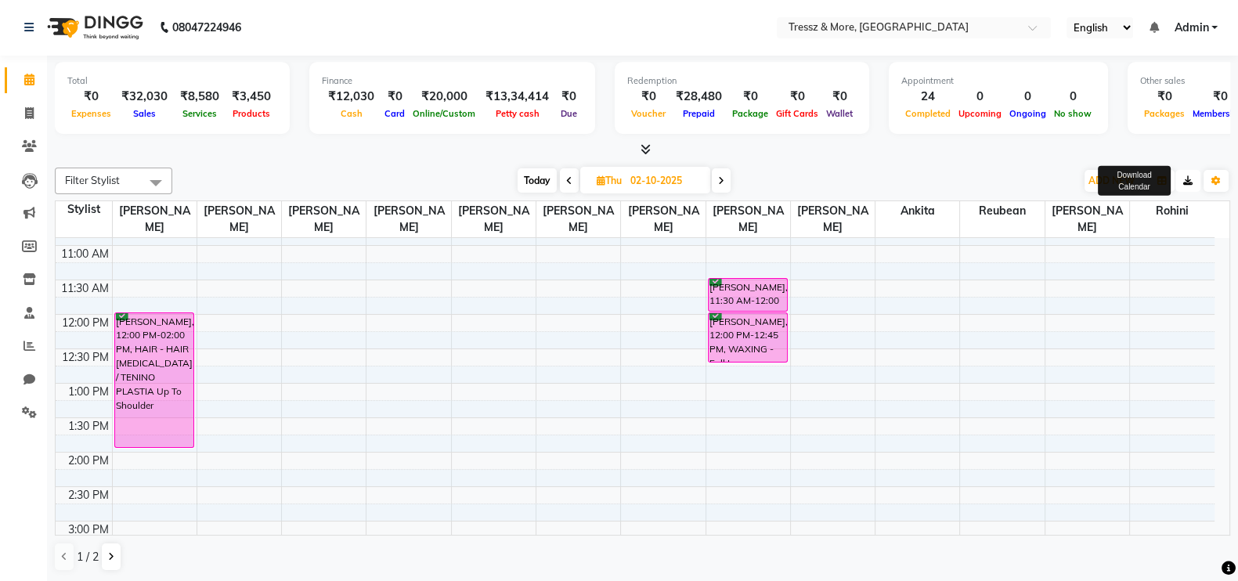
click at [1185, 176] on icon "button" at bounding box center [1187, 180] width 9 height 9
click at [116, 557] on button at bounding box center [111, 556] width 19 height 27
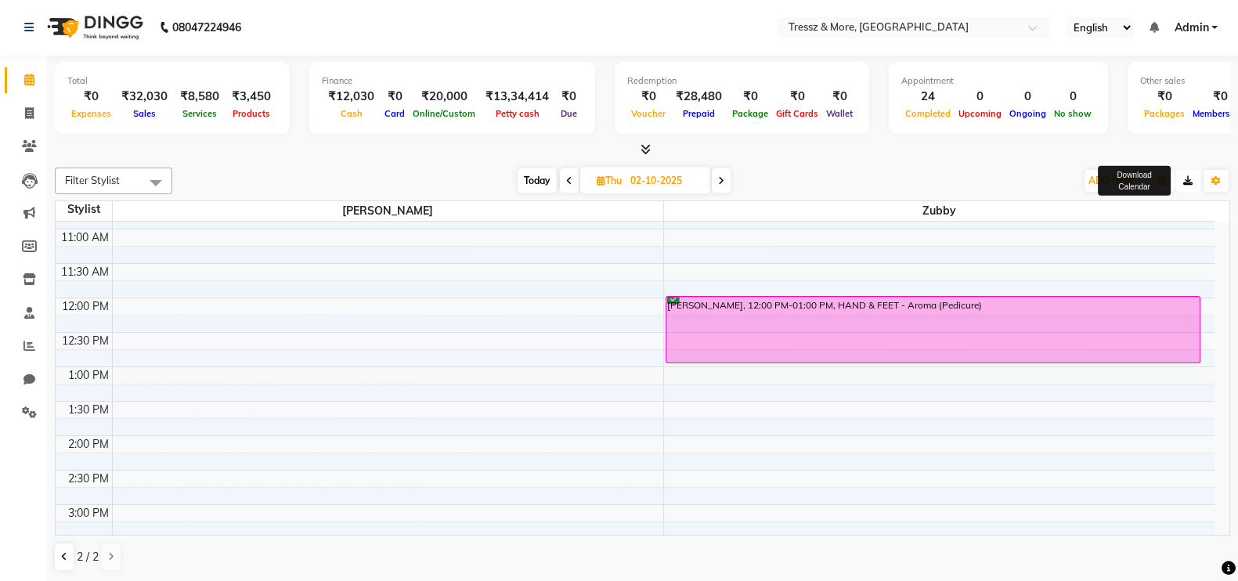
click at [1186, 178] on icon "button" at bounding box center [1187, 180] width 9 height 9
